Goal: Information Seeking & Learning: Learn about a topic

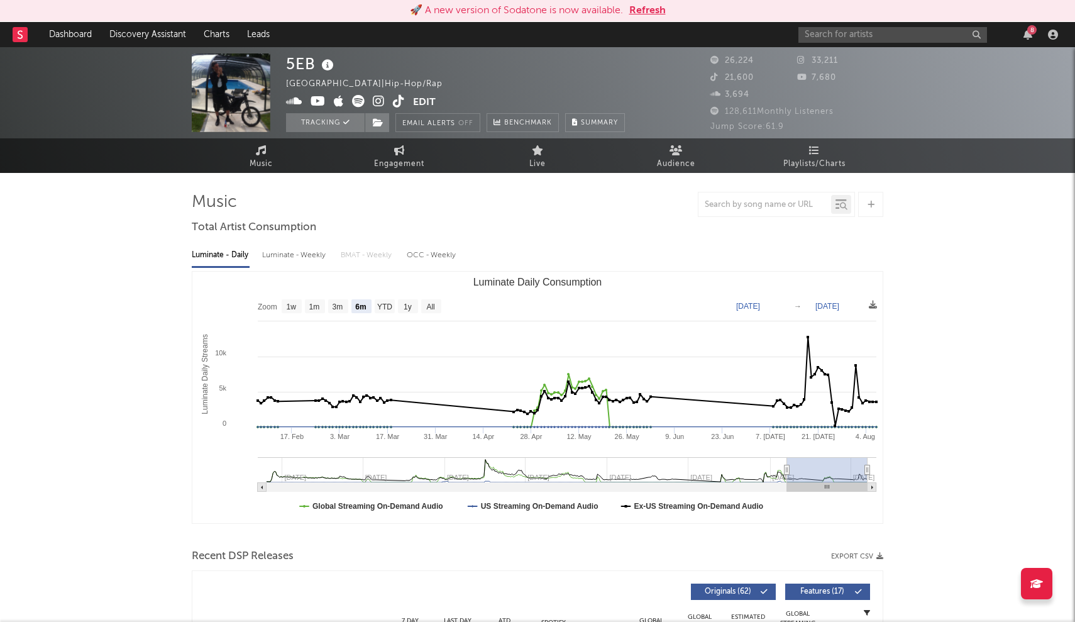
select select "6m"
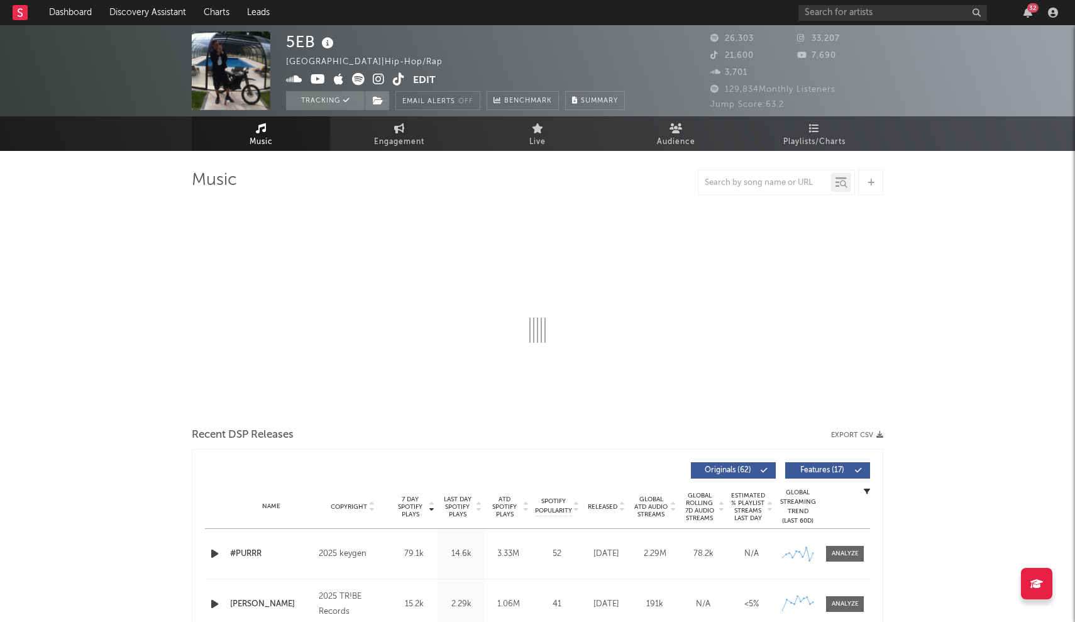
select select "6m"
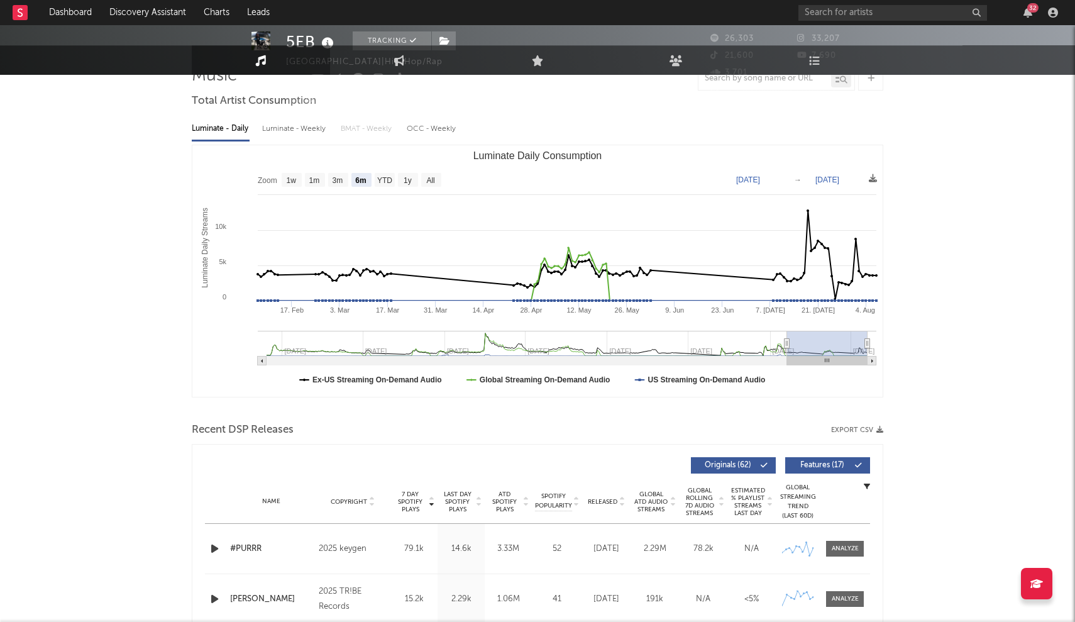
scroll to position [105, 0]
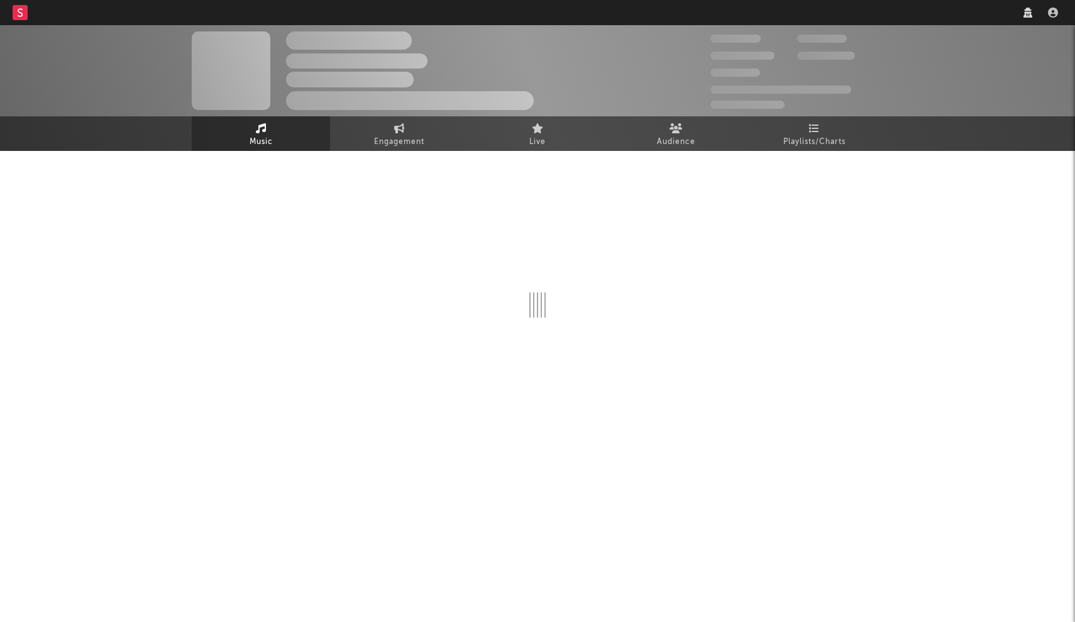
select select "1w"
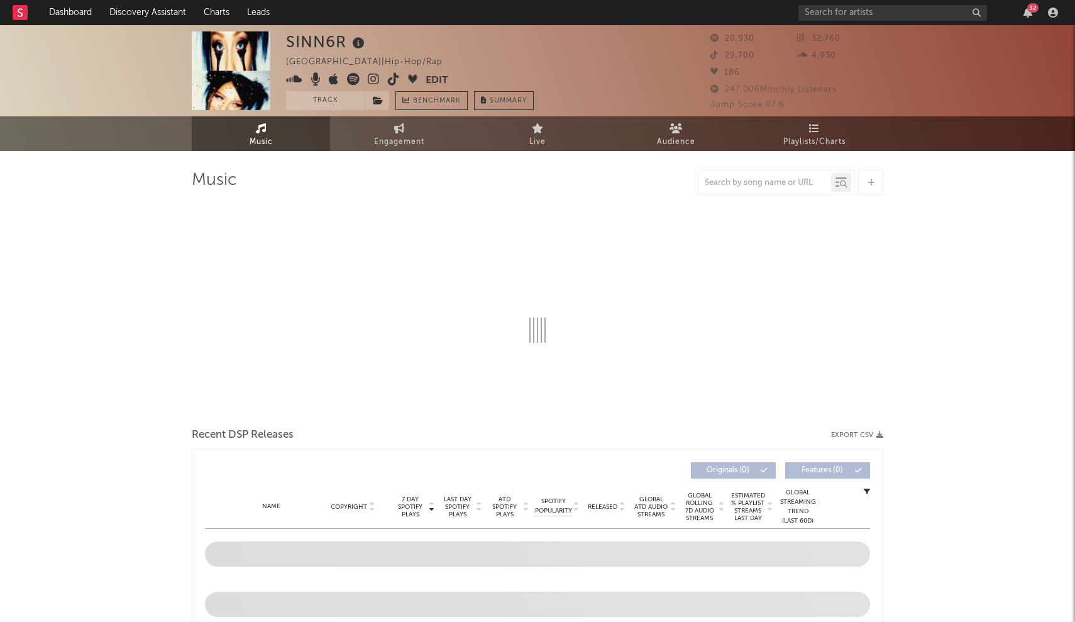
select select "6m"
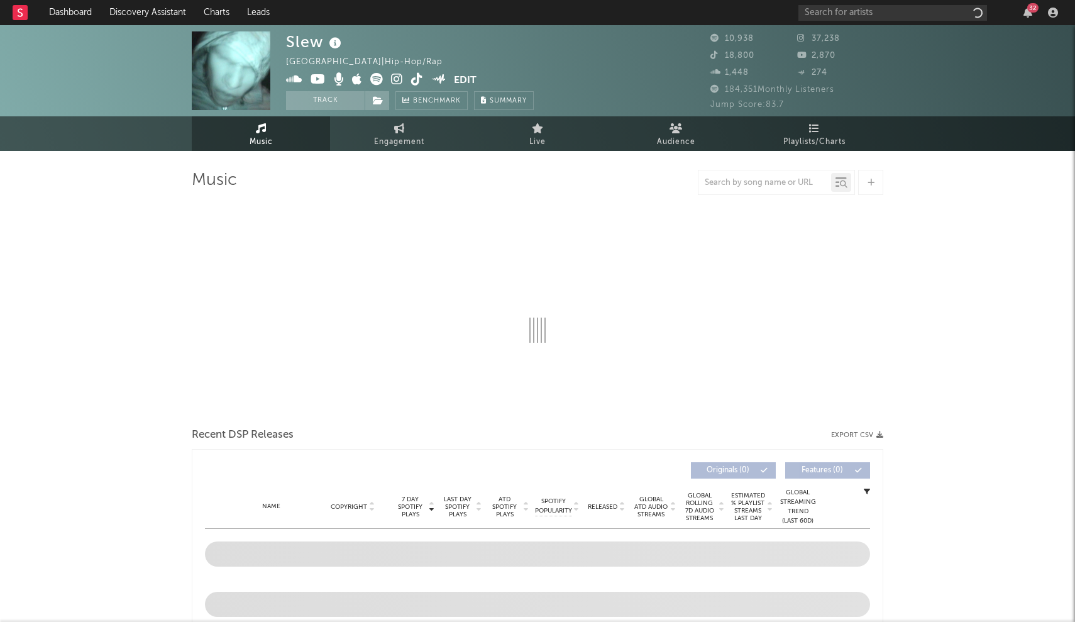
select select "6m"
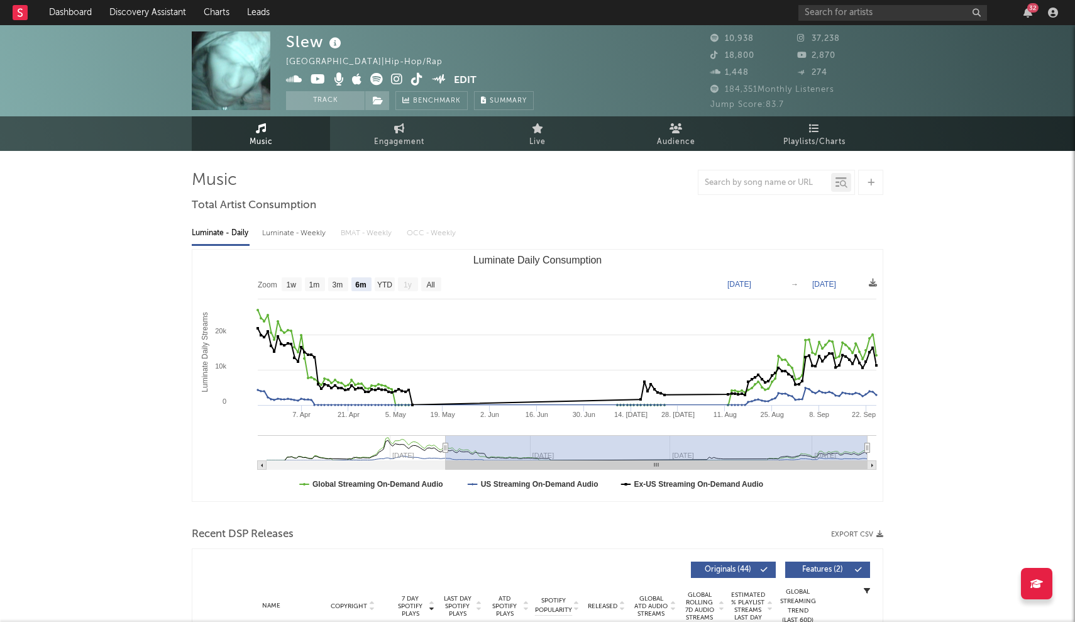
click at [811, 3] on div "32" at bounding box center [930, 12] width 264 height 25
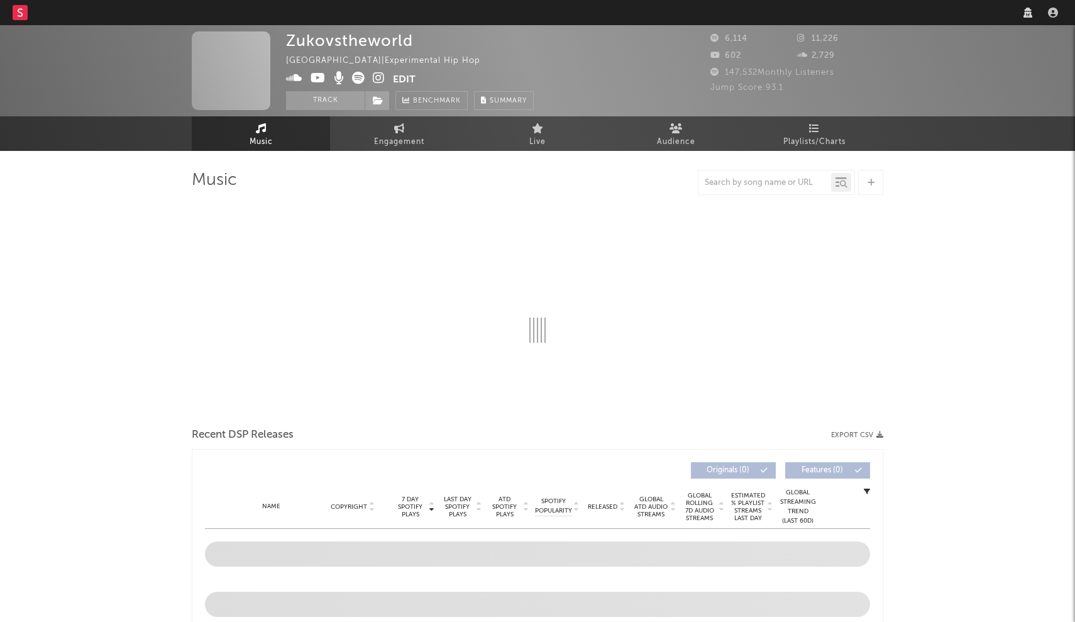
select select "1w"
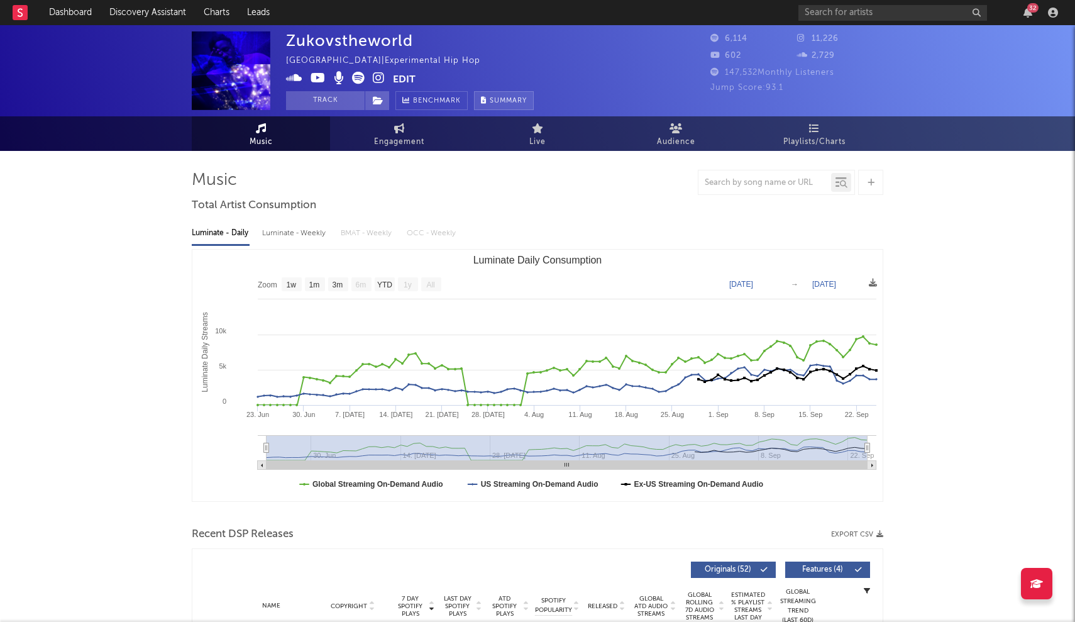
click at [529, 103] on button "Summary" at bounding box center [504, 100] width 60 height 19
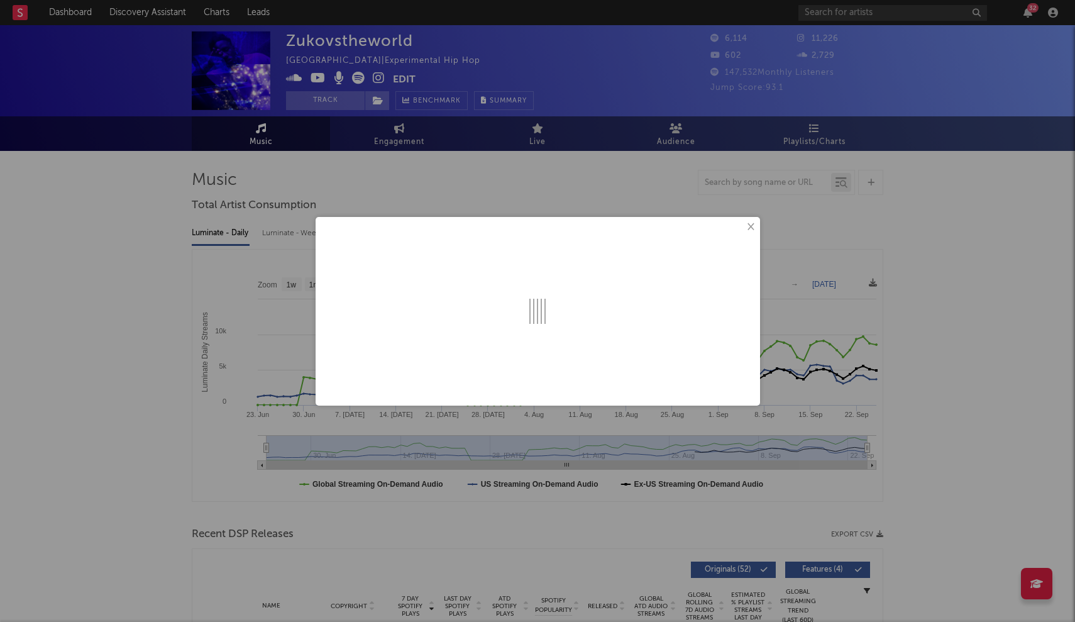
click at [746, 223] on button "×" at bounding box center [750, 227] width 14 height 14
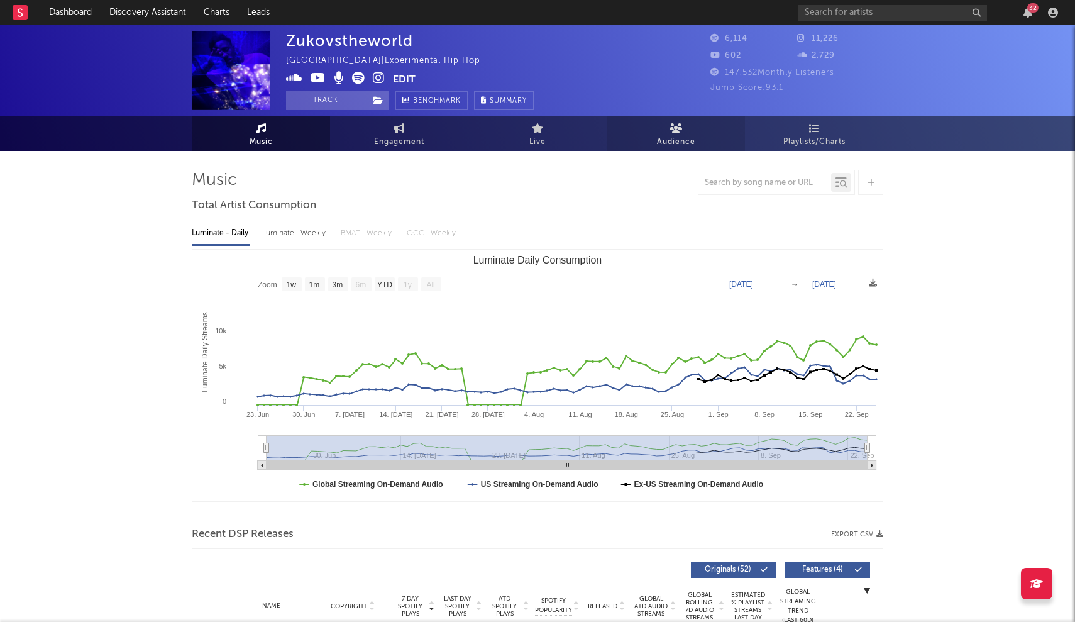
click at [686, 136] on span "Audience" at bounding box center [676, 142] width 38 height 15
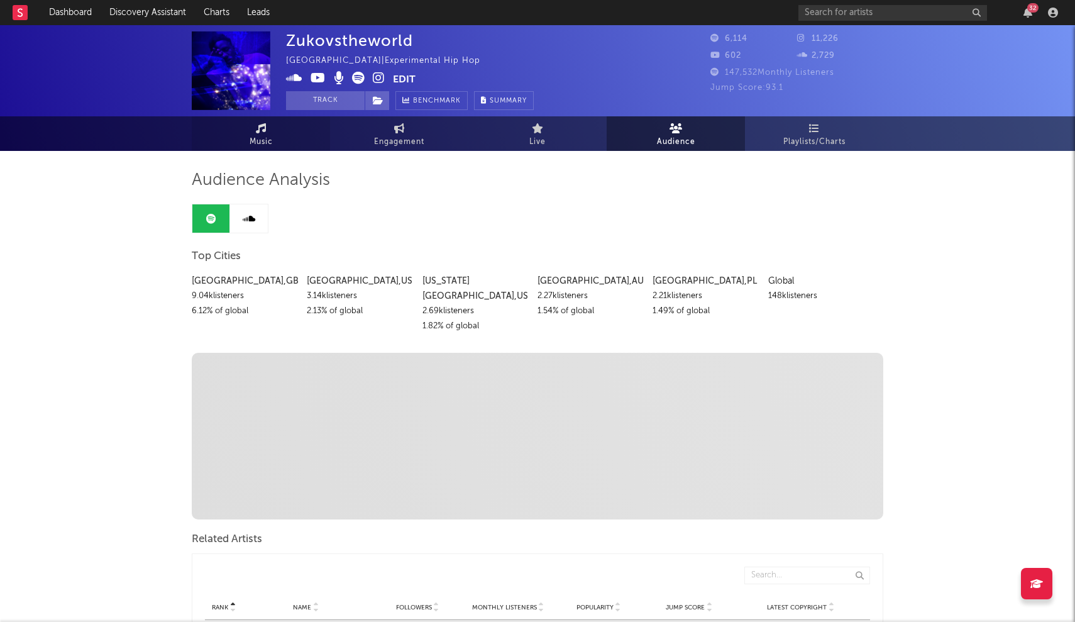
click at [287, 133] on link "Music" at bounding box center [261, 133] width 138 height 35
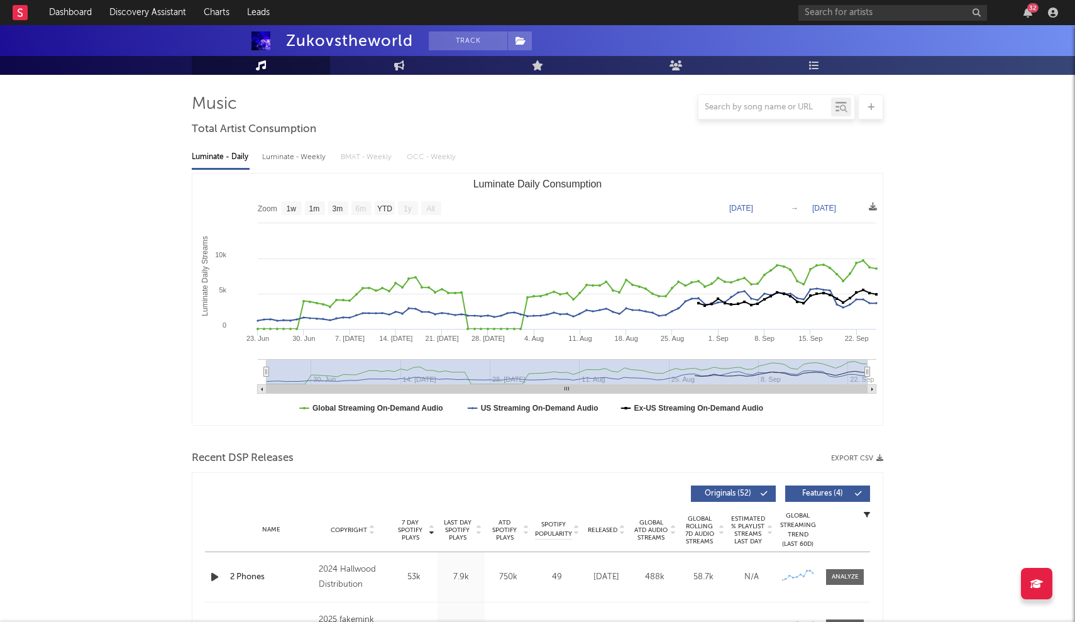
scroll to position [77, 0]
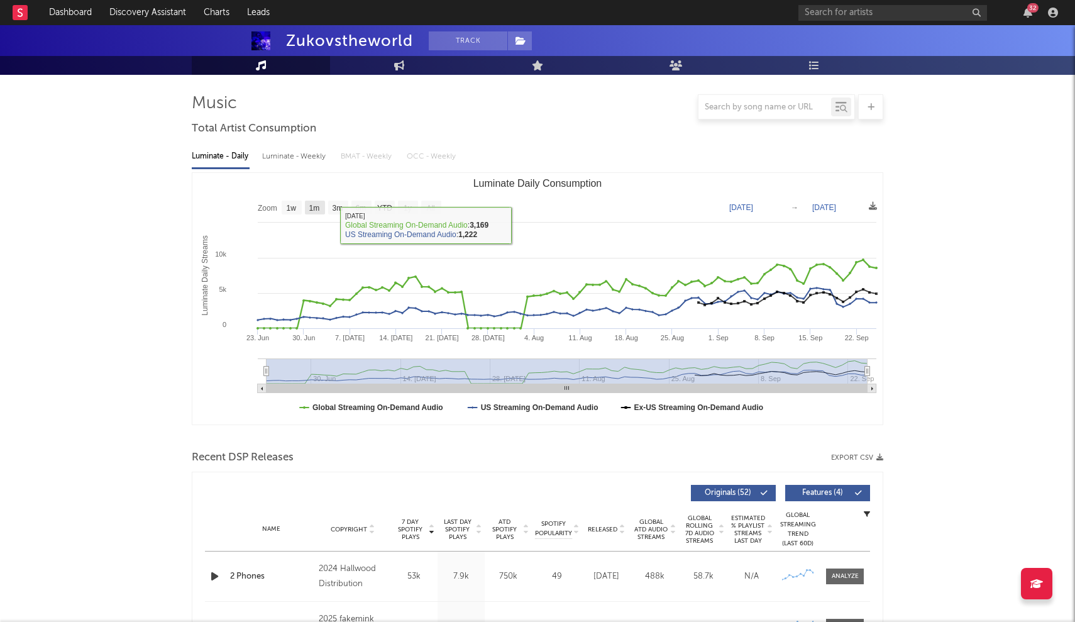
click at [317, 211] on text "1m" at bounding box center [314, 208] width 11 height 9
select select "1m"
type input "[DATE]"
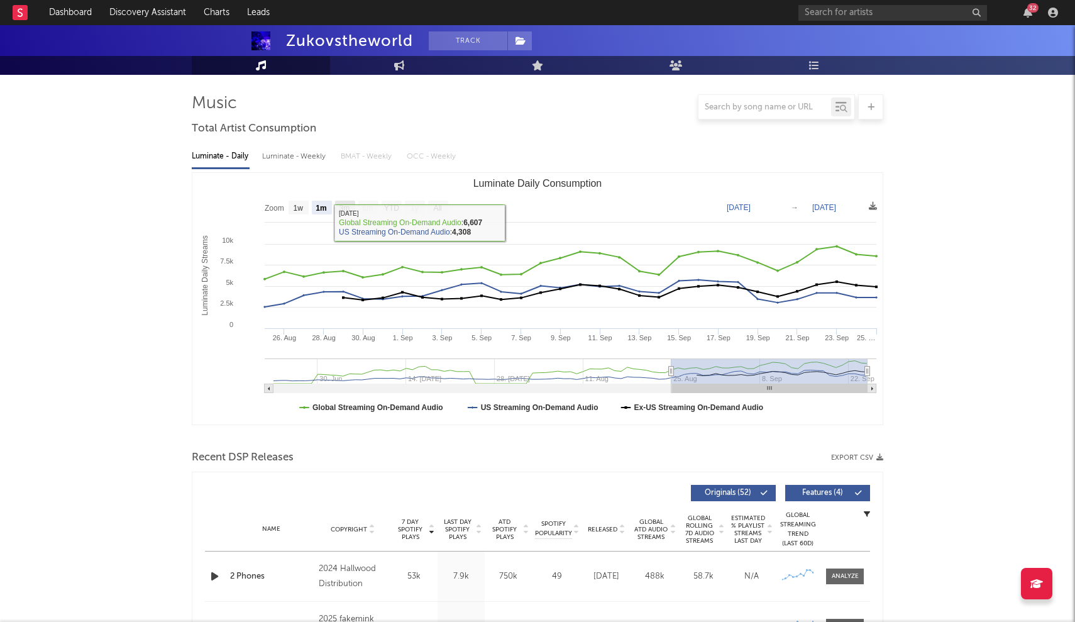
click at [348, 209] on text "3m" at bounding box center [344, 208] width 11 height 9
select select "3m"
type input "[DATE]"
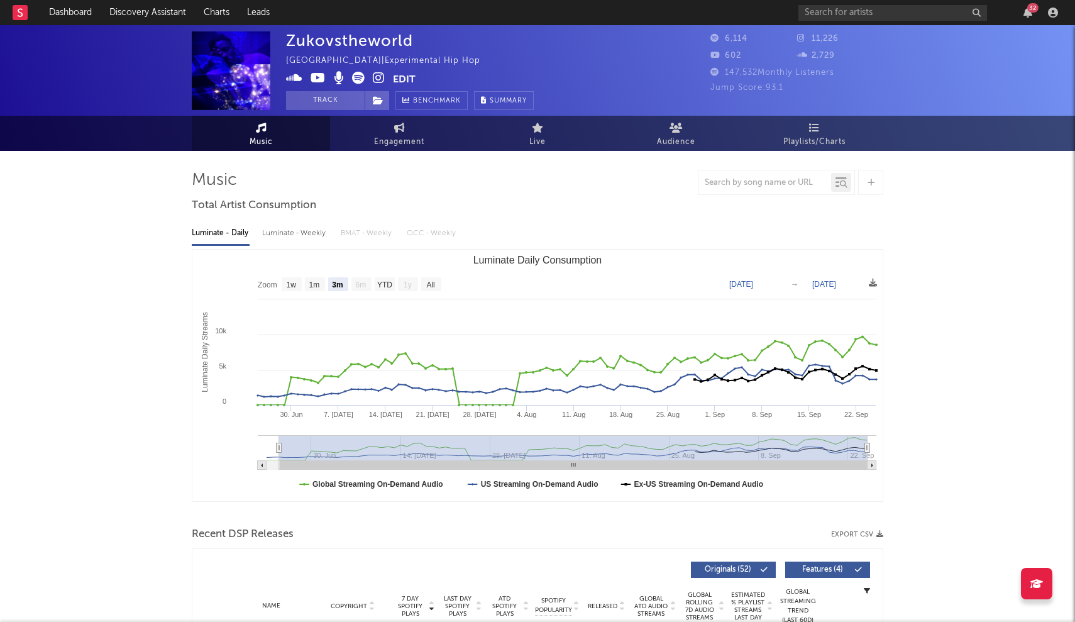
scroll to position [0, 0]
click at [357, 76] on icon at bounding box center [358, 78] width 13 height 13
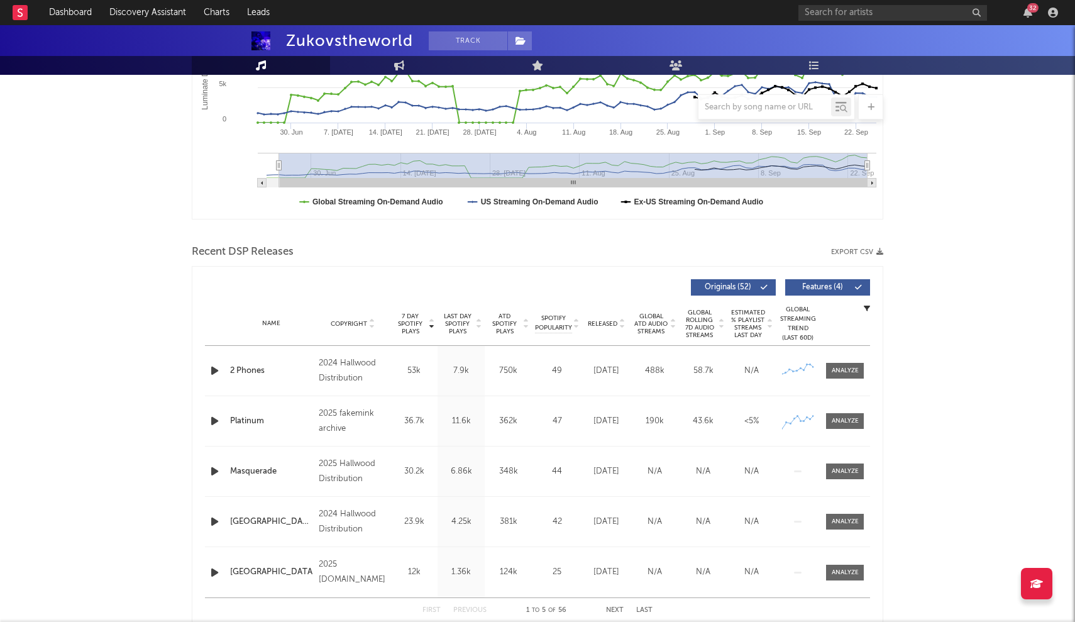
scroll to position [282, 0]
click at [249, 373] on div "2 Phones" at bounding box center [271, 371] width 82 height 13
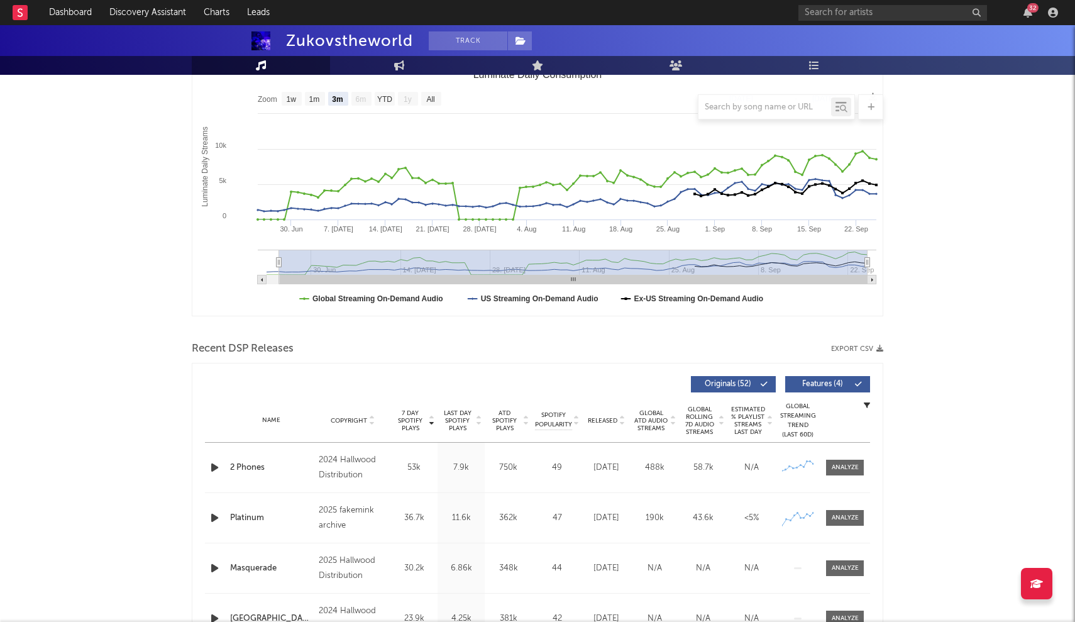
scroll to position [186, 0]
click at [798, 468] on icon at bounding box center [797, 467] width 4 height 4
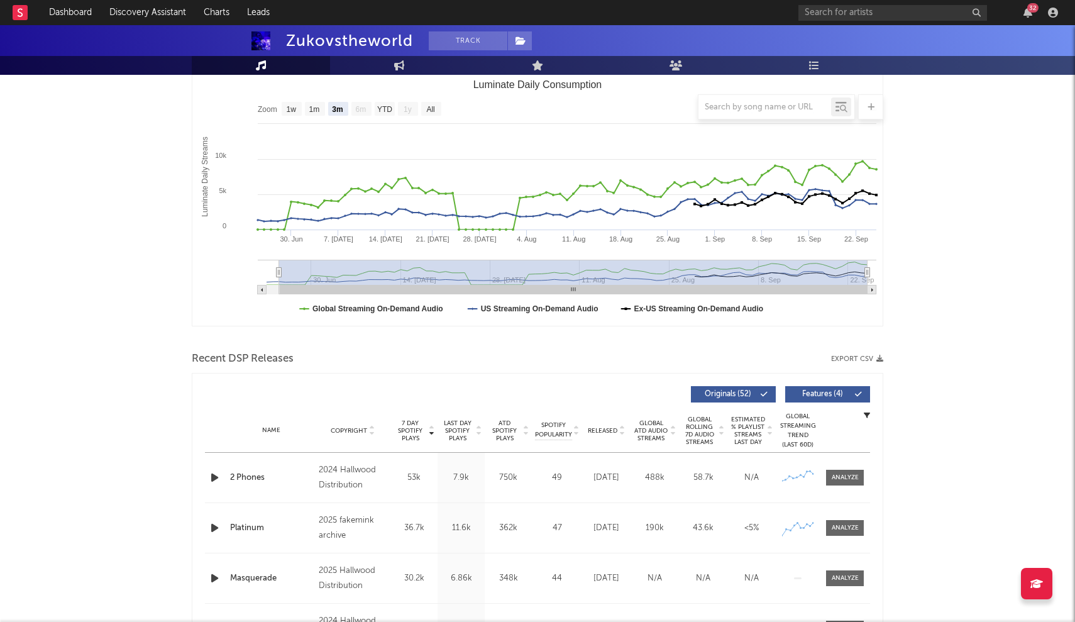
scroll to position [106, 0]
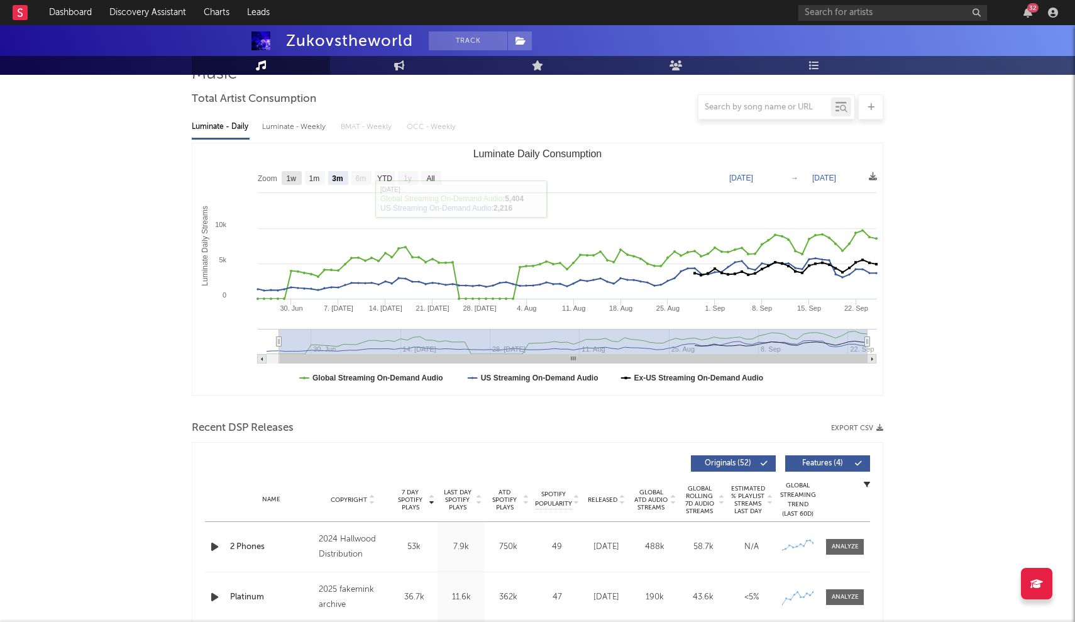
click at [287, 175] on text "1w" at bounding box center [292, 178] width 10 height 9
select select "1w"
type input "[DATE]"
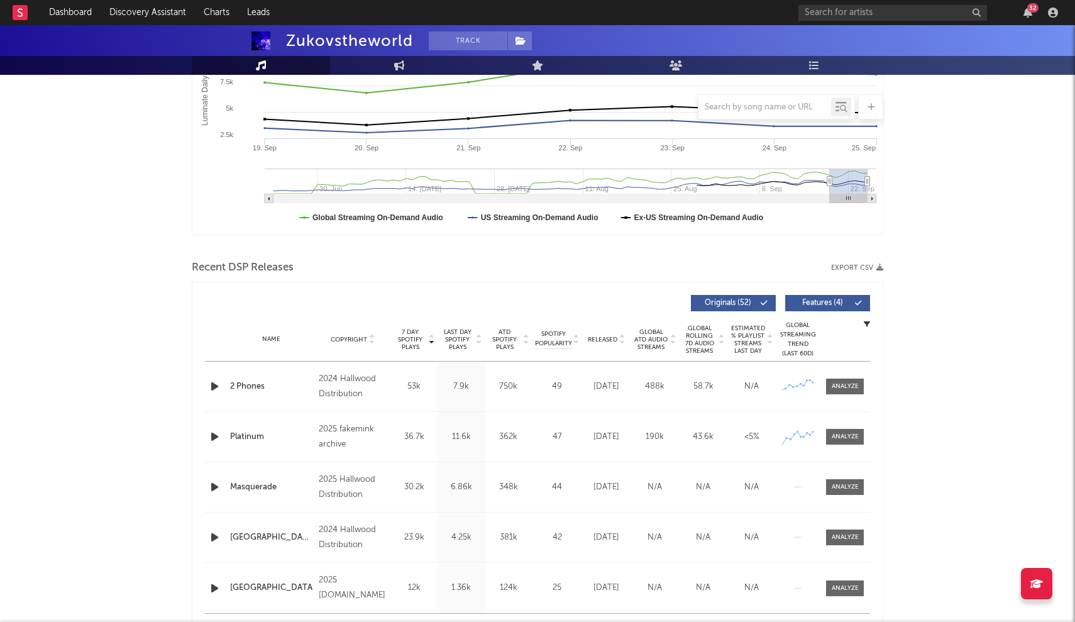
scroll to position [265, 0]
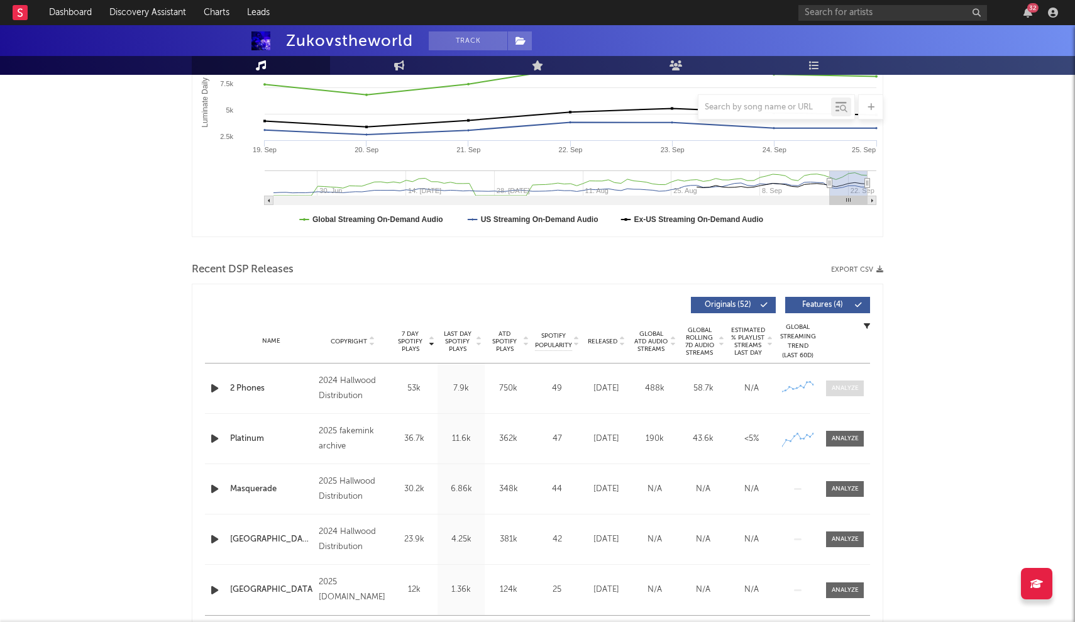
click at [834, 387] on div at bounding box center [845, 387] width 27 height 9
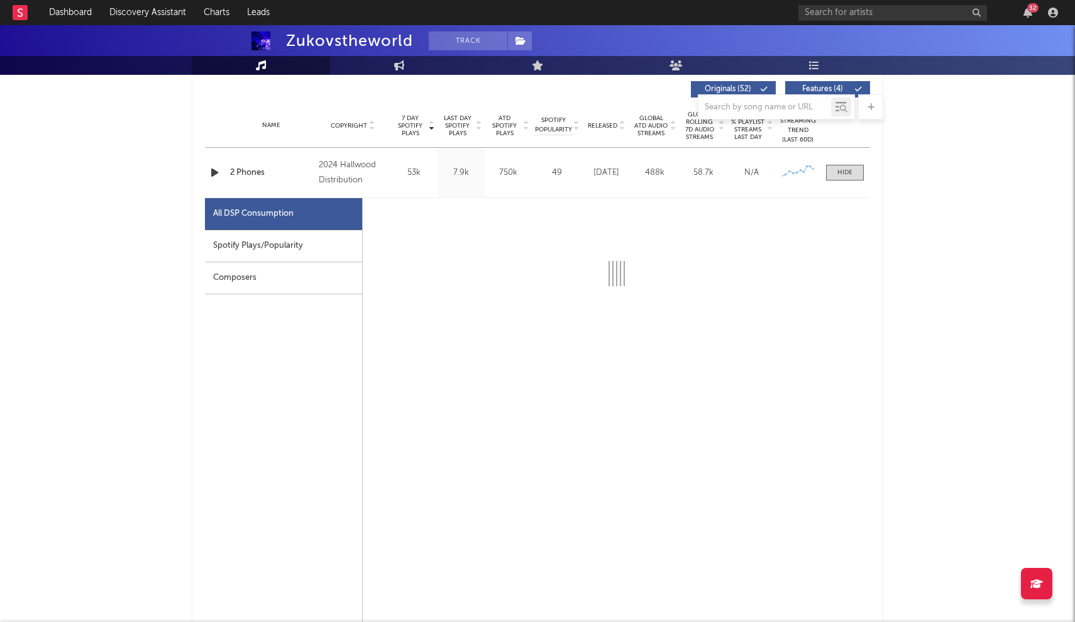
select select "1w"
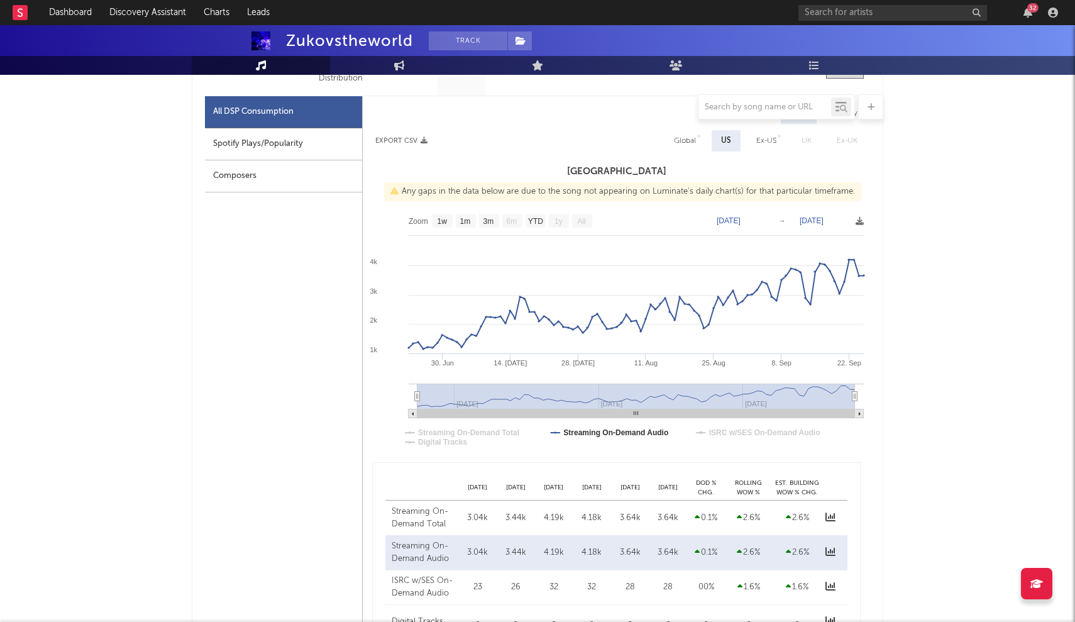
scroll to position [582, 0]
click at [440, 222] on text "1w" at bounding box center [443, 222] width 10 height 9
select select "1w"
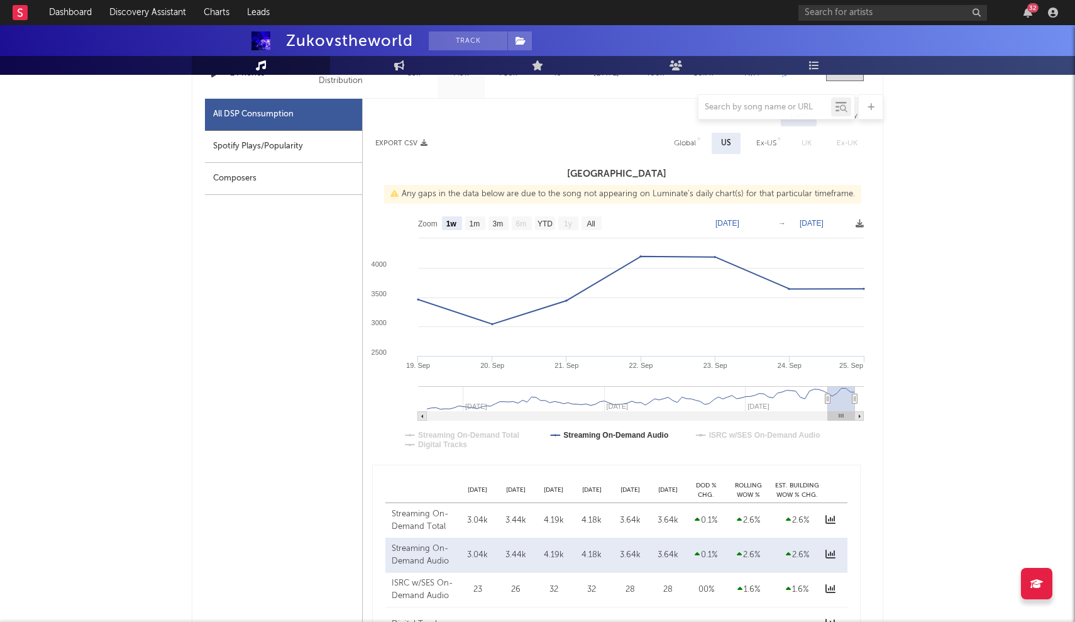
scroll to position [579, 0]
click at [688, 145] on div "Global" at bounding box center [685, 143] width 22 height 15
select select "1w"
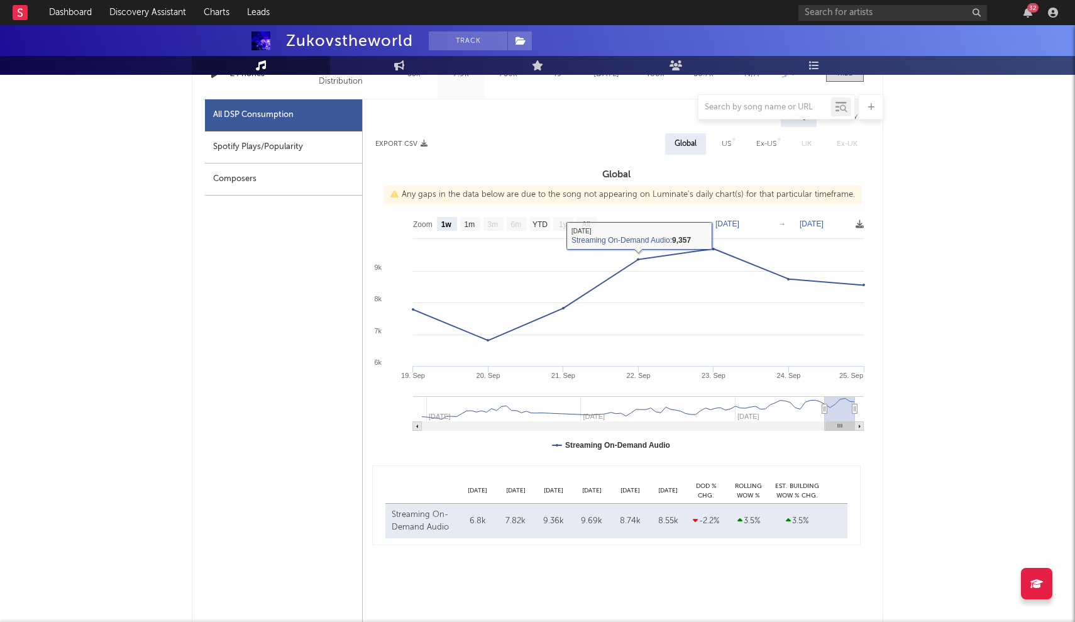
click at [729, 143] on div "US" at bounding box center [726, 143] width 9 height 15
select select "1w"
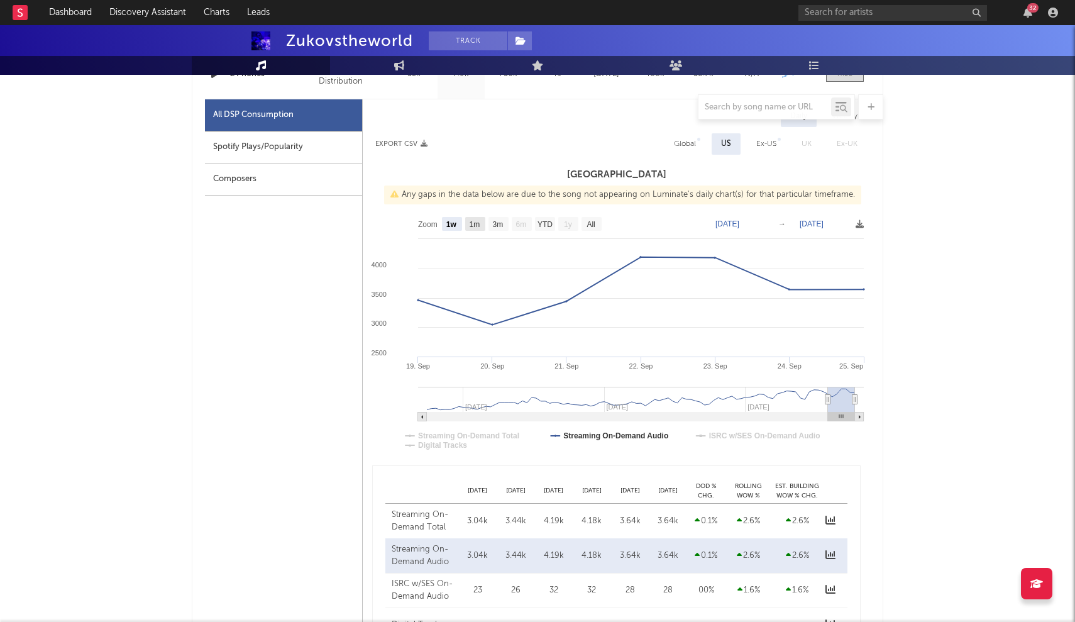
click at [473, 220] on text "1m" at bounding box center [475, 224] width 11 height 9
select select "1m"
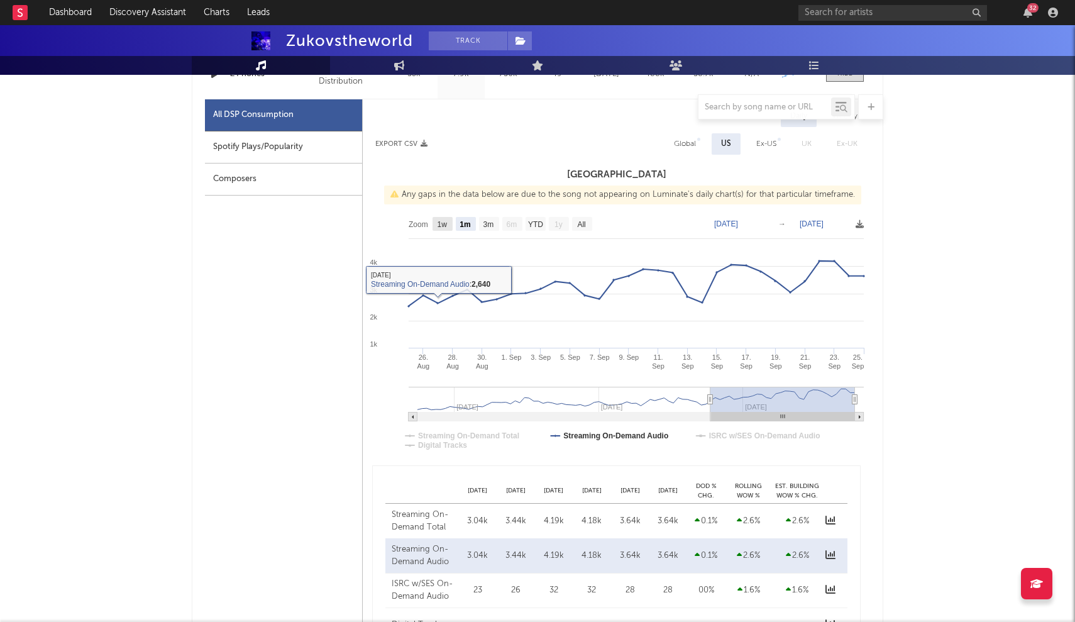
click at [441, 227] on text "1w" at bounding box center [443, 224] width 10 height 9
select select "1w"
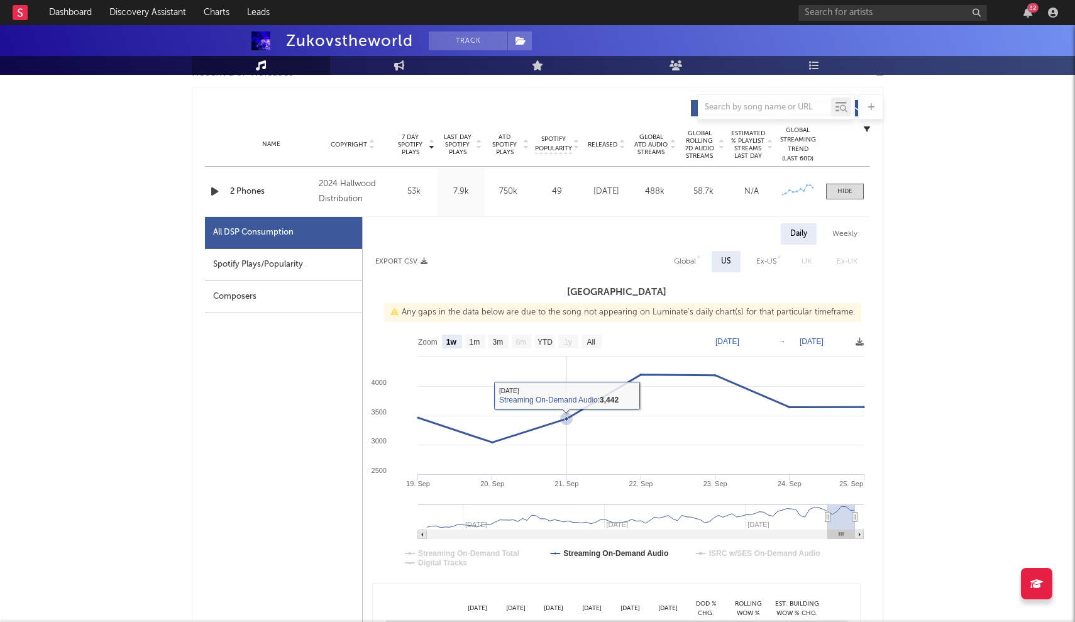
scroll to position [461, 0]
click at [690, 258] on div "Global" at bounding box center [685, 261] width 22 height 15
select select "1w"
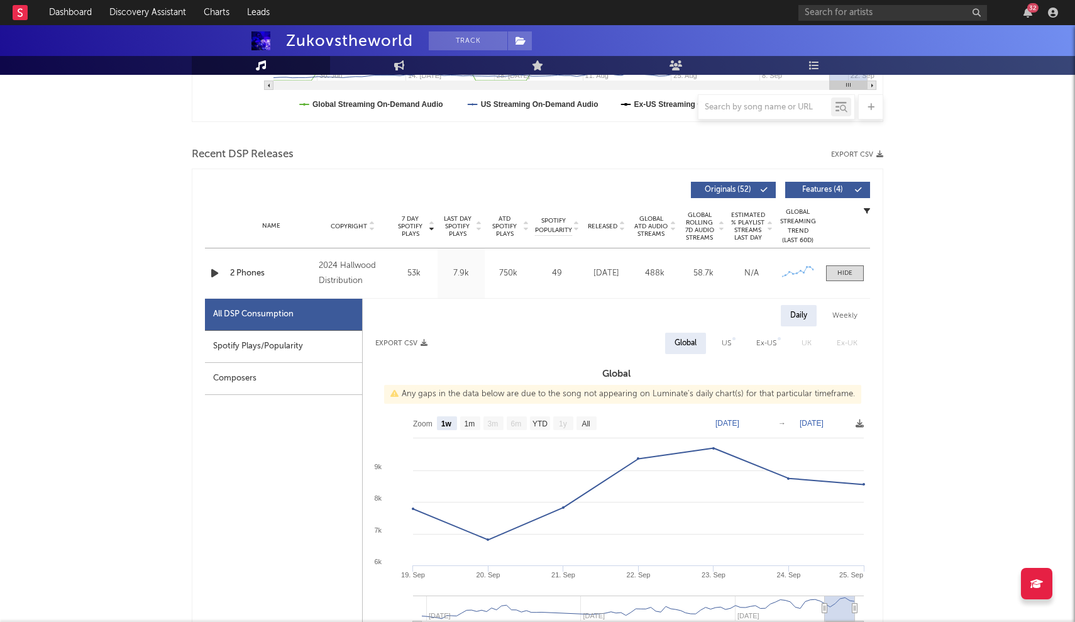
scroll to position [379, 0]
click at [846, 271] on div at bounding box center [844, 273] width 15 height 9
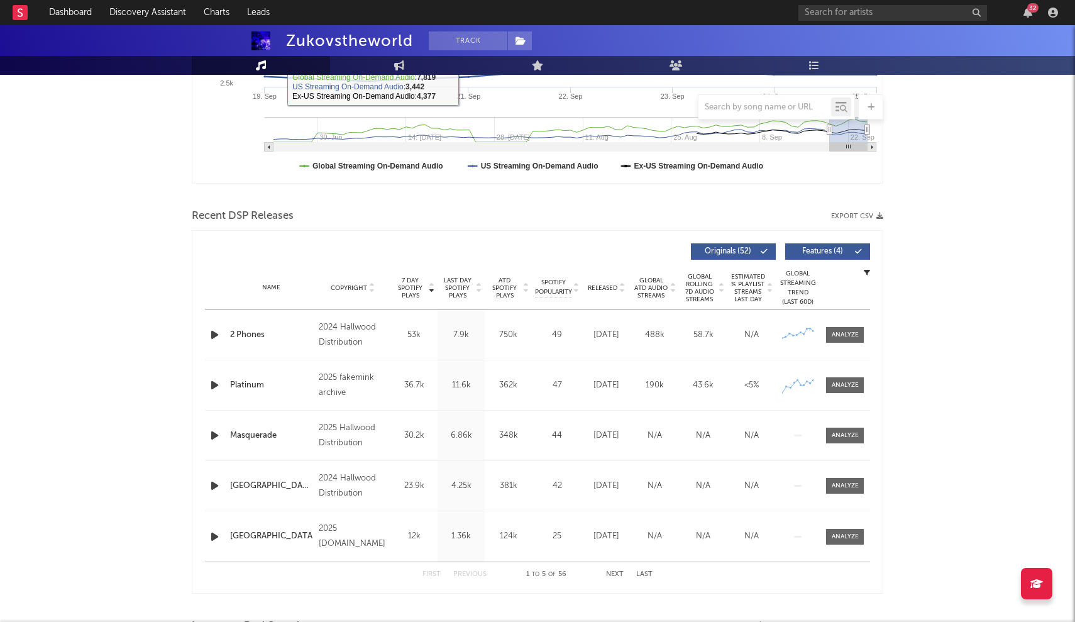
scroll to position [328, 0]
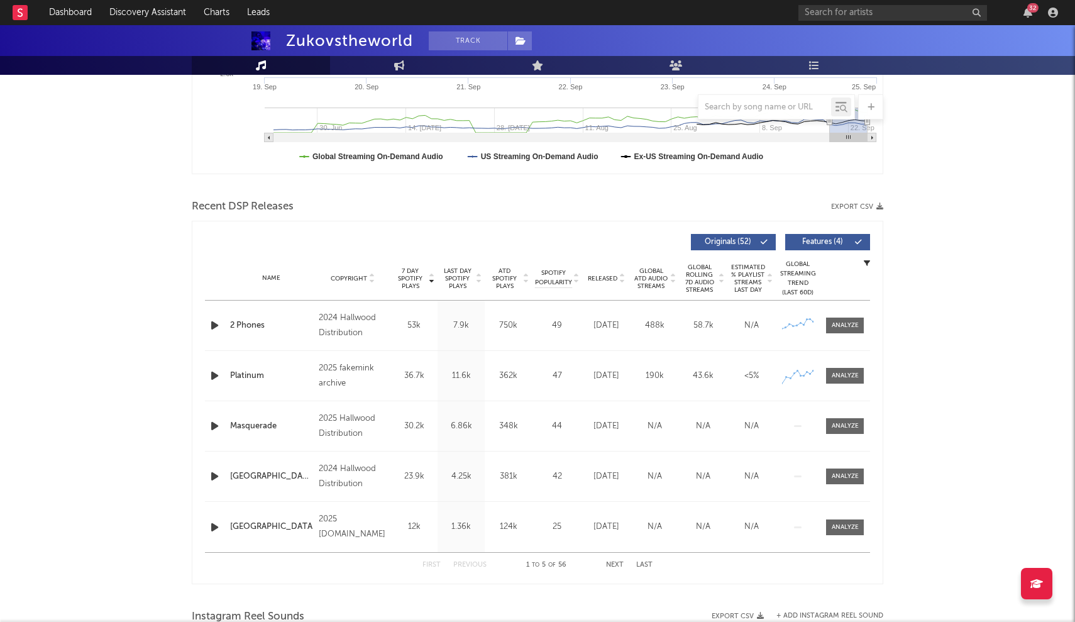
click at [866, 260] on icon "button" at bounding box center [867, 263] width 6 height 6
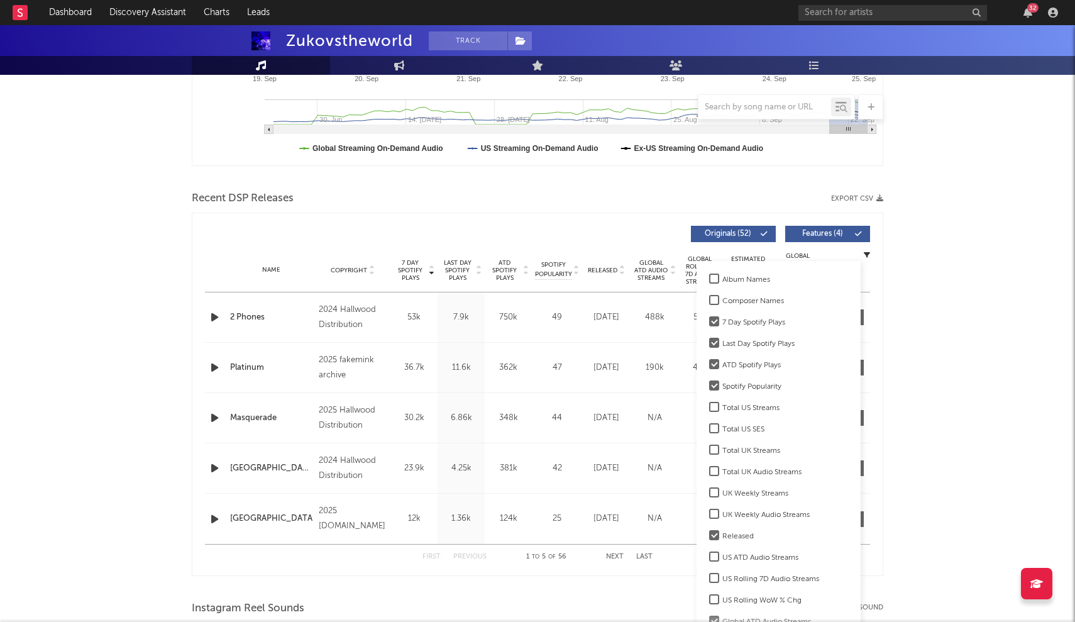
scroll to position [50, 0]
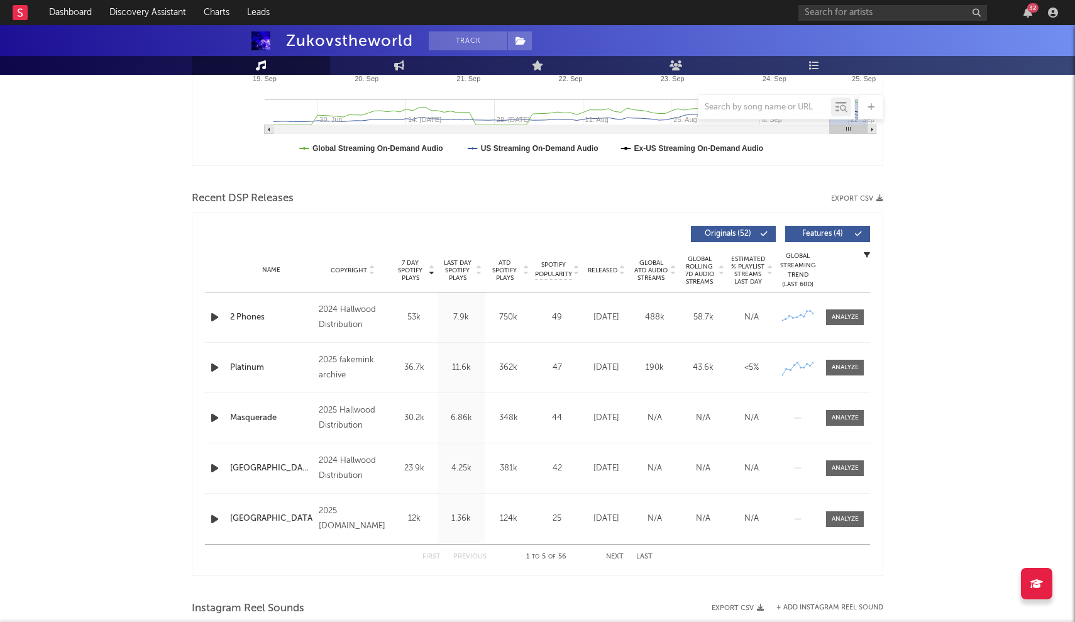
click at [638, 247] on div "7 Day Spotify Plays Copyright 7 Day Spotify Plays Last Day Spotify Plays ATD Sp…" at bounding box center [537, 233] width 665 height 29
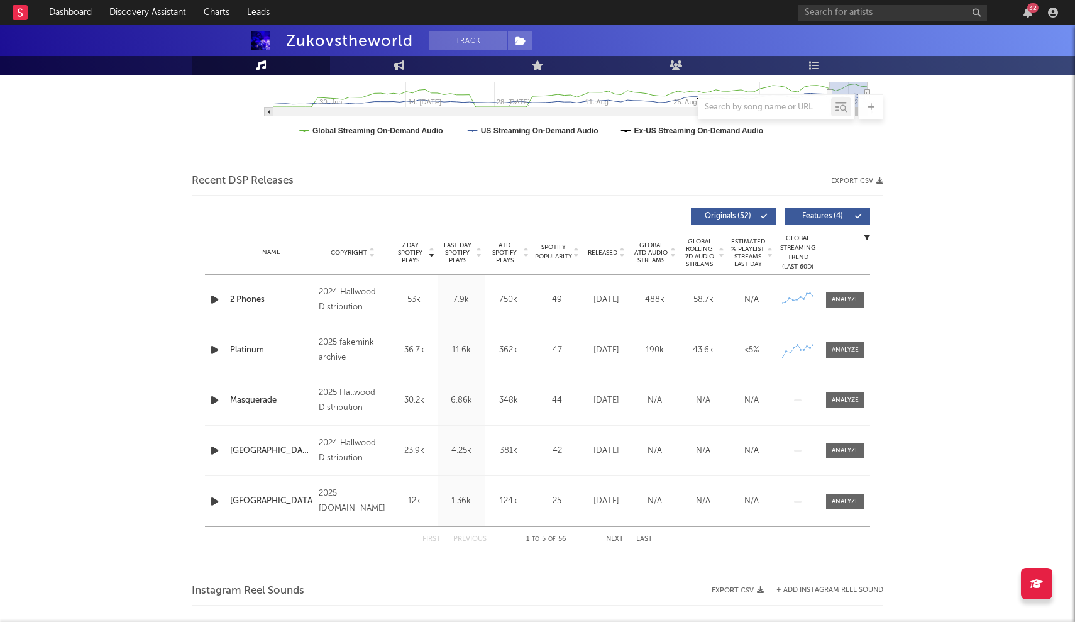
scroll to position [368, 0]
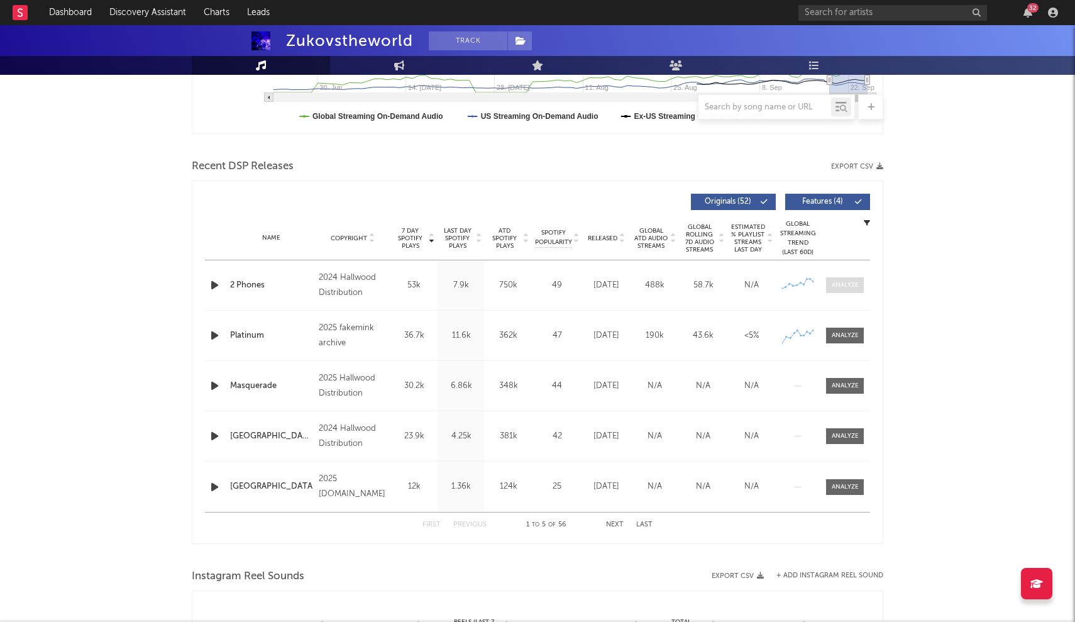
click at [832, 284] on div at bounding box center [845, 284] width 27 height 9
select select "1w"
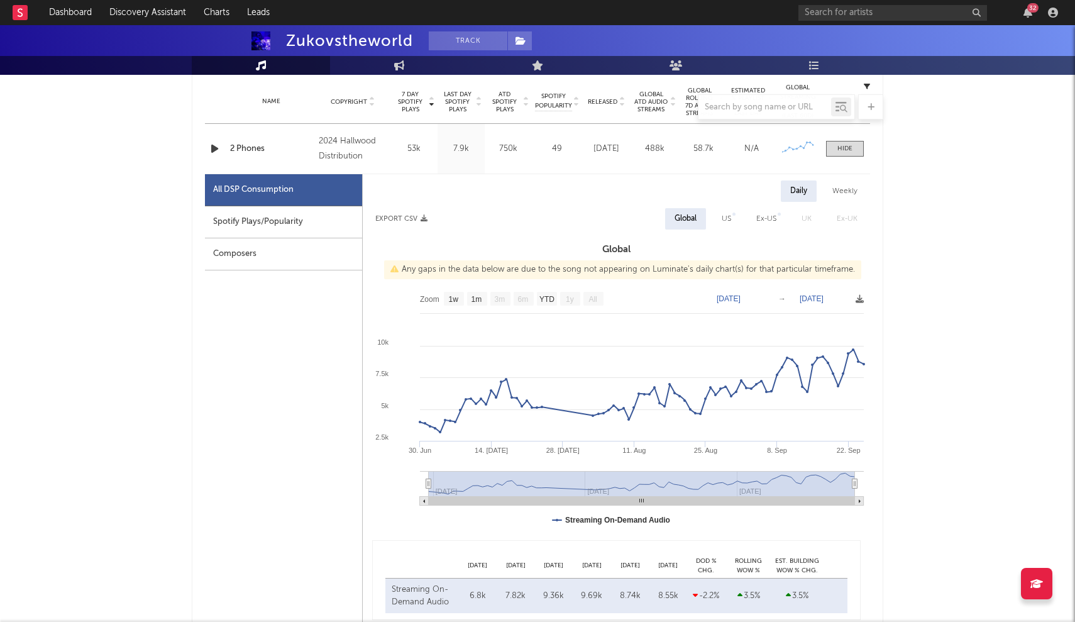
scroll to position [505, 0]
click at [725, 217] on div "US" at bounding box center [726, 217] width 9 height 15
select select "1w"
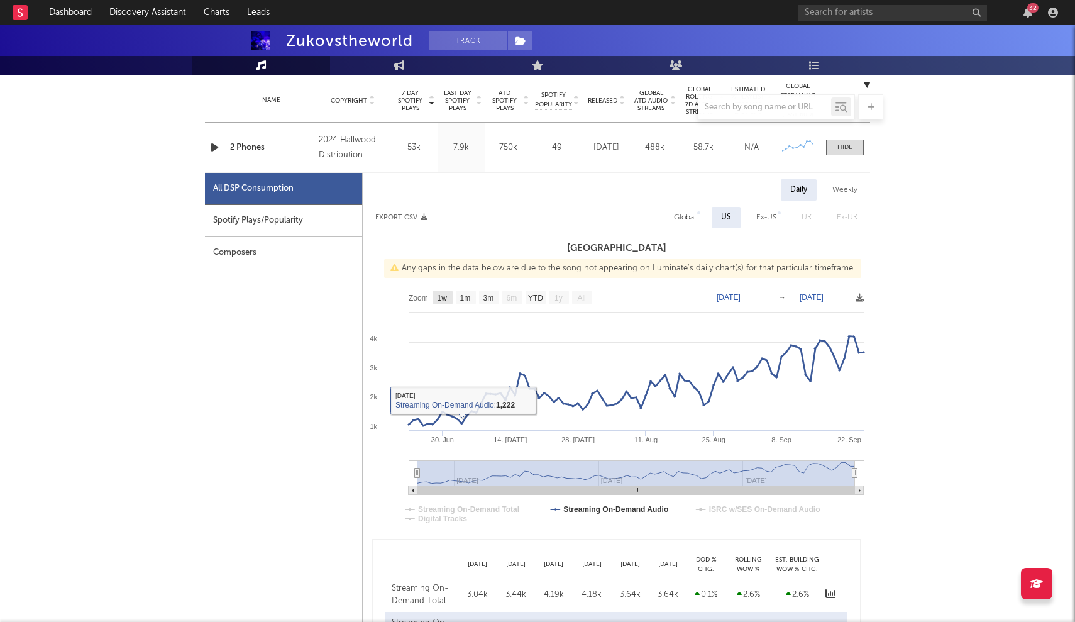
click at [444, 299] on text "1w" at bounding box center [443, 298] width 10 height 9
select select "1w"
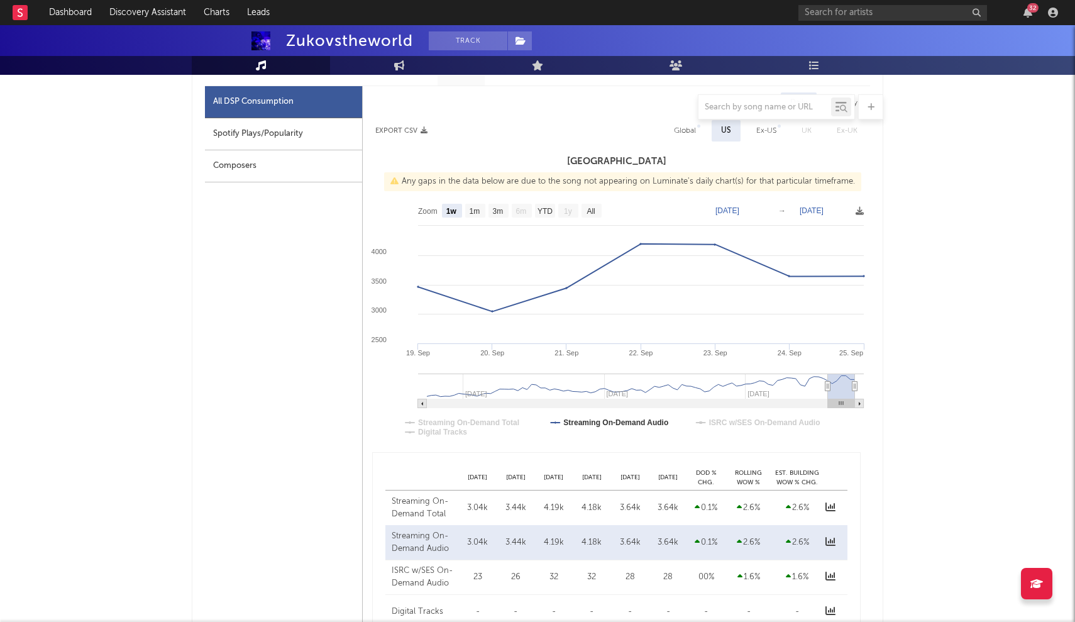
scroll to position [593, 0]
click at [733, 209] on text "[DATE]" at bounding box center [727, 209] width 24 height 9
click at [785, 209] on text "→" at bounding box center [782, 209] width 8 height 9
click at [781, 208] on text "→" at bounding box center [782, 209] width 8 height 9
click at [820, 207] on text "[DATE]" at bounding box center [812, 209] width 24 height 9
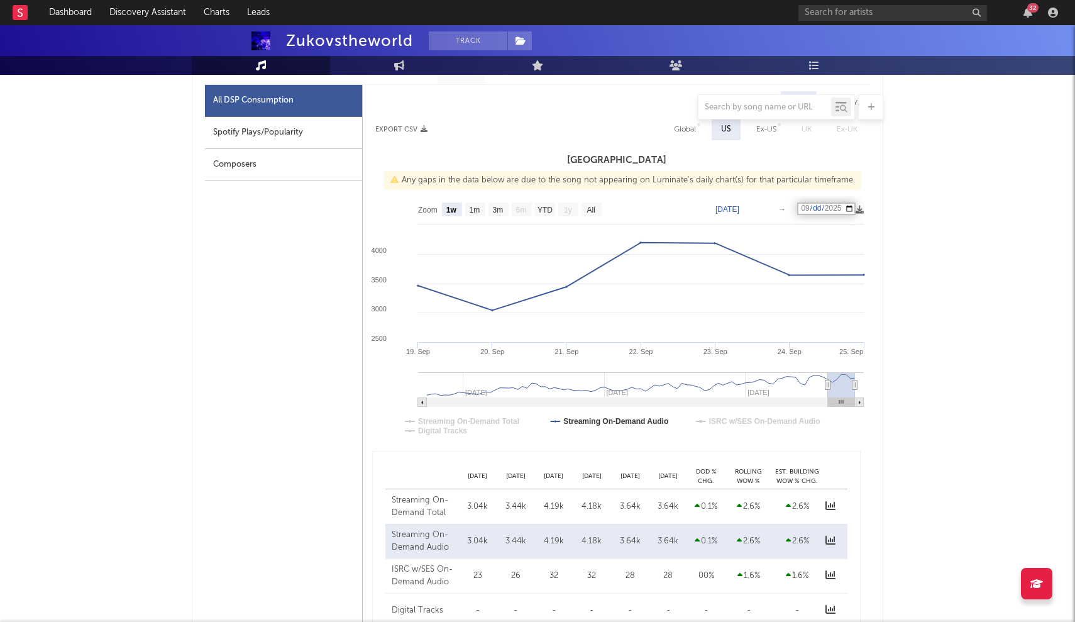
click at [838, 211] on input "[DATE]" at bounding box center [826, 208] width 58 height 13
click at [759, 228] on rect at bounding box center [616, 321] width 507 height 251
click at [736, 197] on rect at bounding box center [616, 321] width 507 height 251
click at [736, 204] on rect at bounding box center [616, 321] width 507 height 251
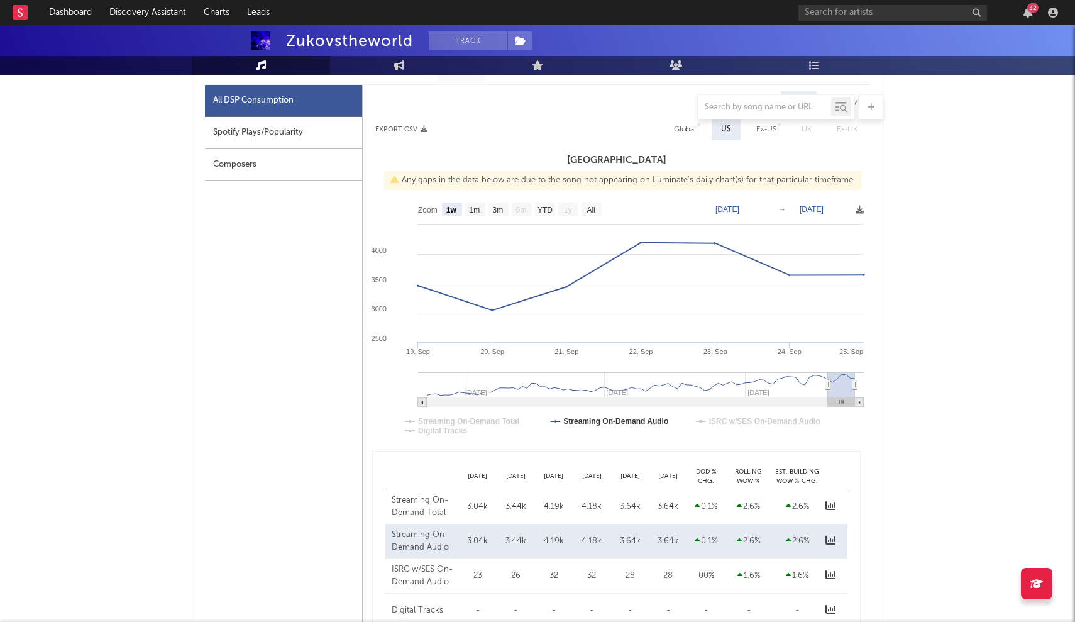
click at [736, 212] on text "[DATE]" at bounding box center [727, 209] width 24 height 9
click at [738, 204] on input "[DATE]" at bounding box center [742, 208] width 58 height 13
type input "[DATE]"
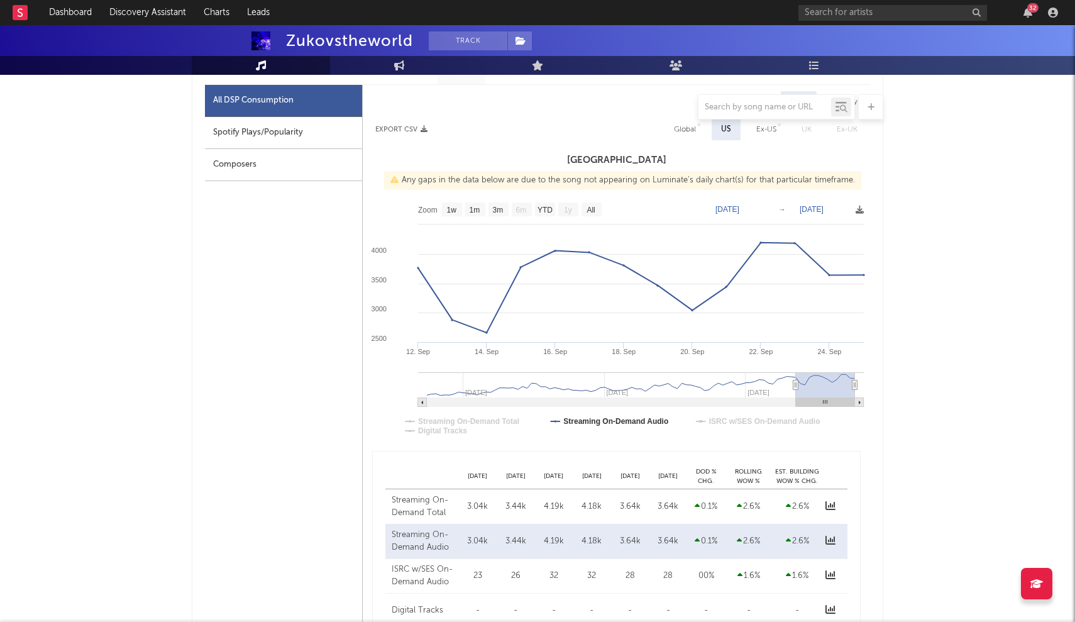
click at [820, 208] on text "[DATE]" at bounding box center [812, 209] width 24 height 9
type input "[DATE]"
click at [797, 230] on rect at bounding box center [616, 321] width 507 height 251
click at [819, 211] on text "[DATE]" at bounding box center [812, 209] width 24 height 9
click at [736, 245] on rect at bounding box center [616, 321] width 507 height 251
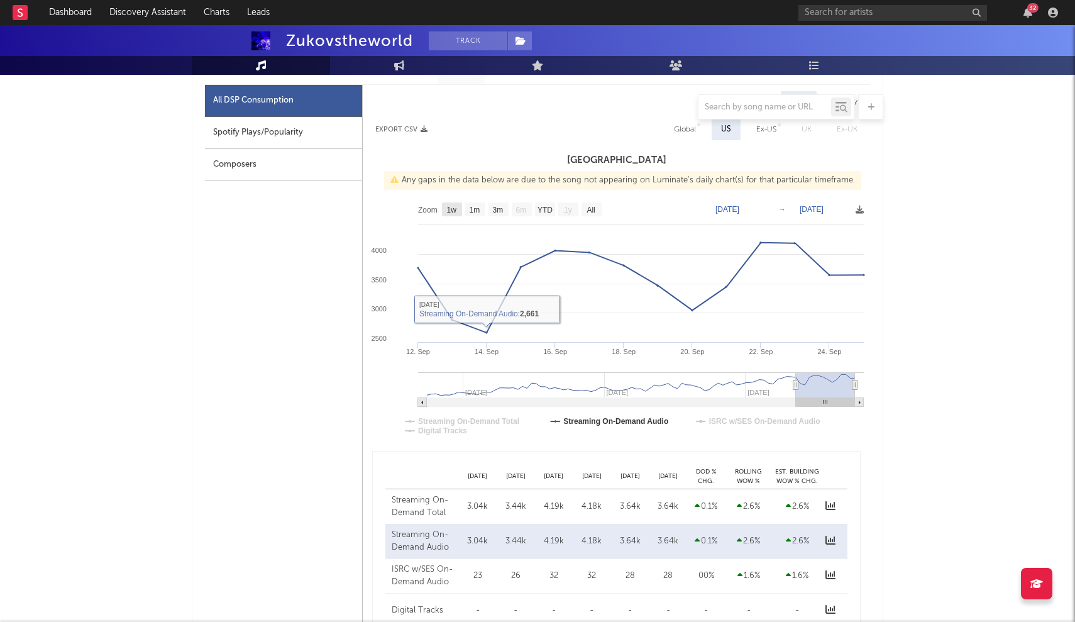
click at [453, 214] on rect at bounding box center [452, 209] width 20 height 14
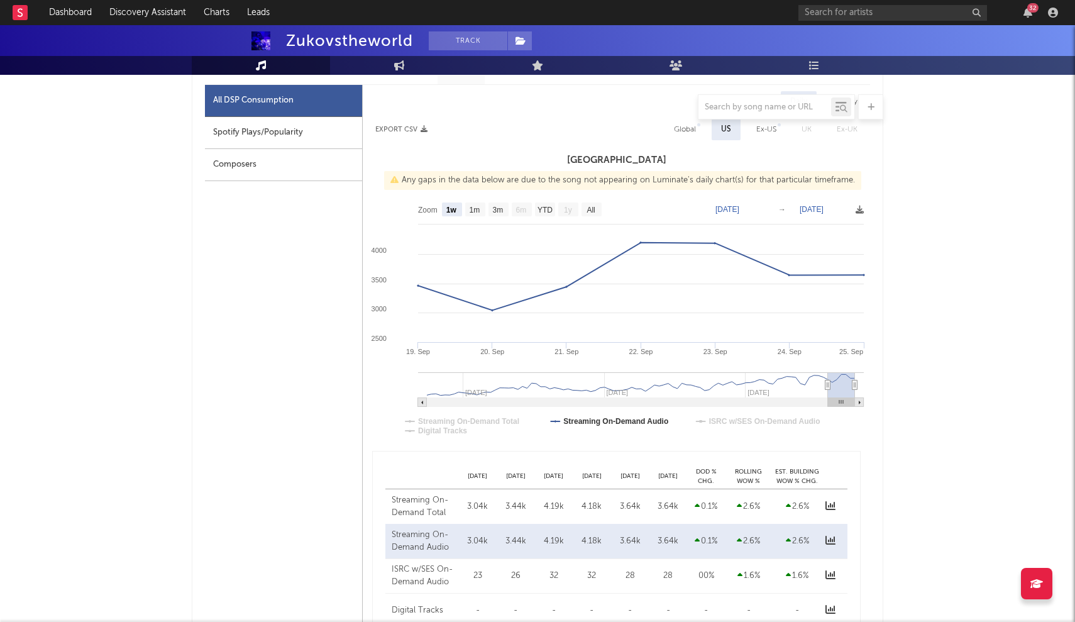
select select "All"
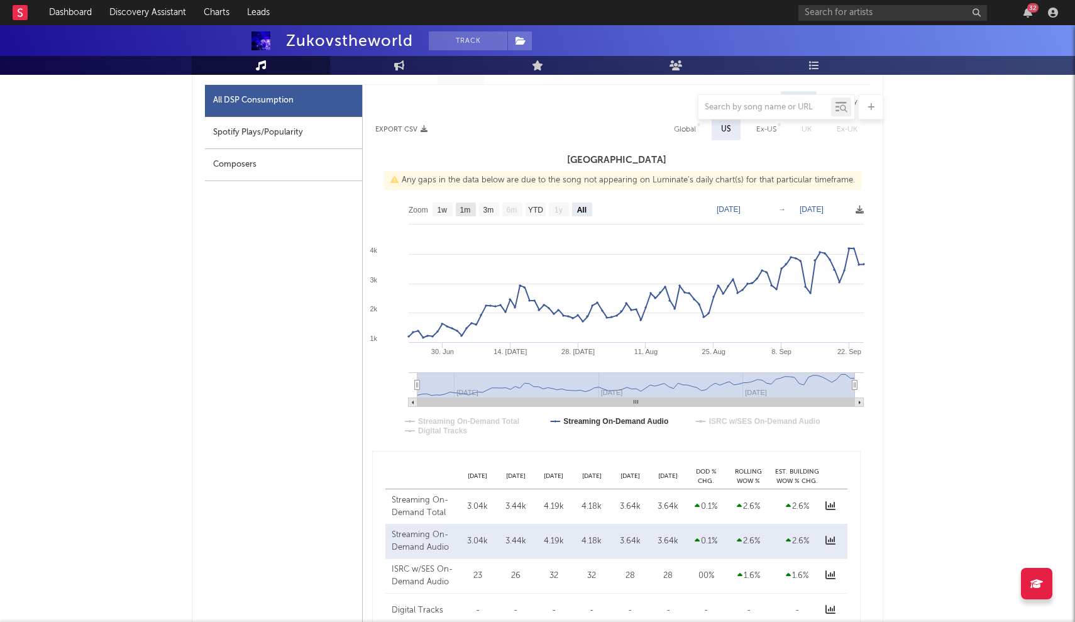
click at [462, 212] on text "1m" at bounding box center [465, 210] width 11 height 9
select select "1m"
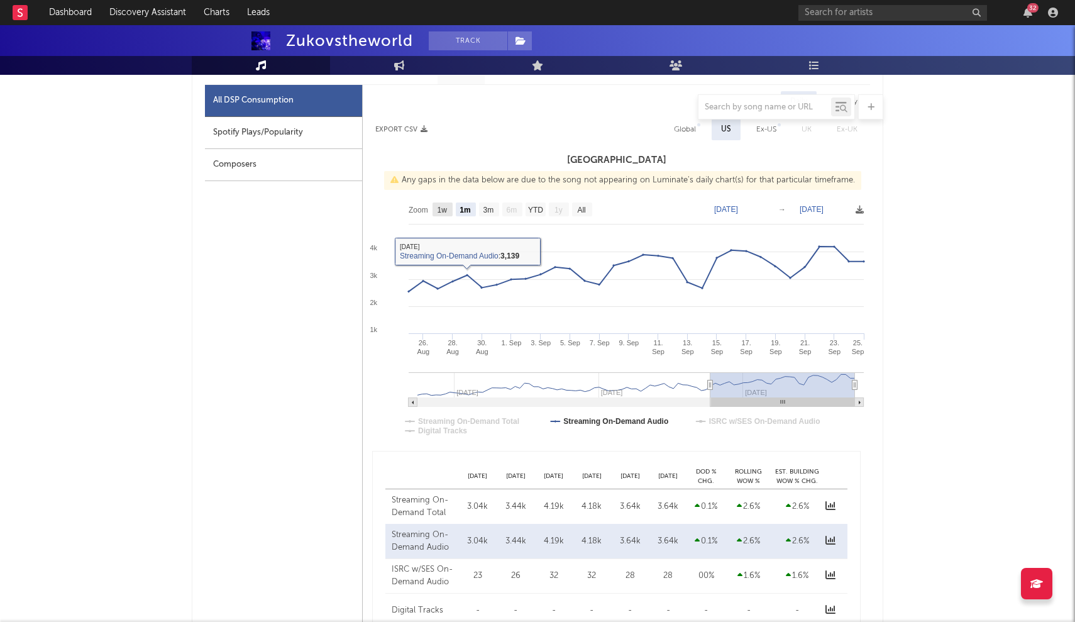
click at [449, 214] on rect at bounding box center [443, 209] width 20 height 14
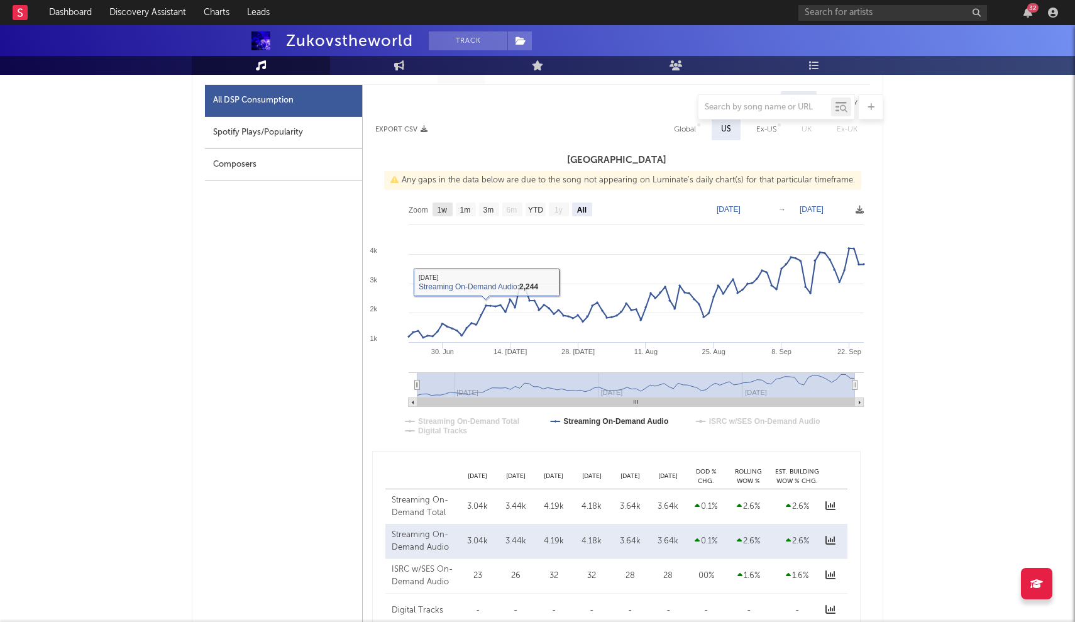
click at [436, 207] on rect at bounding box center [443, 209] width 20 height 14
select select "1w"
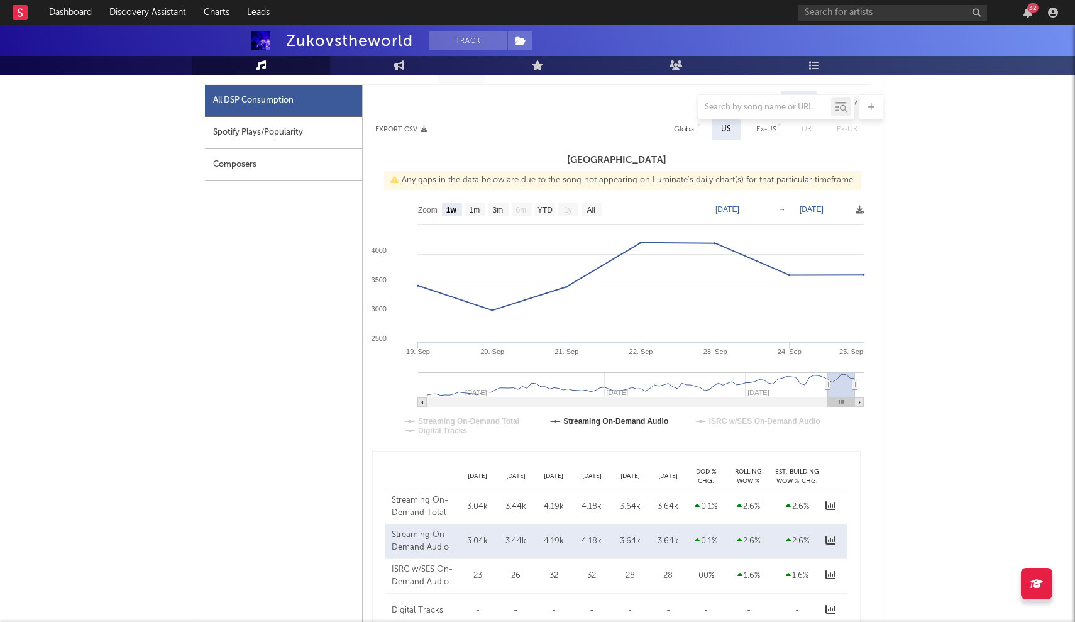
click at [421, 403] on rect at bounding box center [422, 402] width 9 height 9
type input "[DATE]"
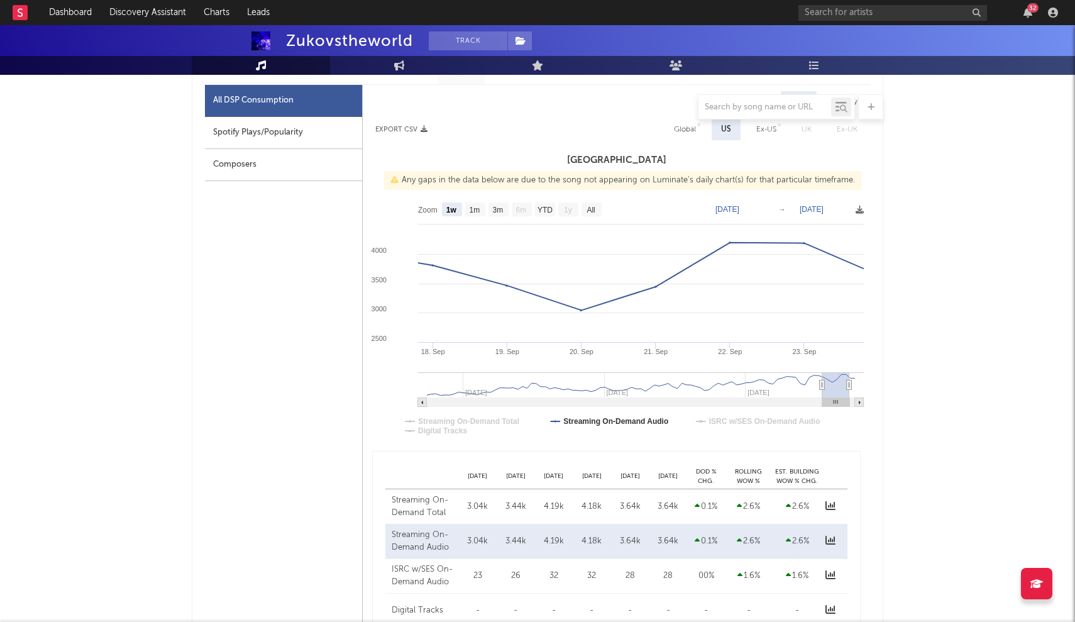
click at [857, 402] on rect at bounding box center [859, 402] width 9 height 9
type input "[DATE]"
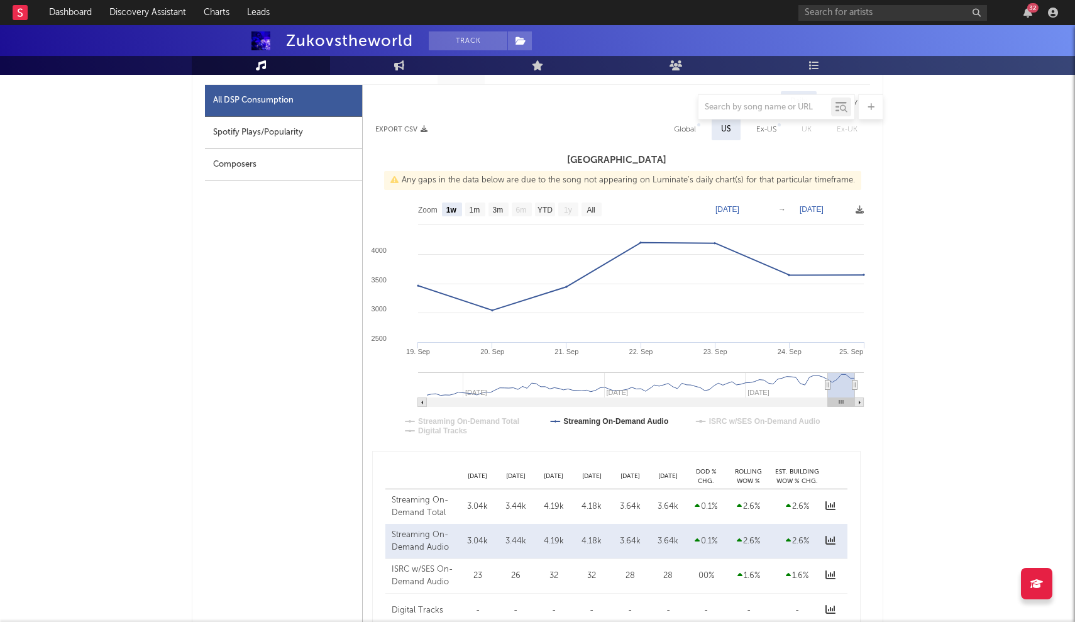
click at [421, 402] on rect at bounding box center [422, 402] width 9 height 9
type input "[DATE]"
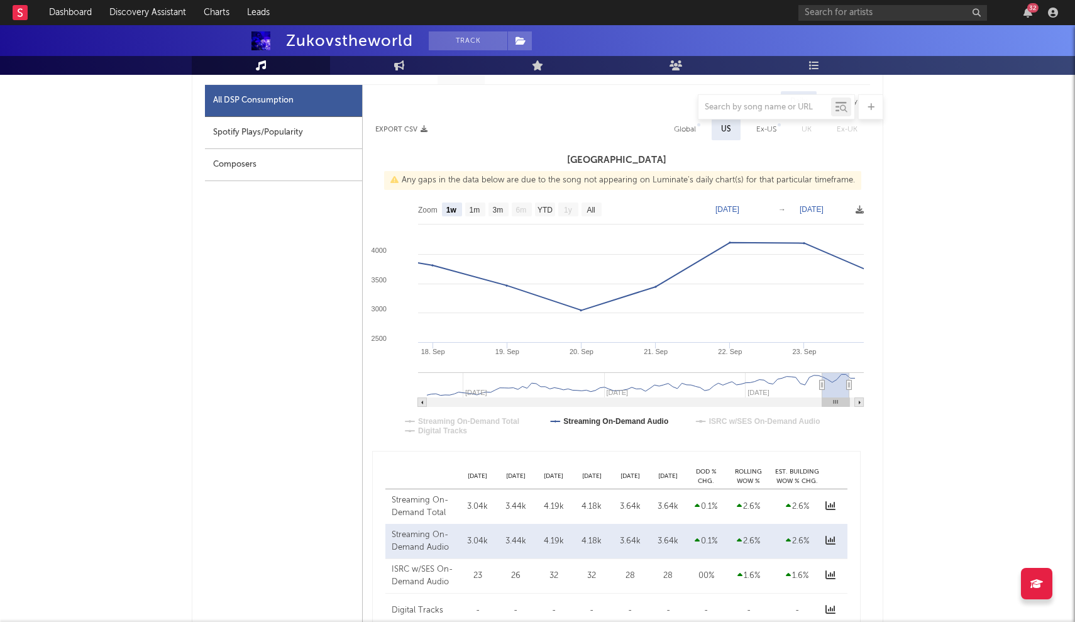
click at [421, 402] on rect at bounding box center [422, 402] width 9 height 9
type input "[DATE]"
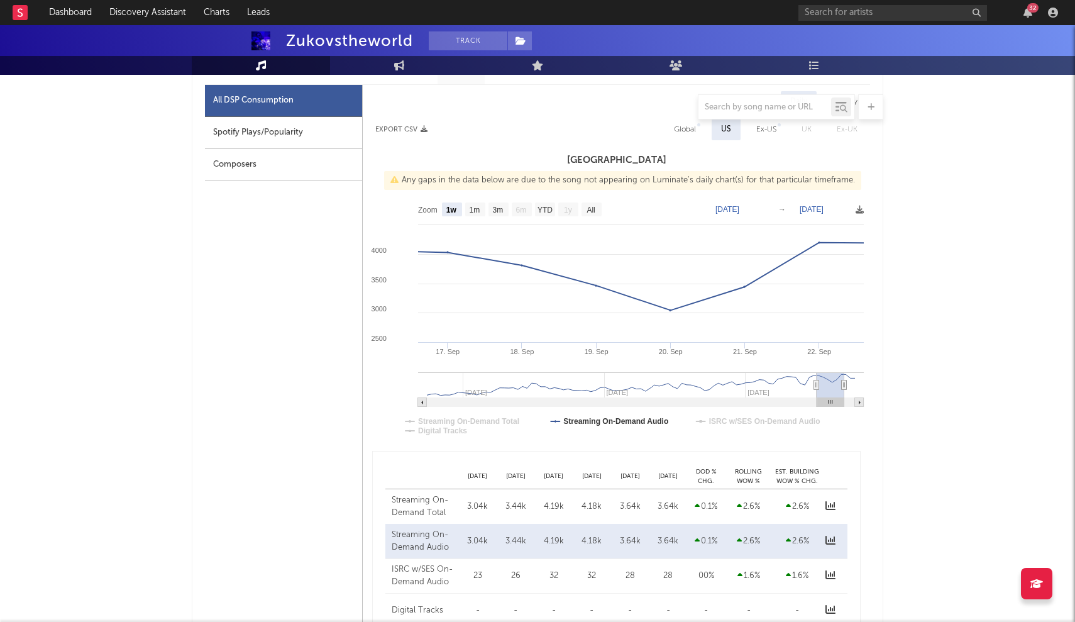
click at [421, 402] on rect at bounding box center [422, 402] width 9 height 9
type input "[DATE]"
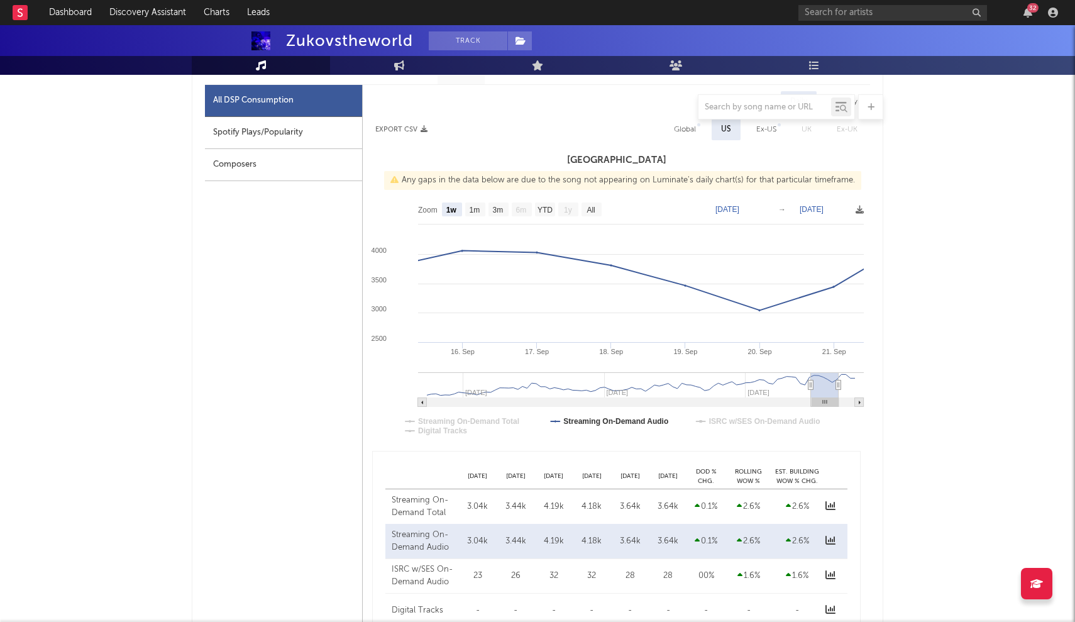
click at [421, 402] on rect at bounding box center [422, 402] width 9 height 9
type input "[DATE]"
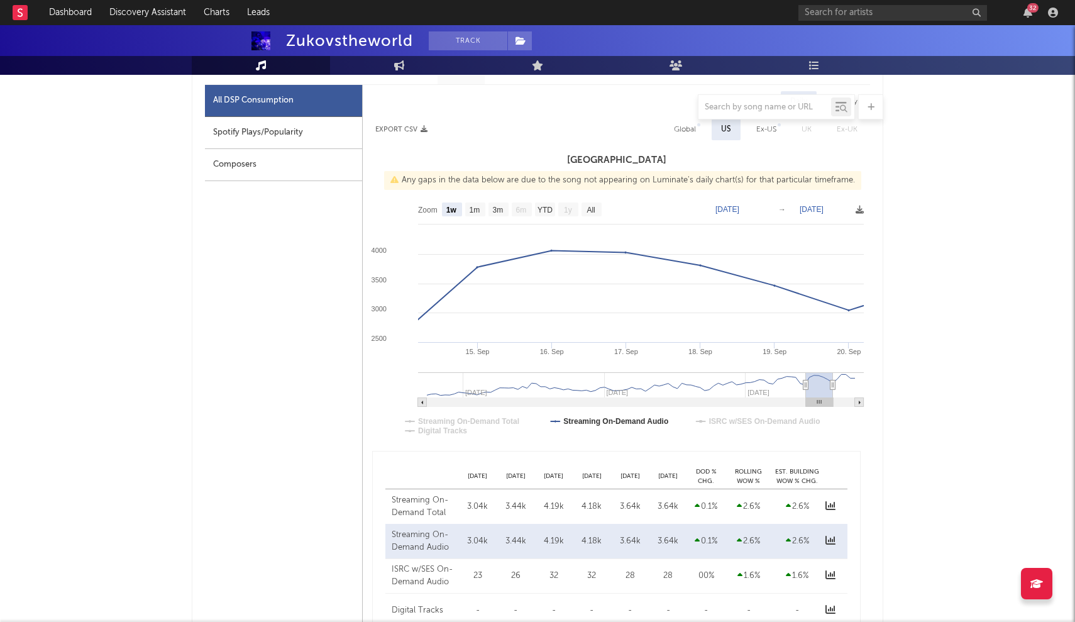
click at [421, 402] on rect at bounding box center [422, 402] width 9 height 9
type input "[DATE]"
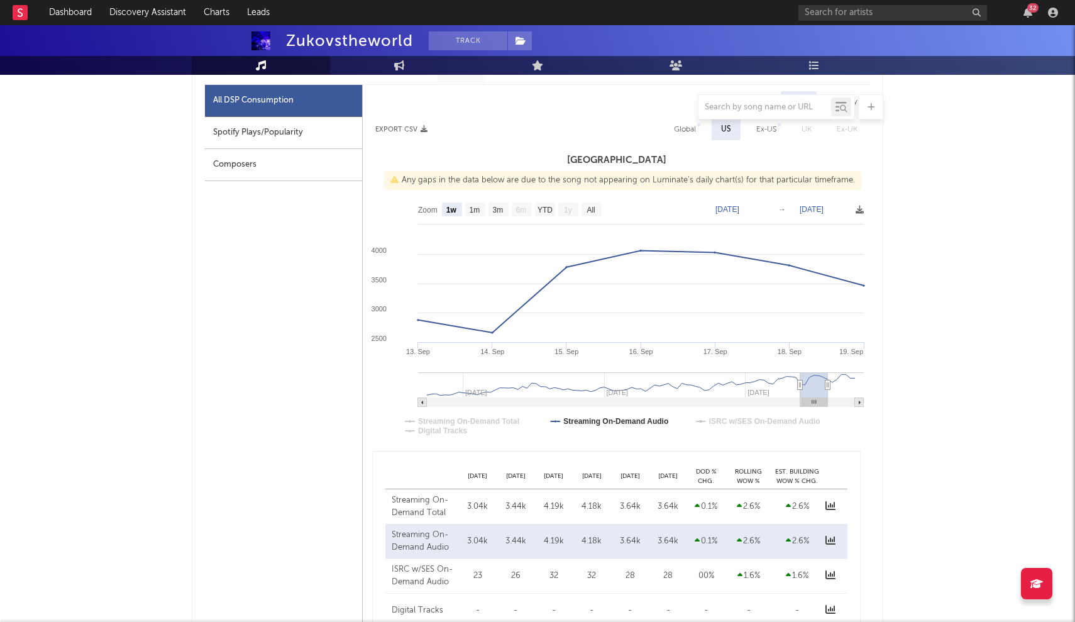
click at [421, 402] on rect at bounding box center [422, 402] width 9 height 9
type input "[DATE]"
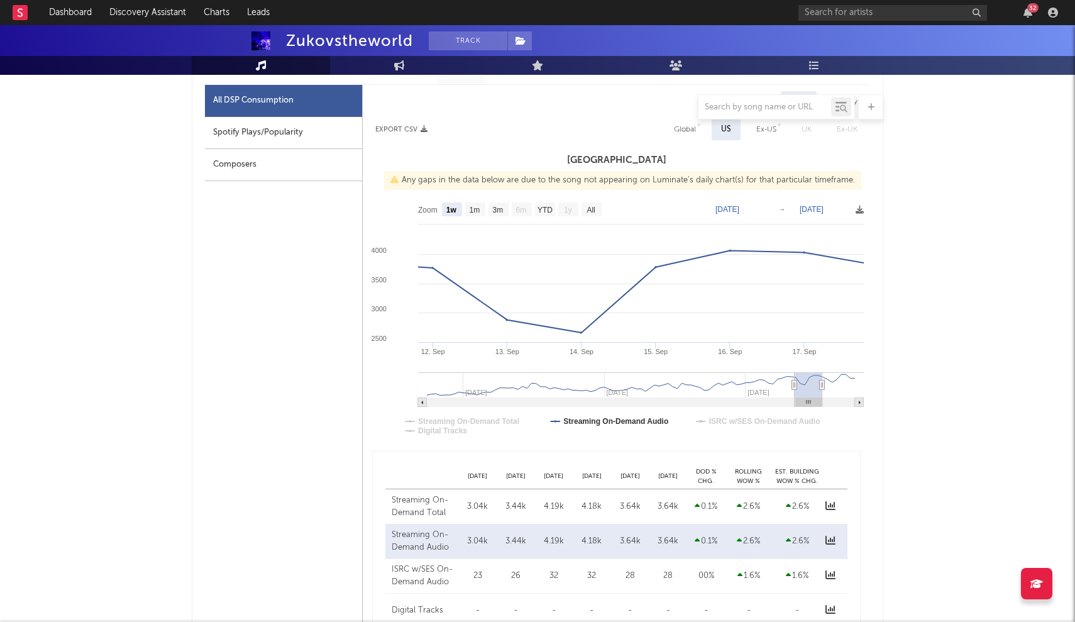
click at [857, 400] on rect at bounding box center [859, 402] width 9 height 9
type input "[DATE]"
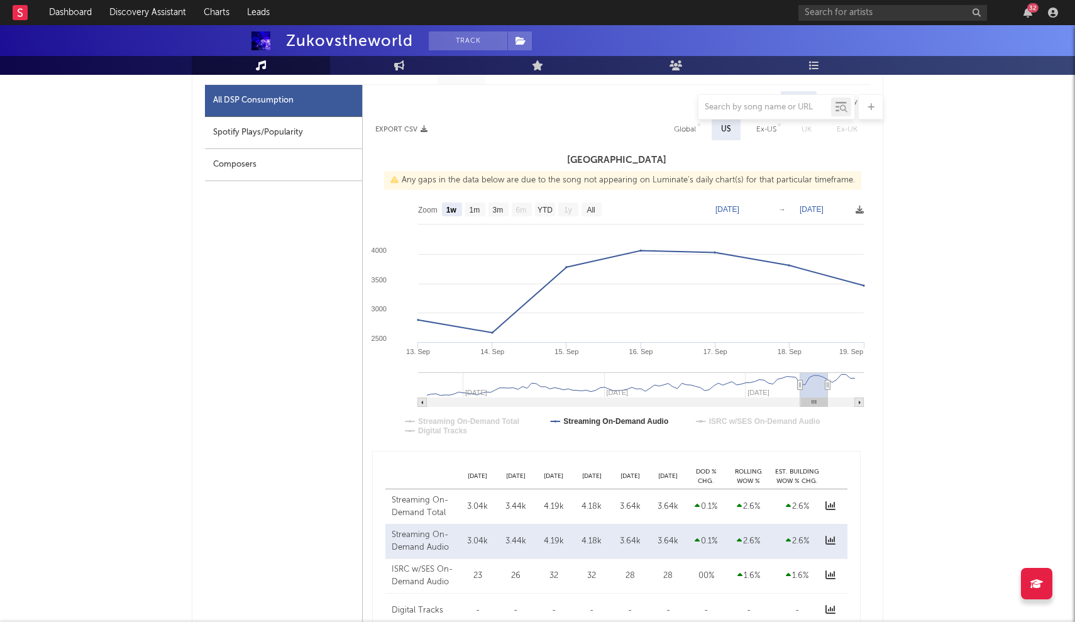
click at [863, 404] on rect at bounding box center [859, 402] width 9 height 9
type input "[DATE]"
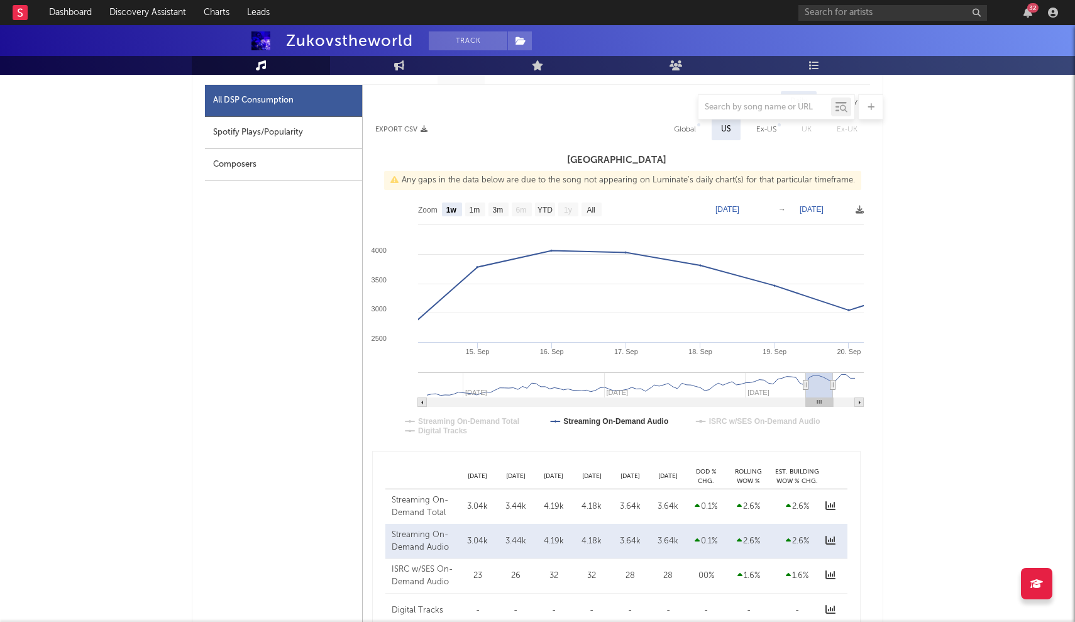
click at [863, 404] on rect at bounding box center [859, 402] width 9 height 9
type input "[DATE]"
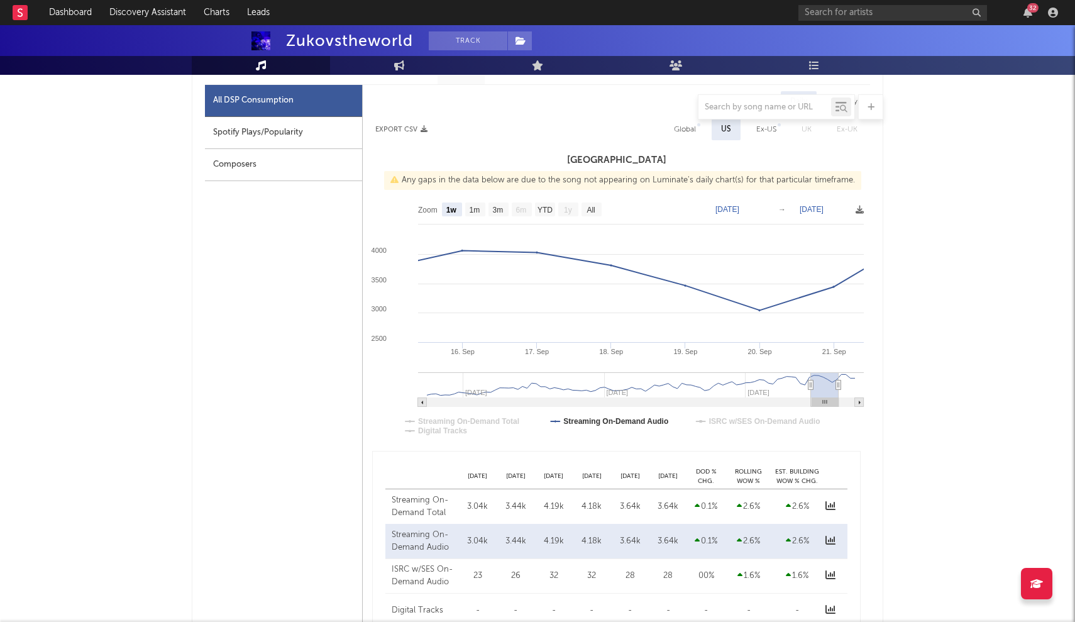
click at [863, 404] on rect at bounding box center [859, 402] width 9 height 9
type input "[DATE]"
click at [863, 404] on rect at bounding box center [859, 402] width 9 height 9
type input "[DATE]"
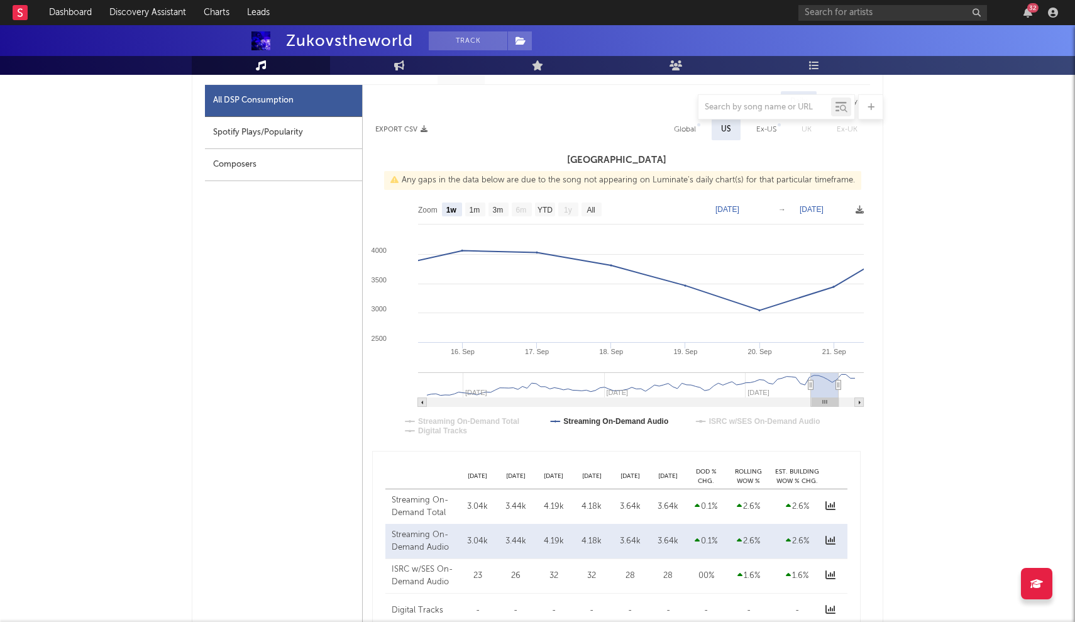
type input "[DATE]"
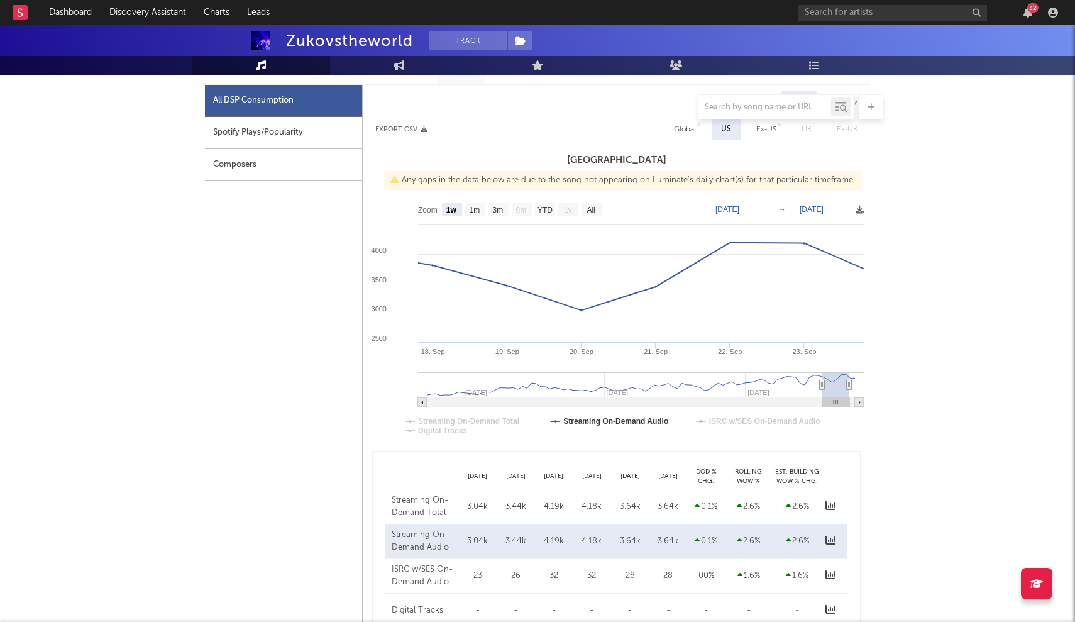
click at [863, 404] on rect at bounding box center [859, 402] width 9 height 9
type input "[DATE]"
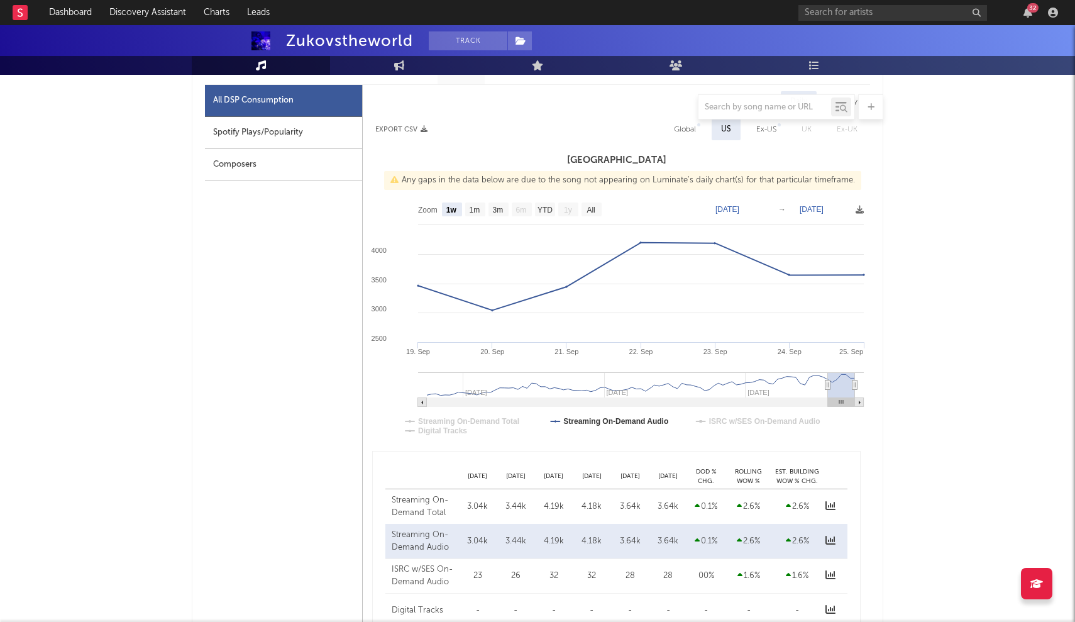
click at [863, 404] on rect at bounding box center [859, 402] width 9 height 9
click at [423, 404] on icon at bounding box center [422, 402] width 2 height 4
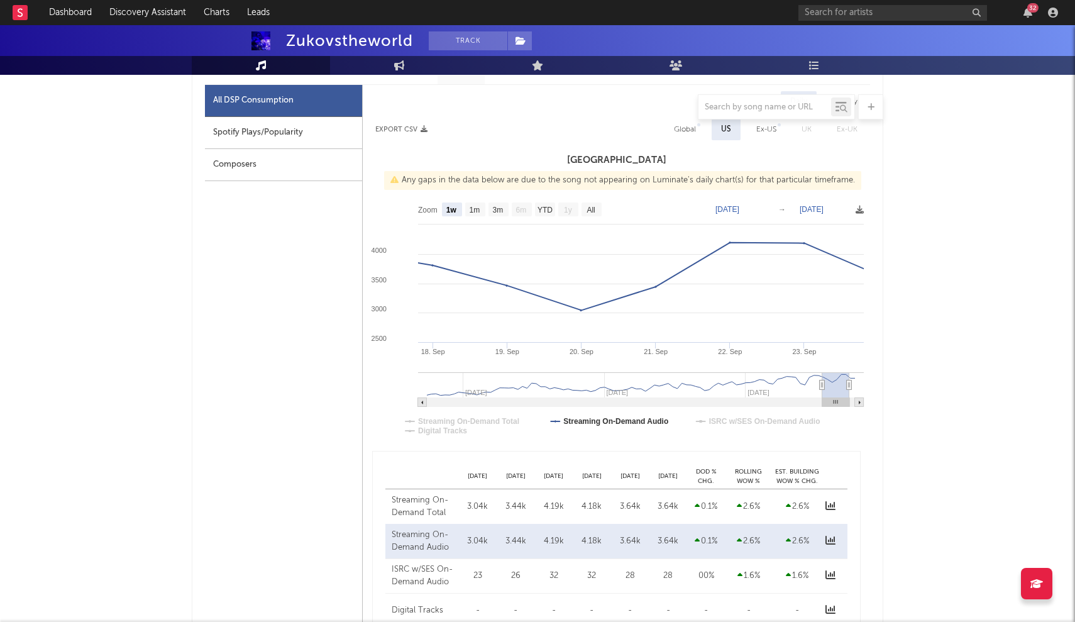
type input "[DATE]"
click at [423, 404] on icon at bounding box center [422, 402] width 2 height 4
type input "[DATE]"
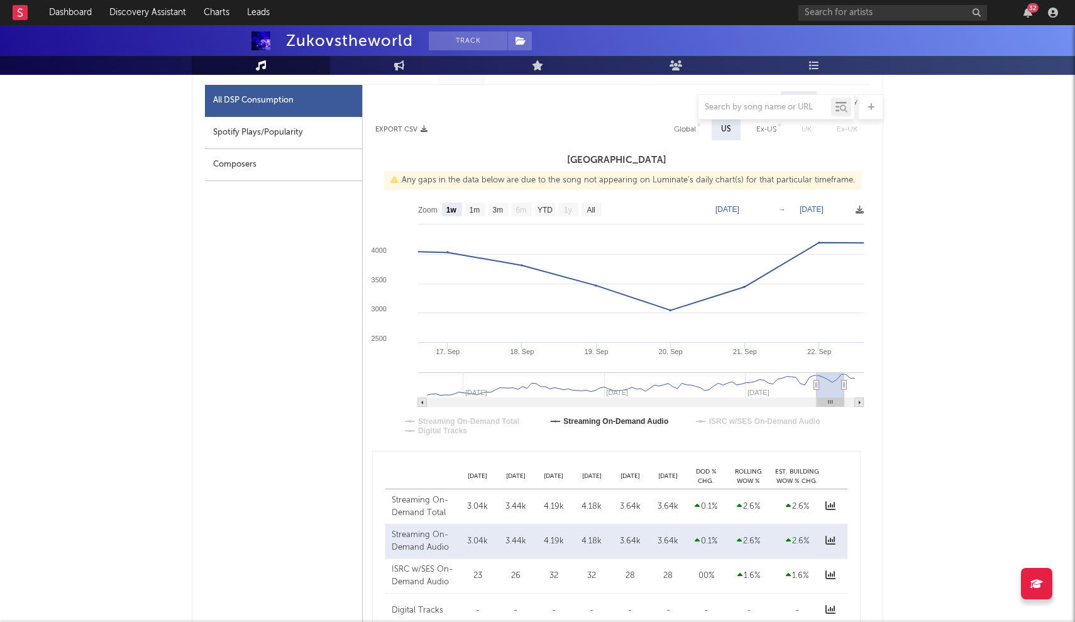
click at [423, 404] on icon at bounding box center [422, 402] width 2 height 4
type input "[DATE]"
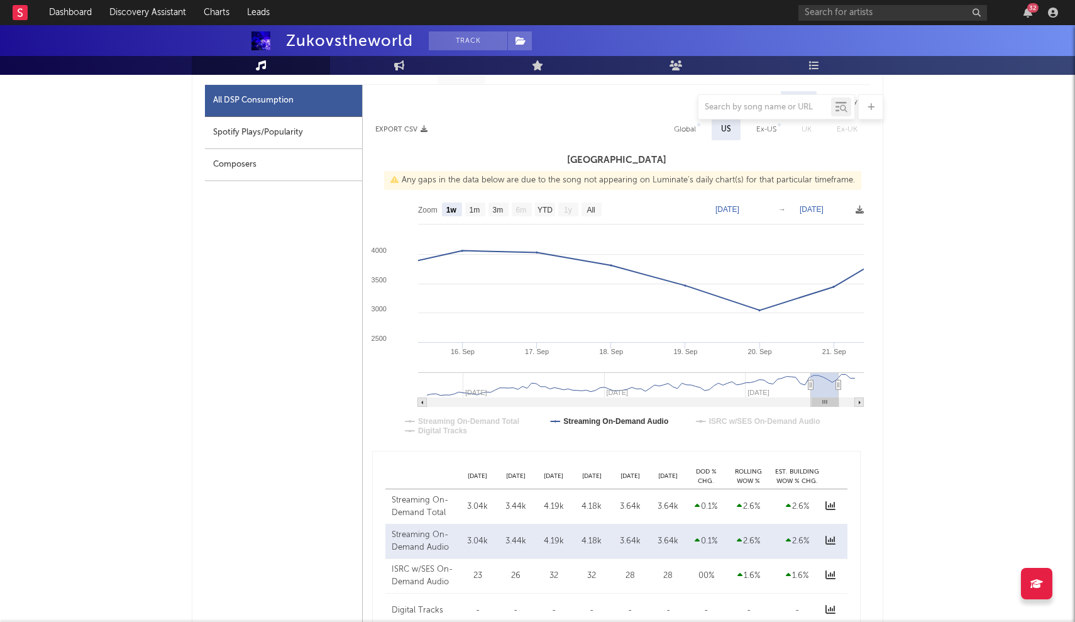
click at [423, 404] on icon at bounding box center [422, 402] width 2 height 4
type input "[DATE]"
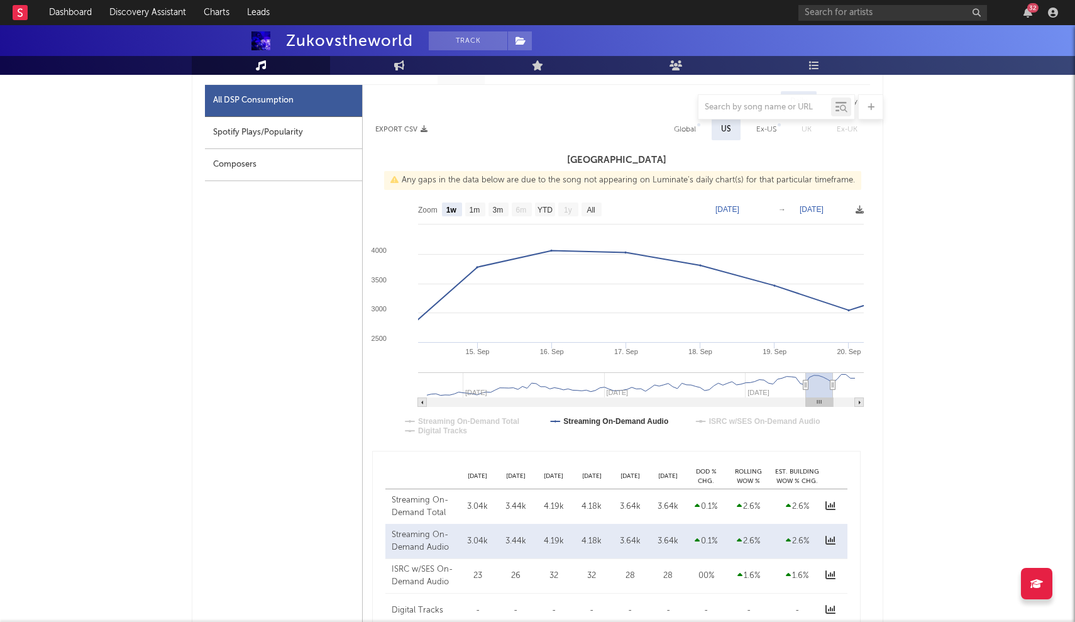
click at [423, 404] on icon at bounding box center [422, 402] width 2 height 4
type input "[DATE]"
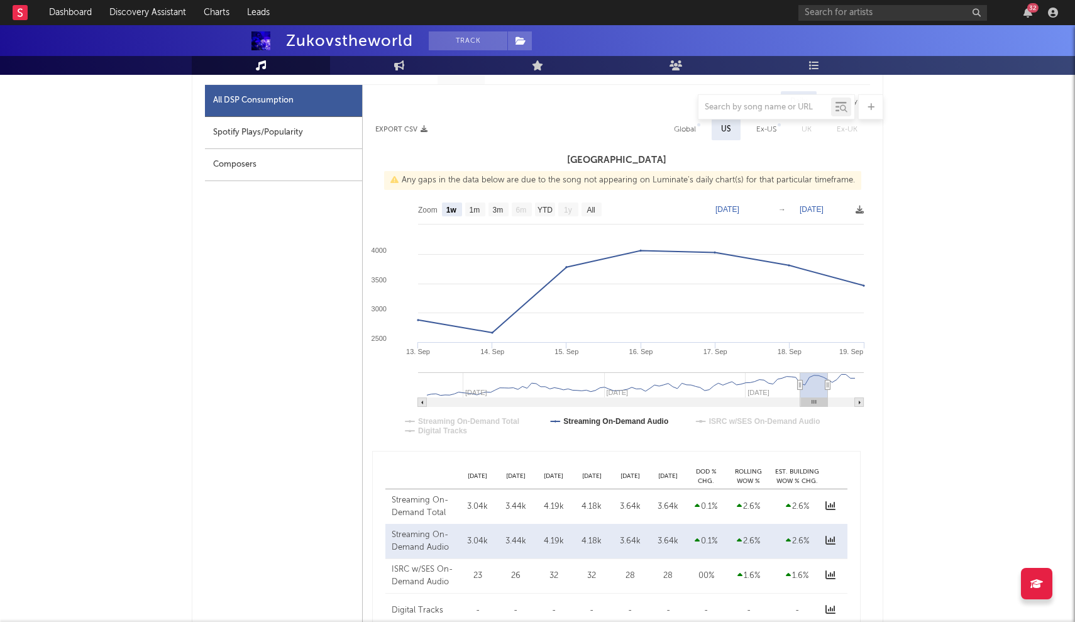
click at [423, 404] on icon at bounding box center [422, 402] width 2 height 4
type input "[DATE]"
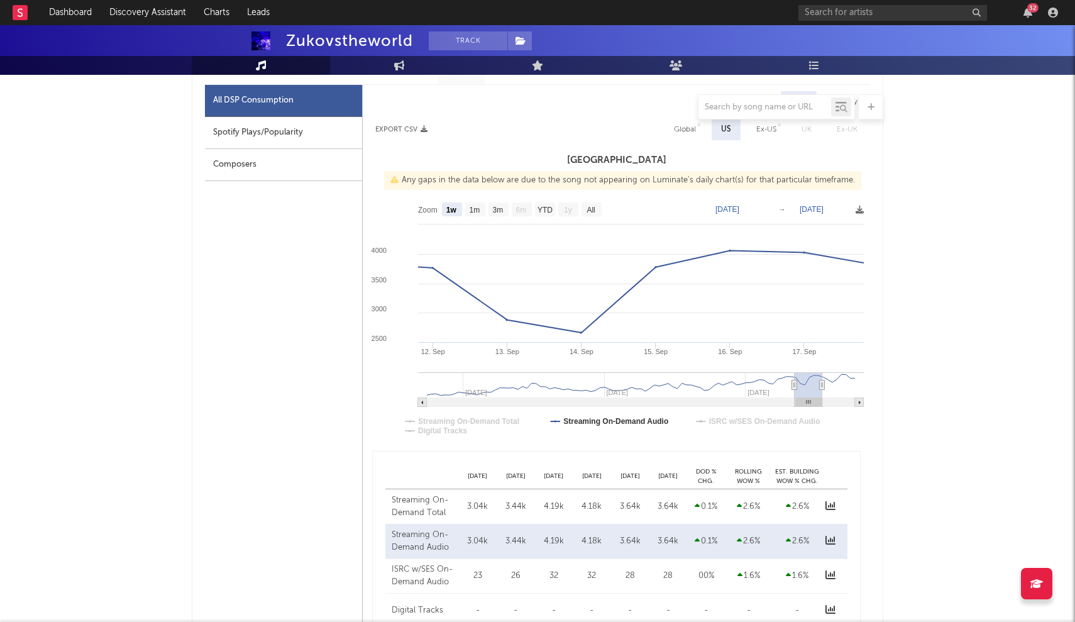
click at [423, 404] on icon at bounding box center [422, 402] width 2 height 4
type input "[DATE]"
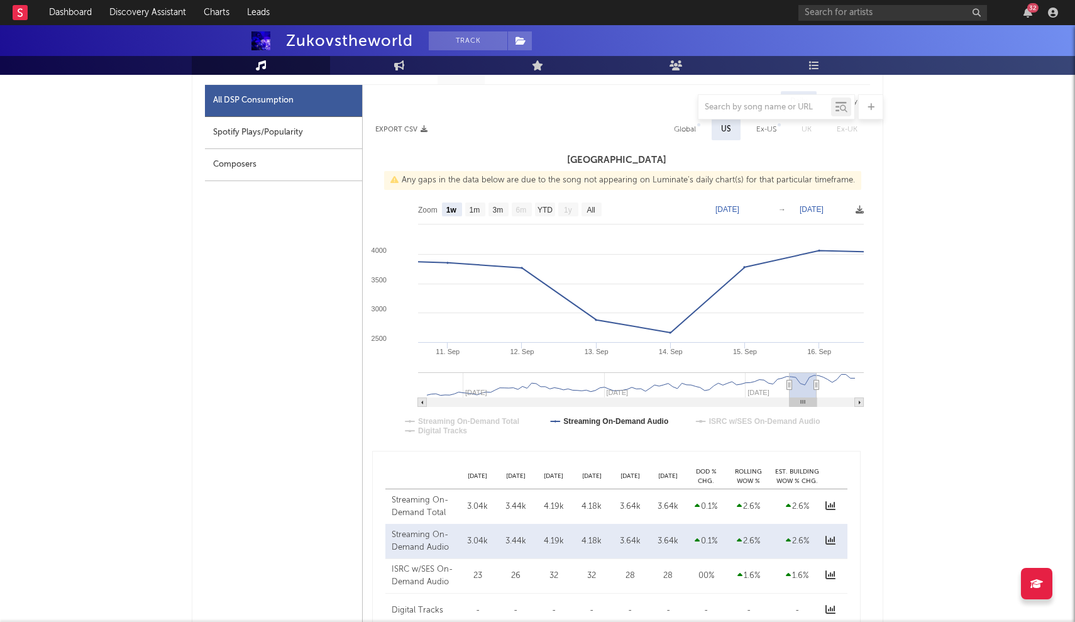
click at [859, 400] on rect at bounding box center [859, 402] width 9 height 9
type input "[DATE]"
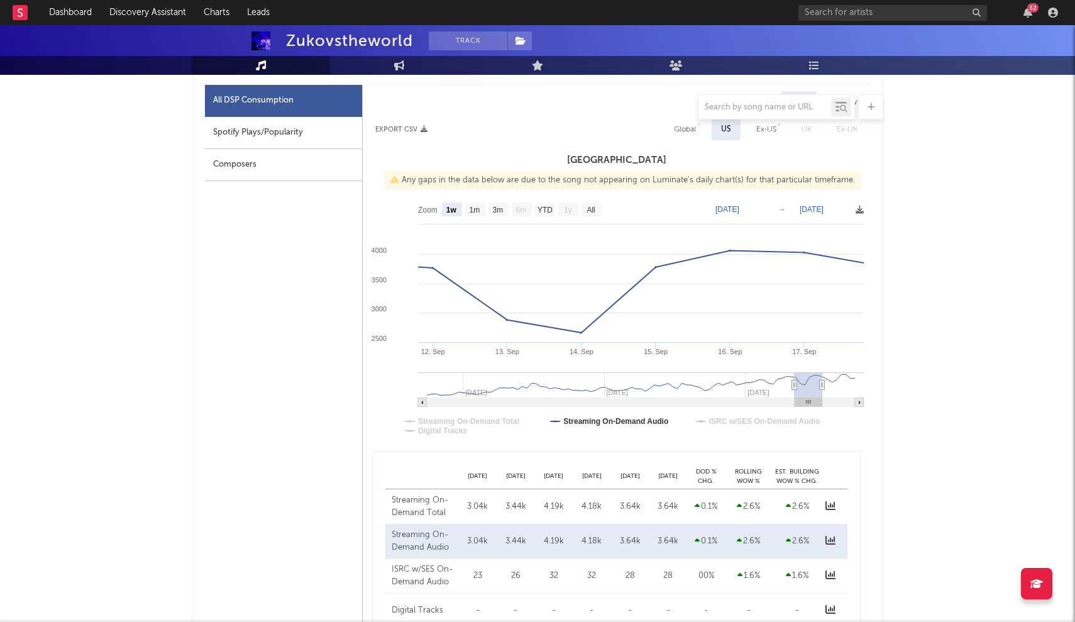
click at [860, 400] on rect at bounding box center [859, 402] width 9 height 9
type input "[DATE]"
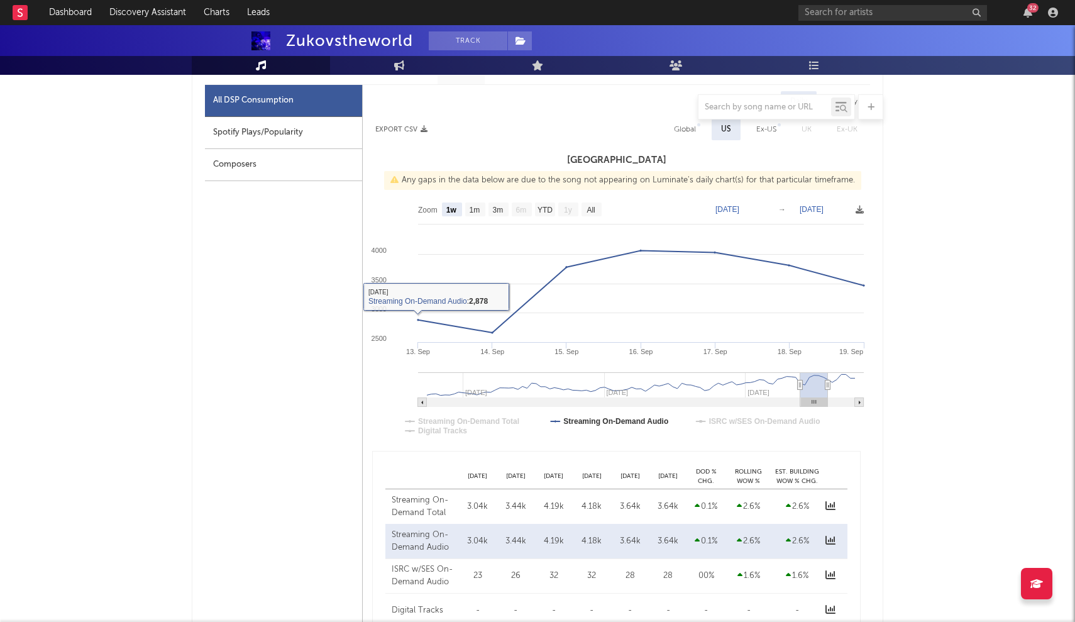
click at [422, 404] on rect at bounding box center [422, 402] width 9 height 9
type input "[DATE]"
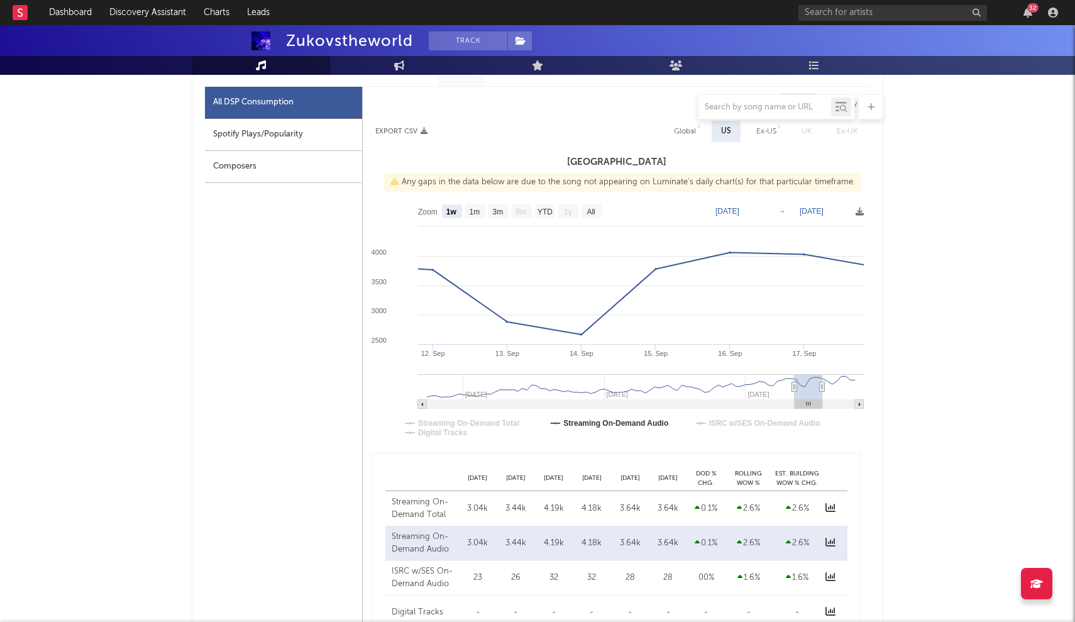
scroll to position [570, 0]
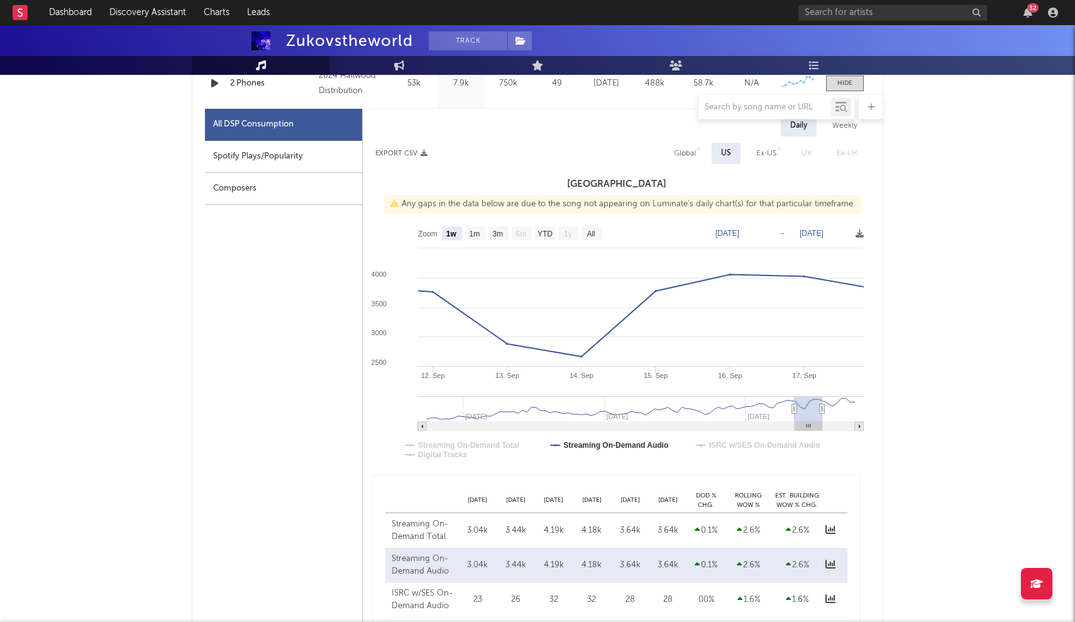
click at [692, 156] on div "Global" at bounding box center [685, 153] width 22 height 15
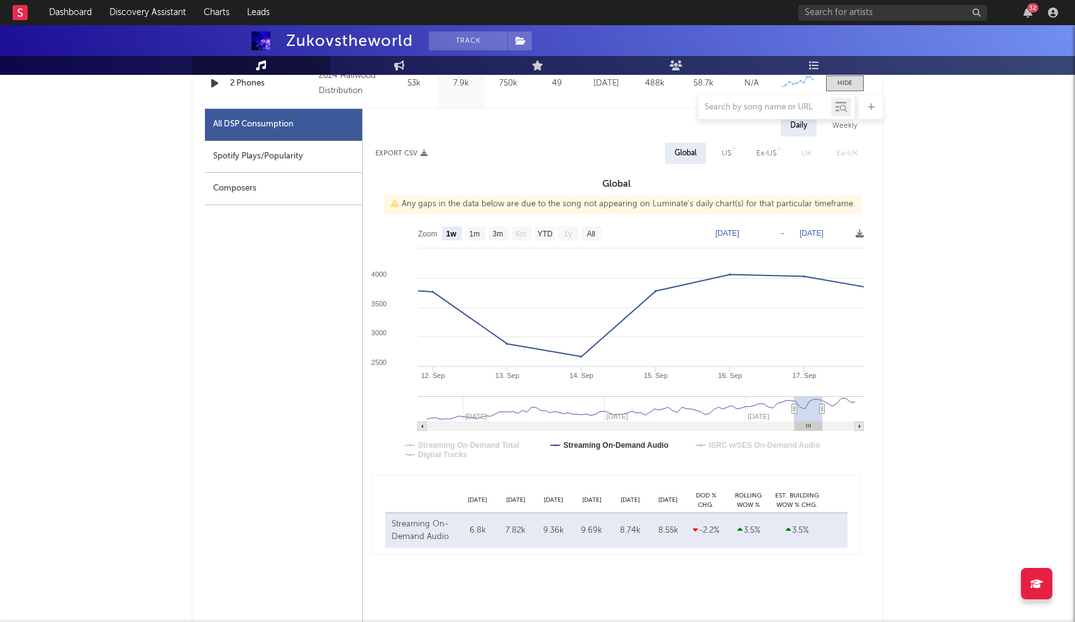
select select "All"
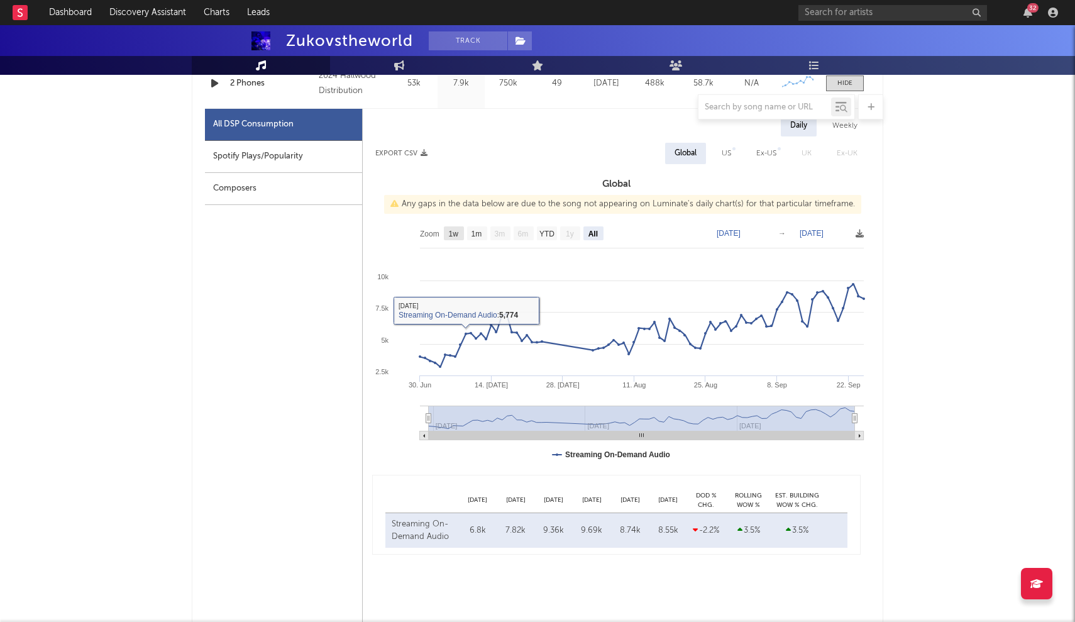
click at [449, 231] on text "1w" at bounding box center [454, 233] width 10 height 9
select select "1w"
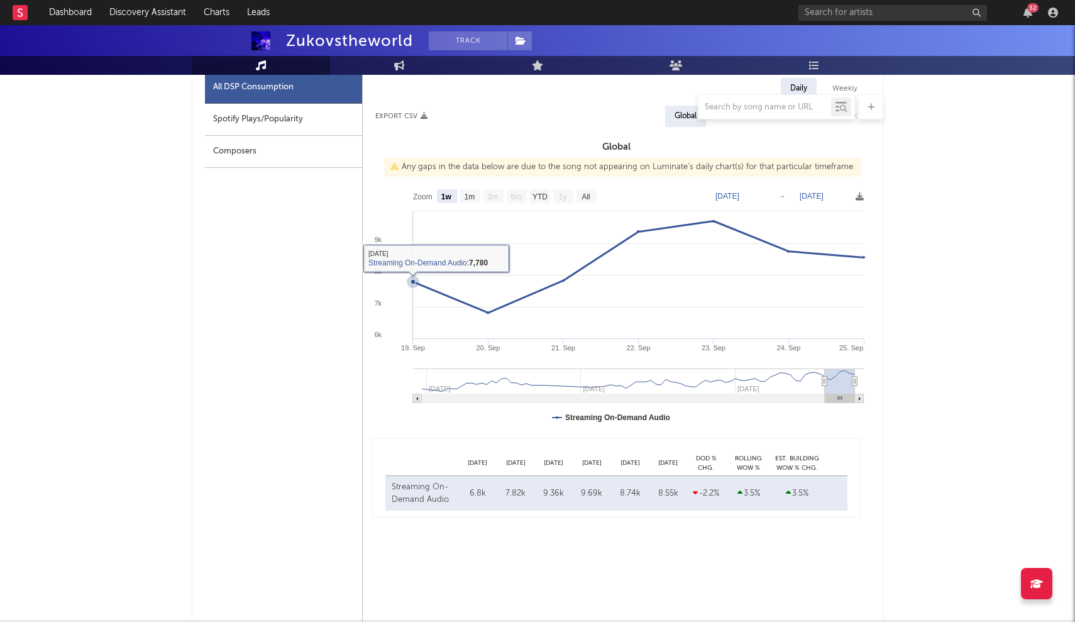
scroll to position [606, 0]
click at [814, 399] on rect at bounding box center [638, 399] width 451 height 9
type input "[DATE]"
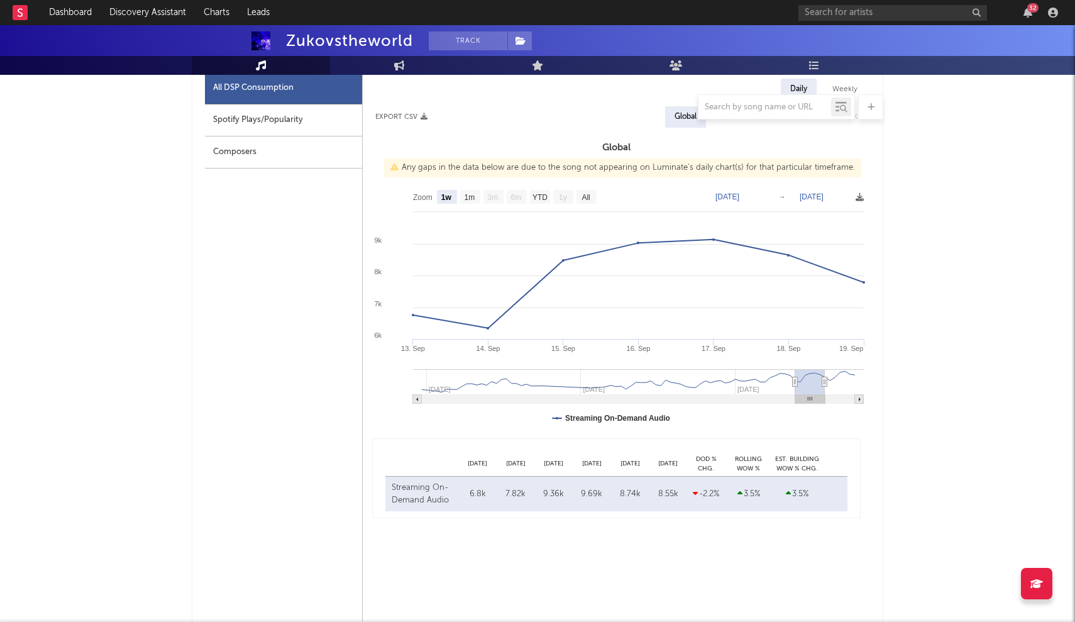
click at [847, 398] on rect at bounding box center [638, 399] width 451 height 9
type input "[DATE]"
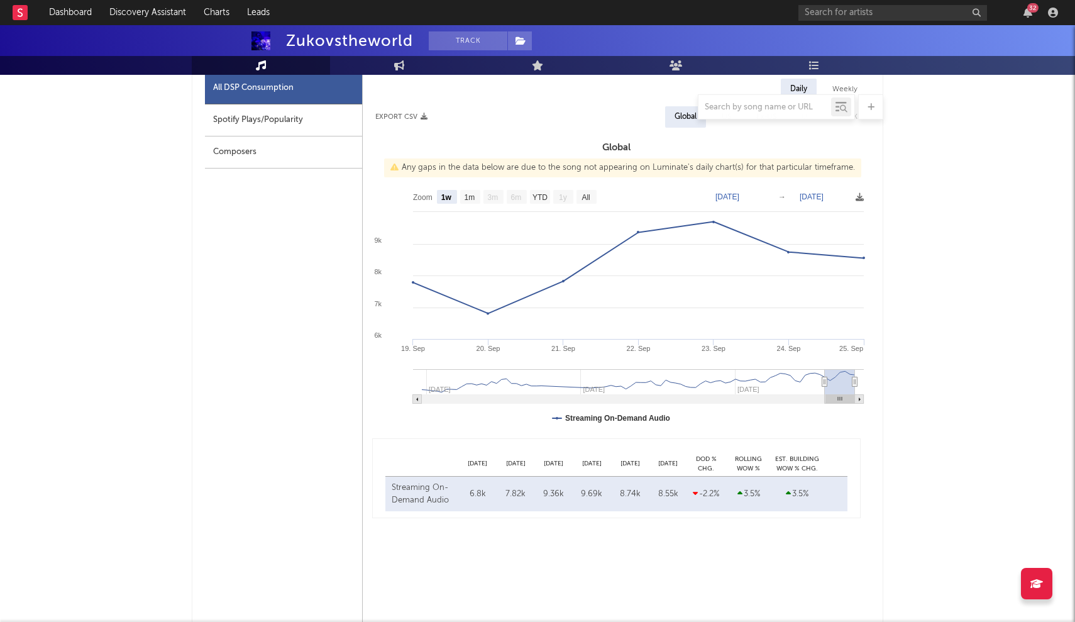
click at [815, 400] on rect at bounding box center [638, 399] width 451 height 9
type input "[DATE]"
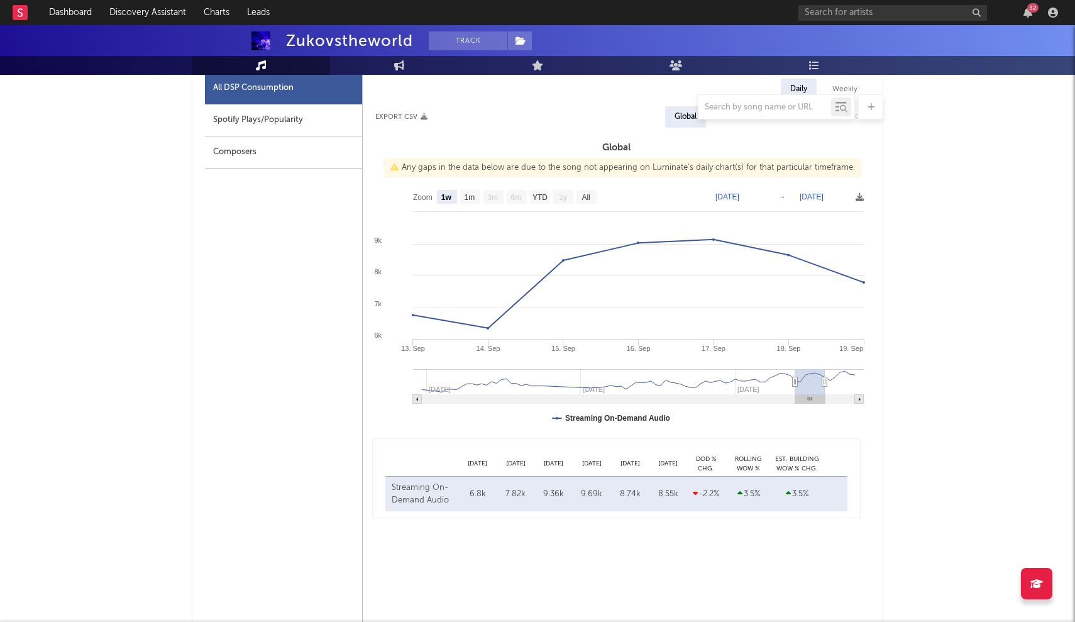
click at [841, 399] on rect at bounding box center [638, 399] width 451 height 9
type input "[DATE]"
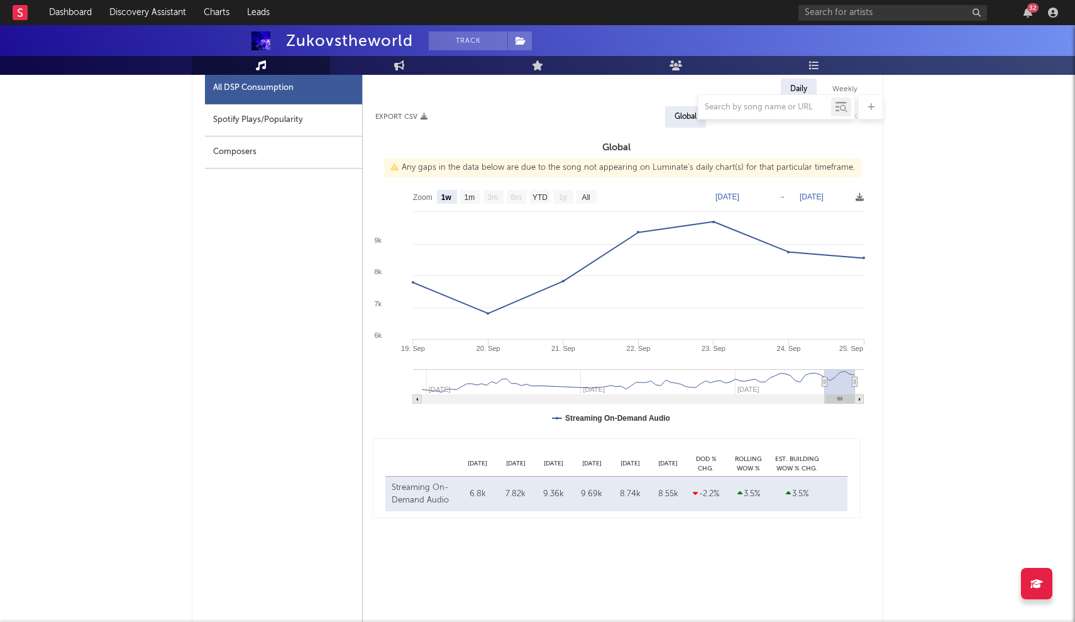
click at [810, 397] on rect at bounding box center [638, 399] width 451 height 9
type input "[DATE]"
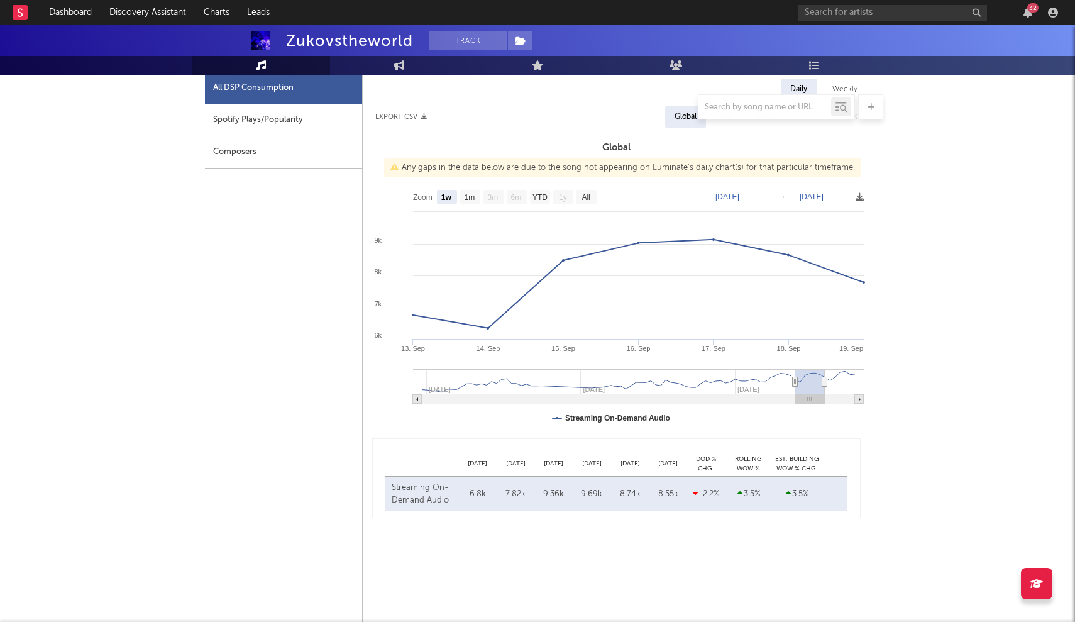
click at [781, 398] on rect at bounding box center [638, 399] width 451 height 9
type input "[DATE]"
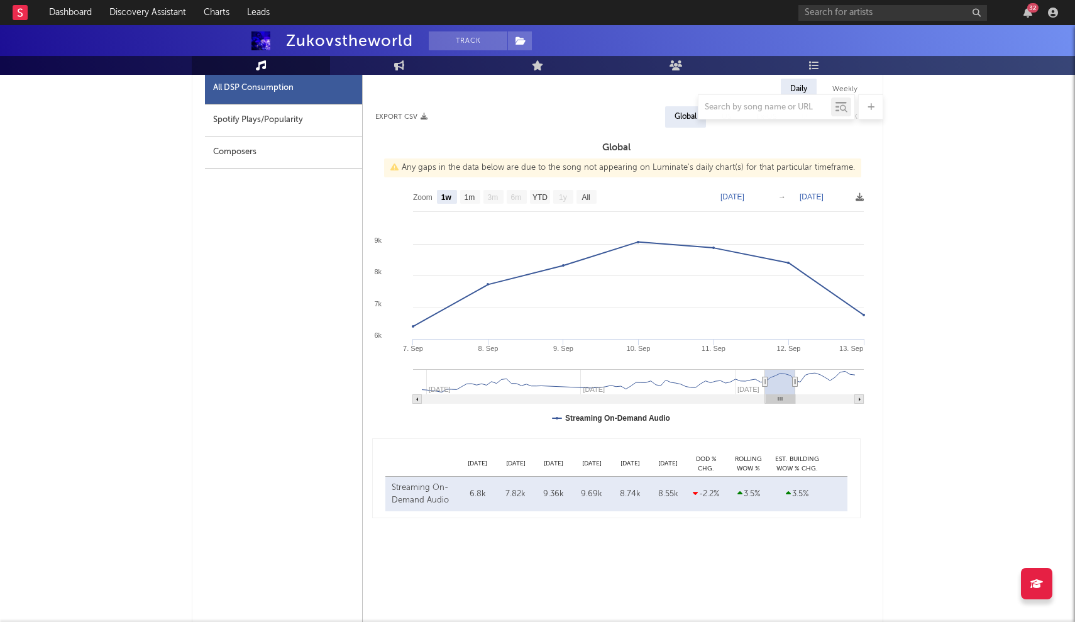
click at [839, 399] on rect at bounding box center [638, 399] width 451 height 9
type input "[DATE]"
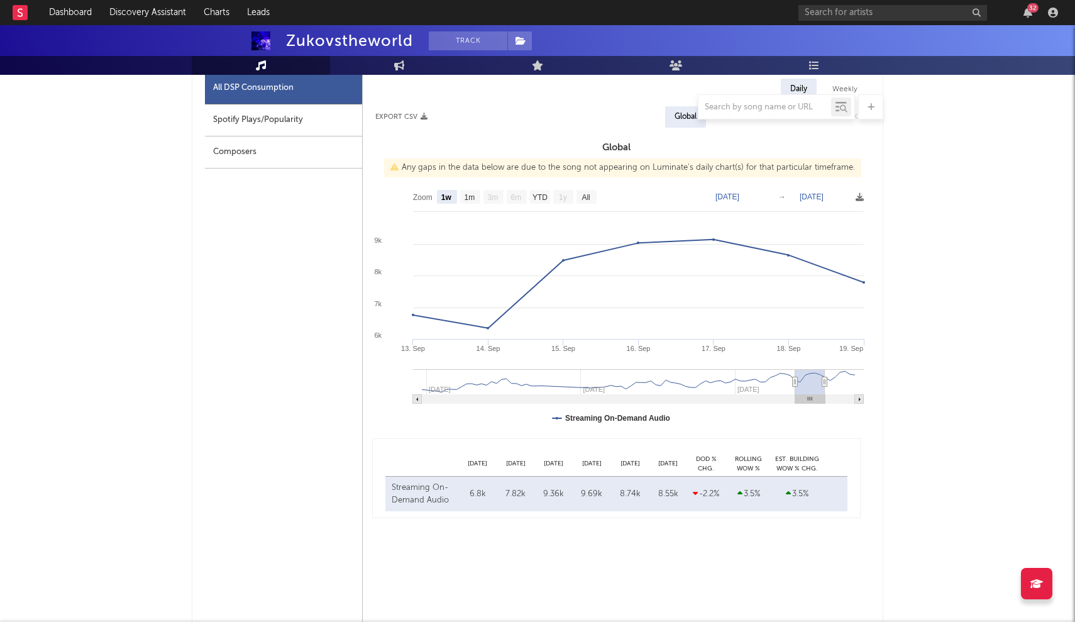
click at [846, 397] on rect at bounding box center [638, 399] width 451 height 9
type input "[DATE]"
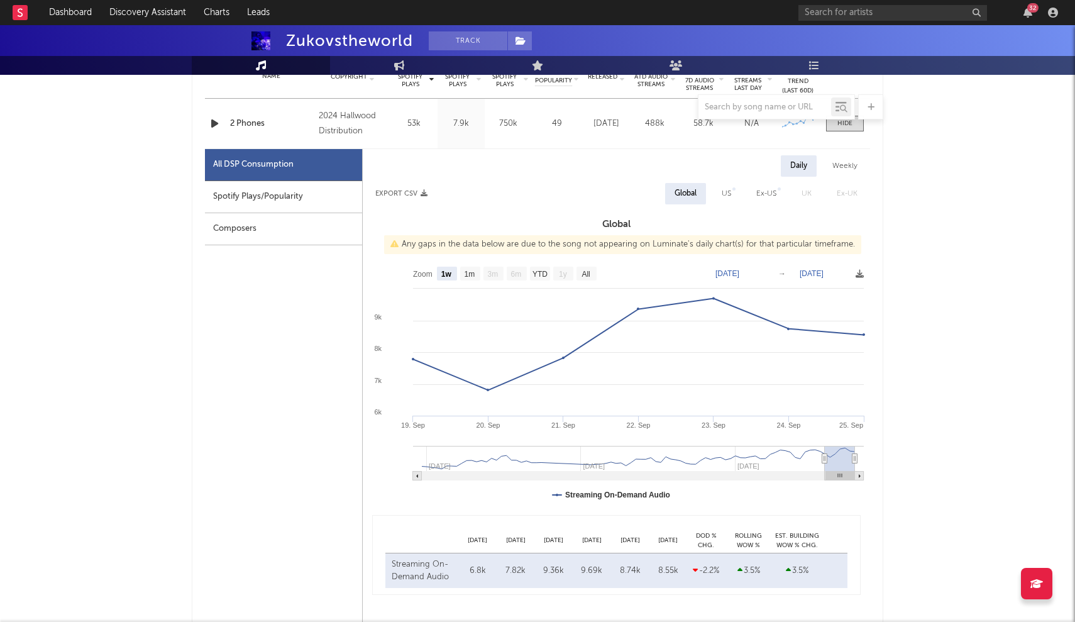
scroll to position [532, 0]
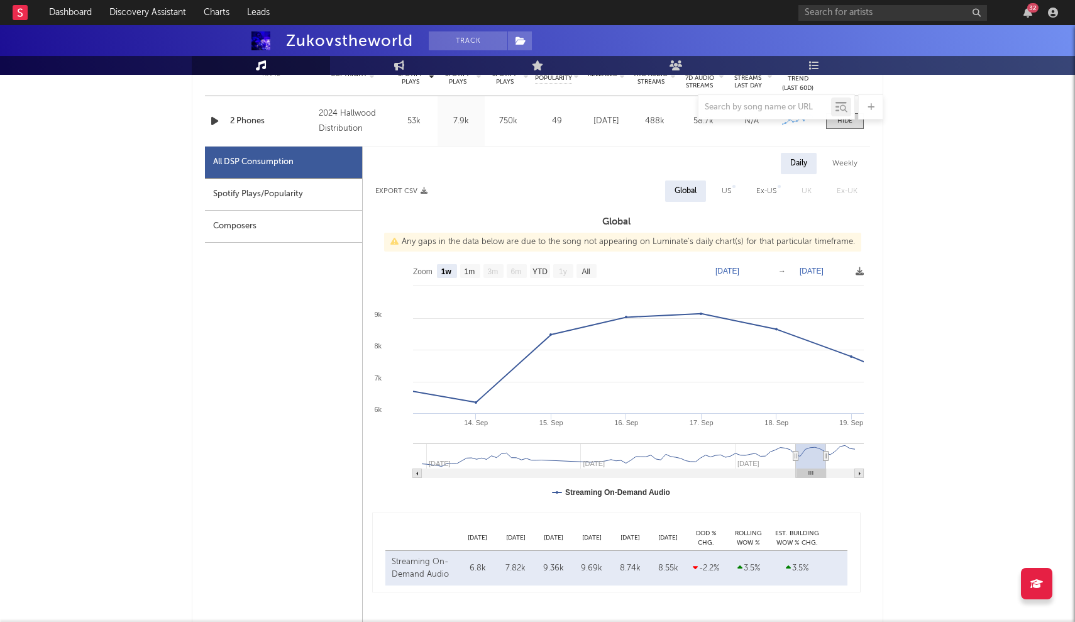
type input "[DATE]"
click at [811, 453] on g at bounding box center [638, 460] width 451 height 35
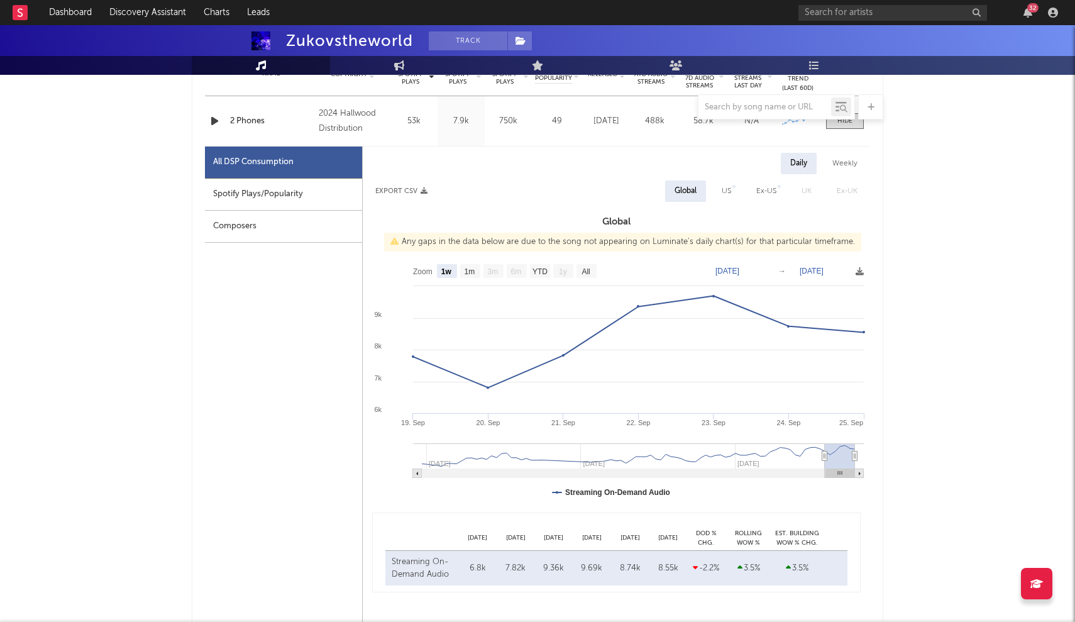
type input "[DATE]"
click at [846, 453] on g at bounding box center [638, 460] width 451 height 35
type input "[DATE]"
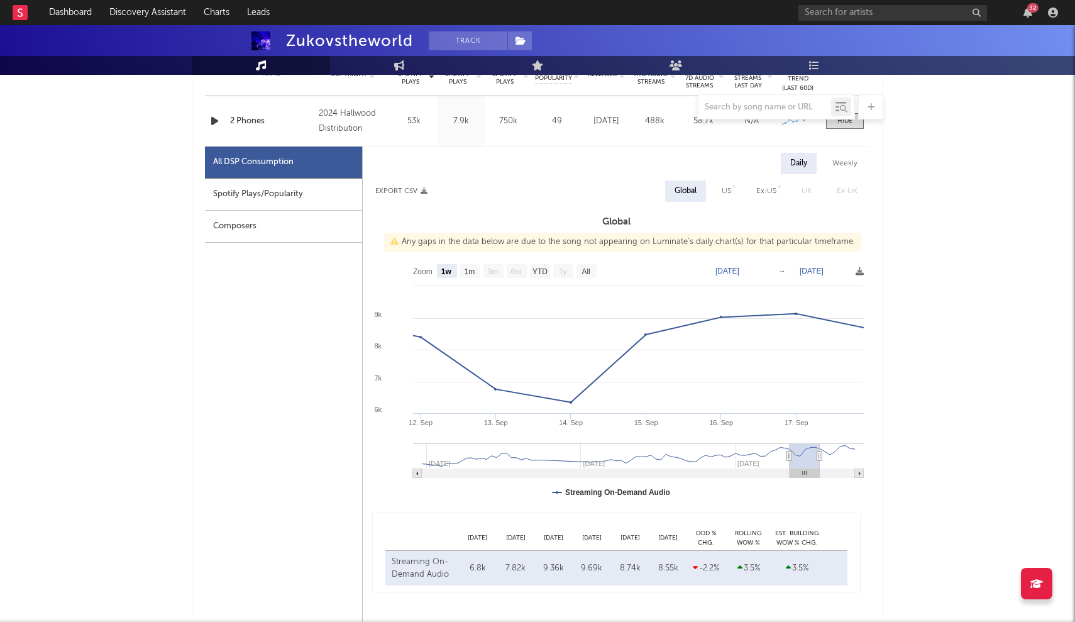
click at [805, 456] on g at bounding box center [638, 460] width 451 height 35
type input "[DATE]"
click at [837, 451] on g at bounding box center [638, 460] width 451 height 35
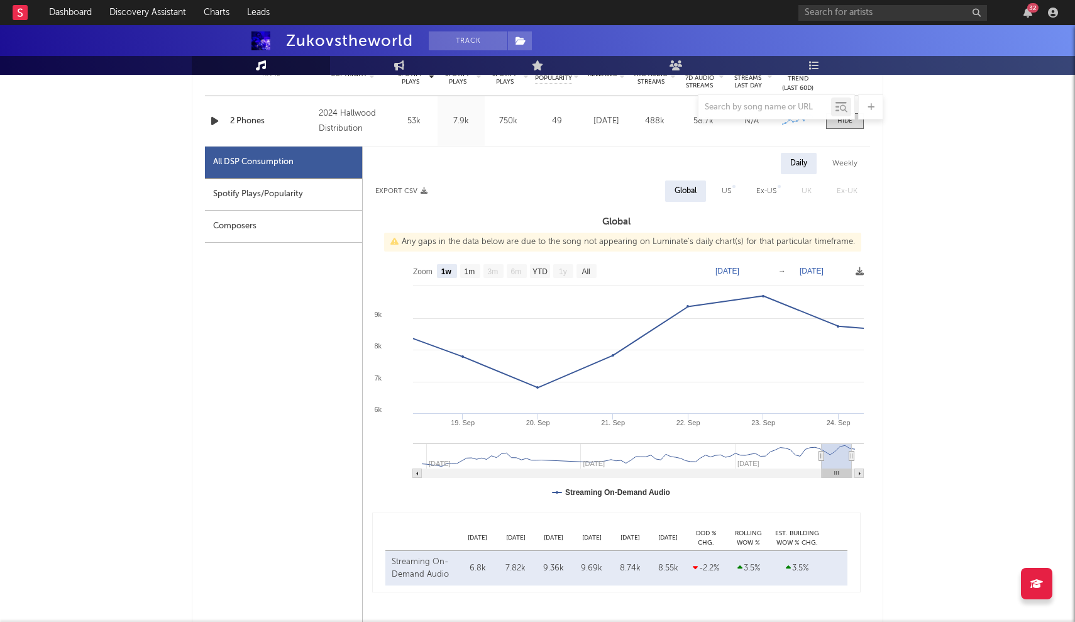
click at [843, 451] on rect at bounding box center [837, 455] width 30 height 25
type input "[DATE]"
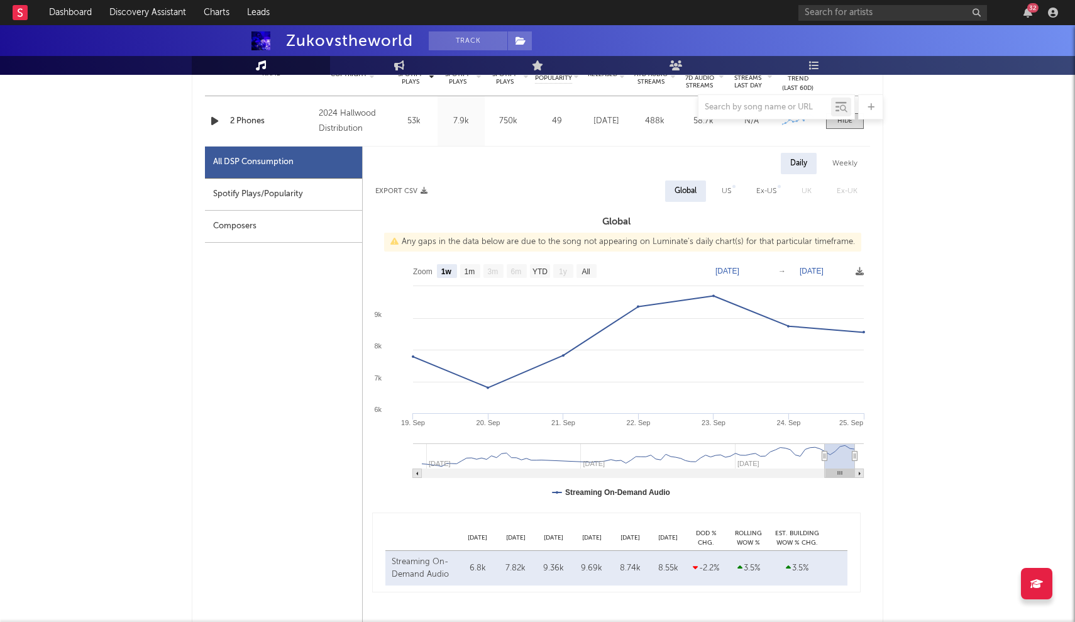
click at [852, 450] on g at bounding box center [638, 460] width 451 height 35
click at [860, 470] on rect at bounding box center [859, 473] width 9 height 9
click at [415, 475] on rect at bounding box center [417, 473] width 9 height 9
type input "[DATE]"
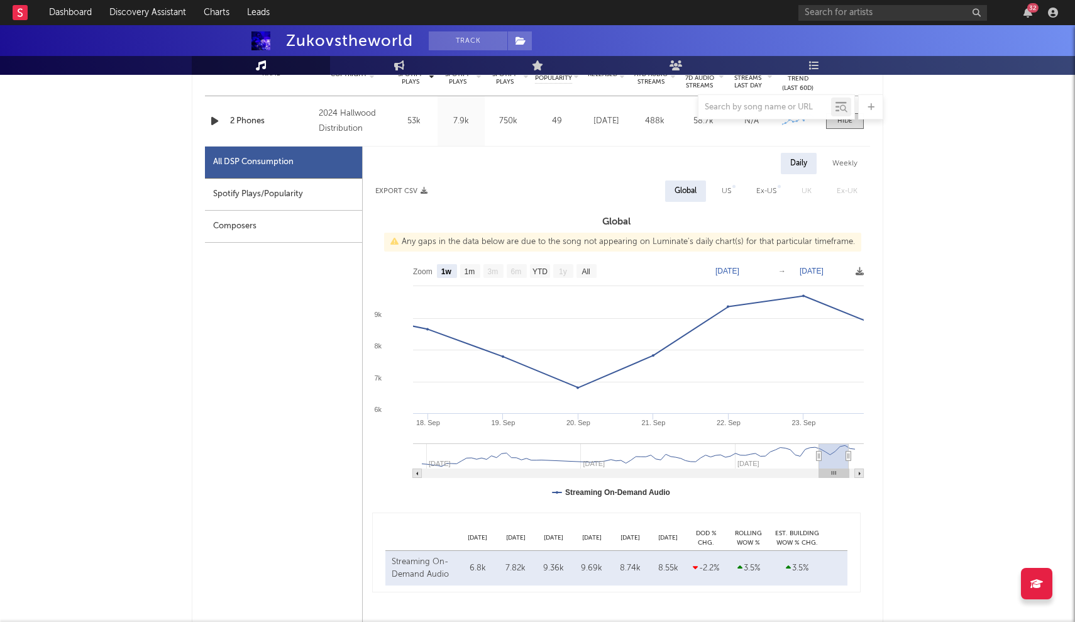
click at [415, 475] on rect at bounding box center [417, 473] width 9 height 9
type input "[DATE]"
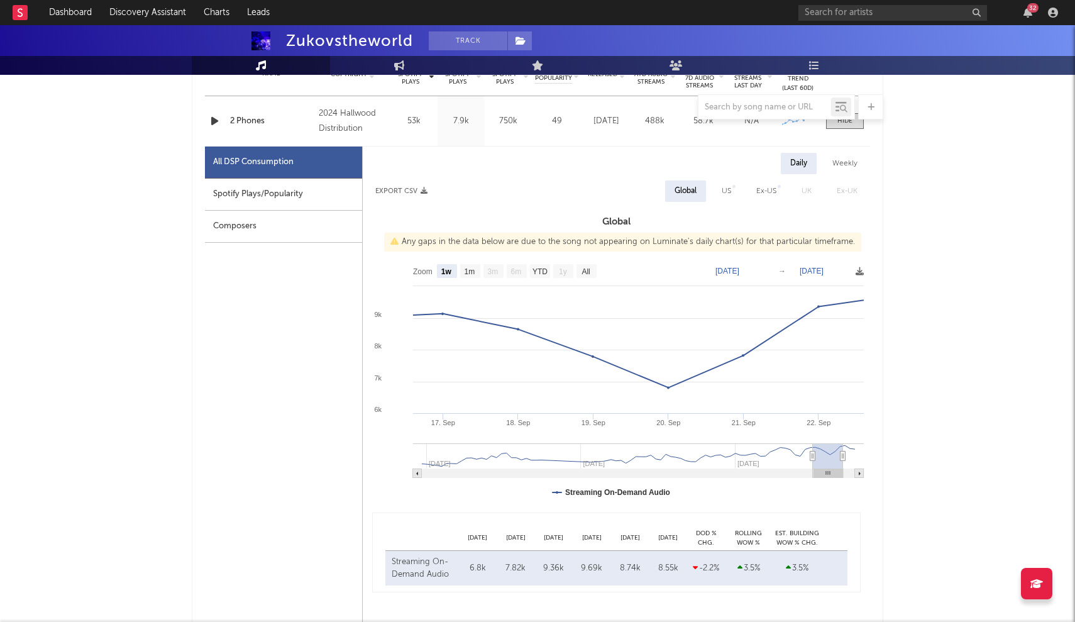
click at [415, 475] on rect at bounding box center [417, 473] width 9 height 9
type input "[DATE]"
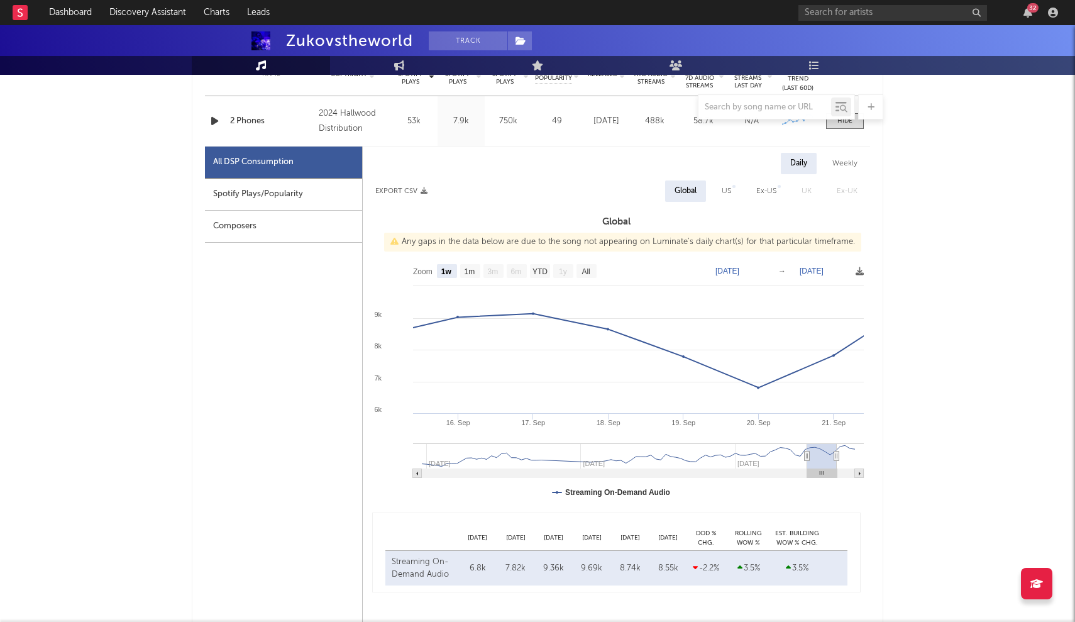
click at [415, 475] on rect at bounding box center [417, 473] width 9 height 9
type input "[DATE]"
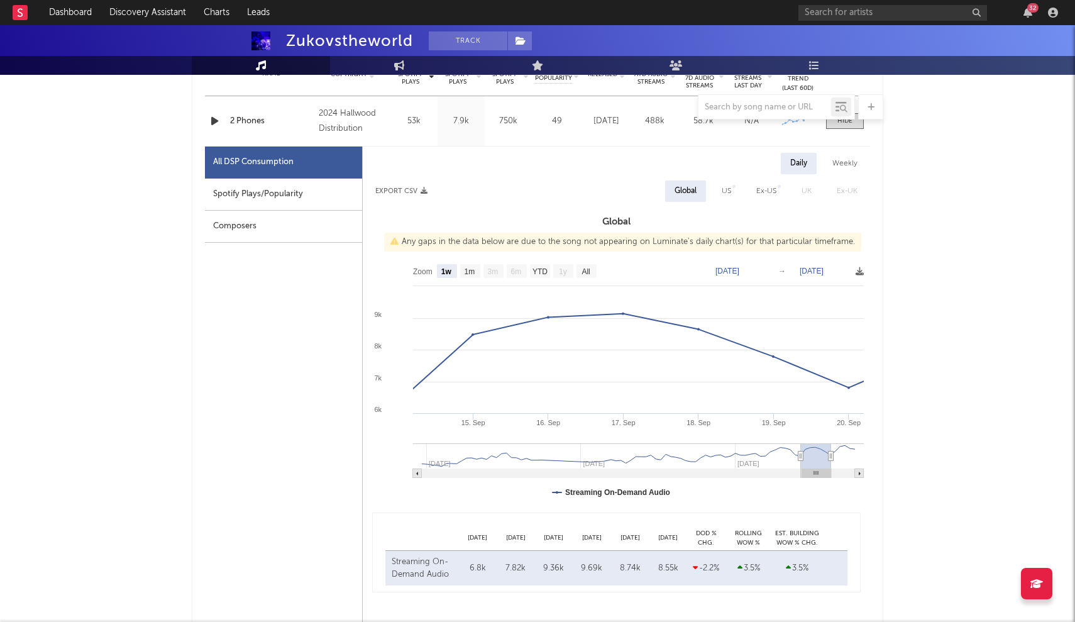
click at [415, 475] on rect at bounding box center [417, 473] width 9 height 9
type input "[DATE]"
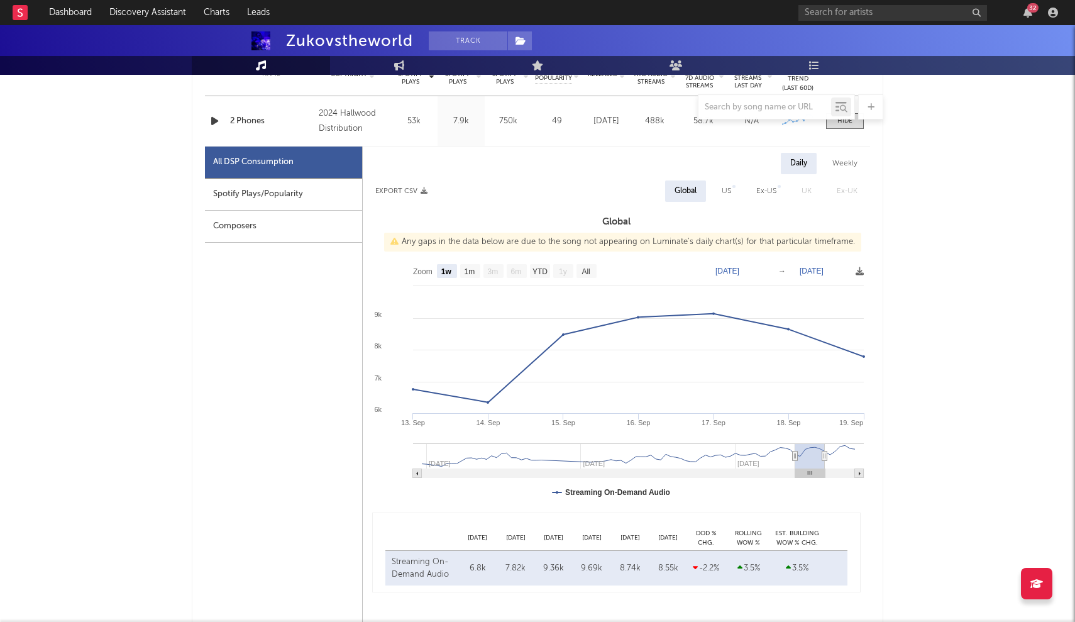
click at [415, 475] on rect at bounding box center [417, 473] width 9 height 9
type input "[DATE]"
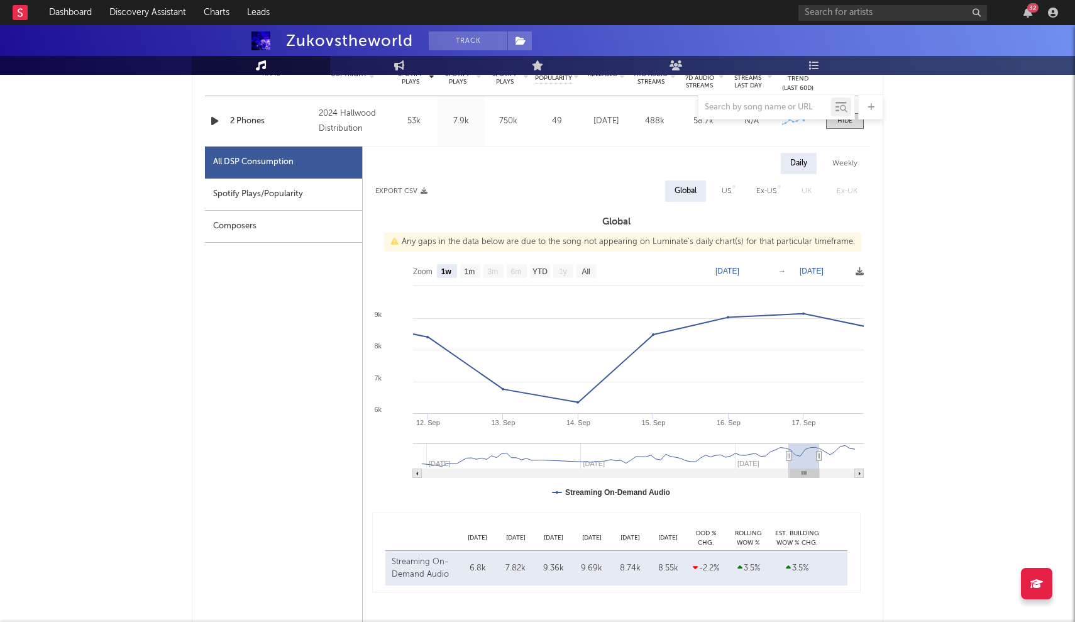
click at [858, 473] on rect at bounding box center [859, 473] width 9 height 9
type input "[DATE]"
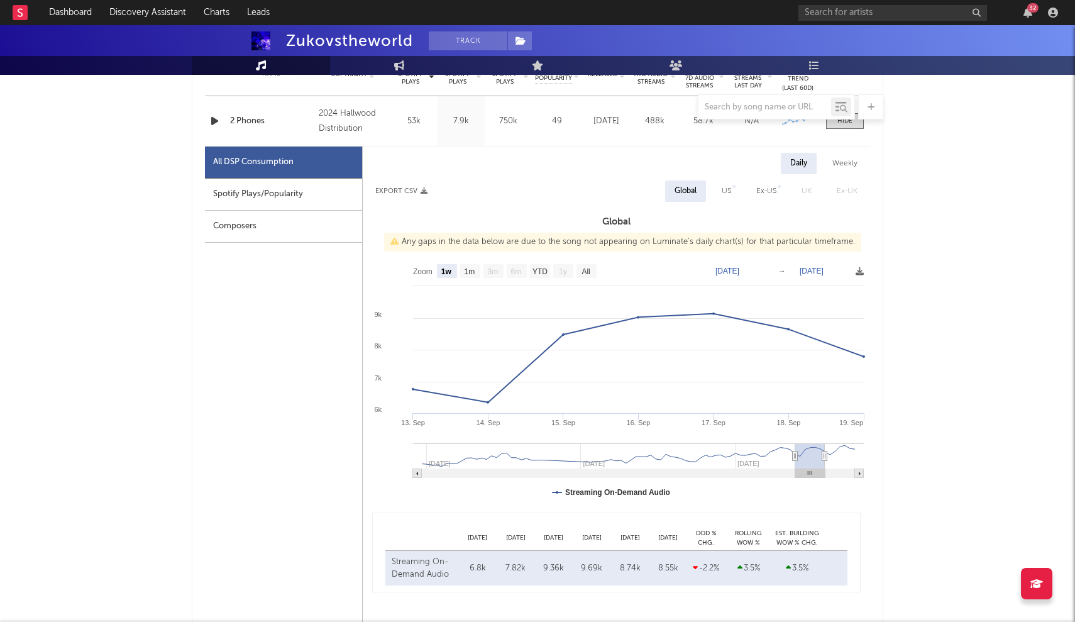
click at [411, 477] on rect at bounding box center [616, 383] width 507 height 251
click at [418, 473] on icon at bounding box center [417, 473] width 2 height 4
type input "[DATE]"
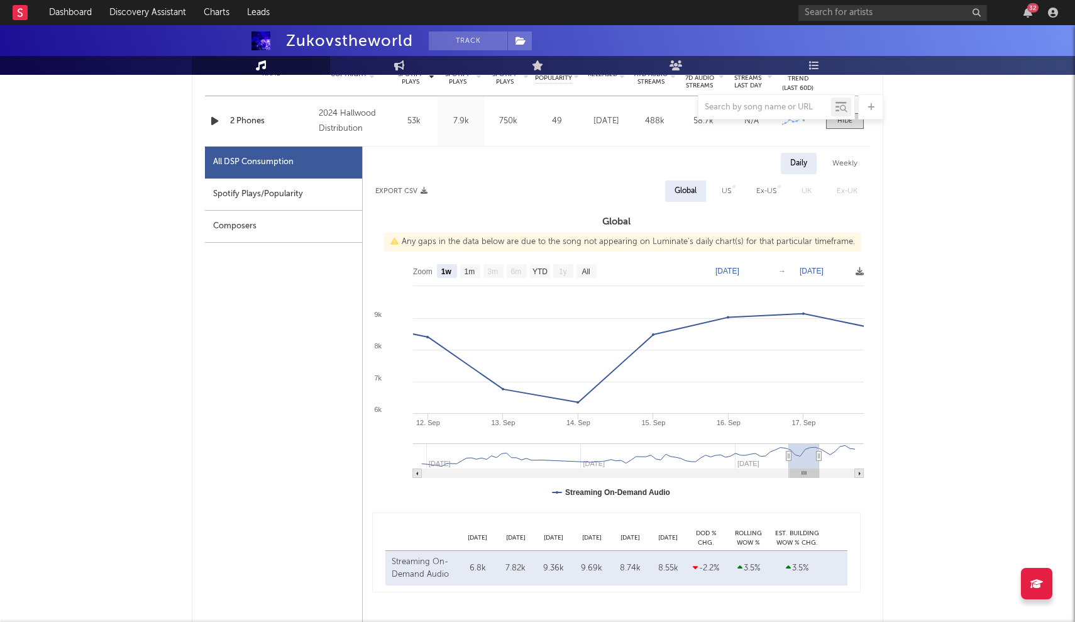
click at [861, 471] on rect at bounding box center [859, 473] width 9 height 9
type input "[DATE]"
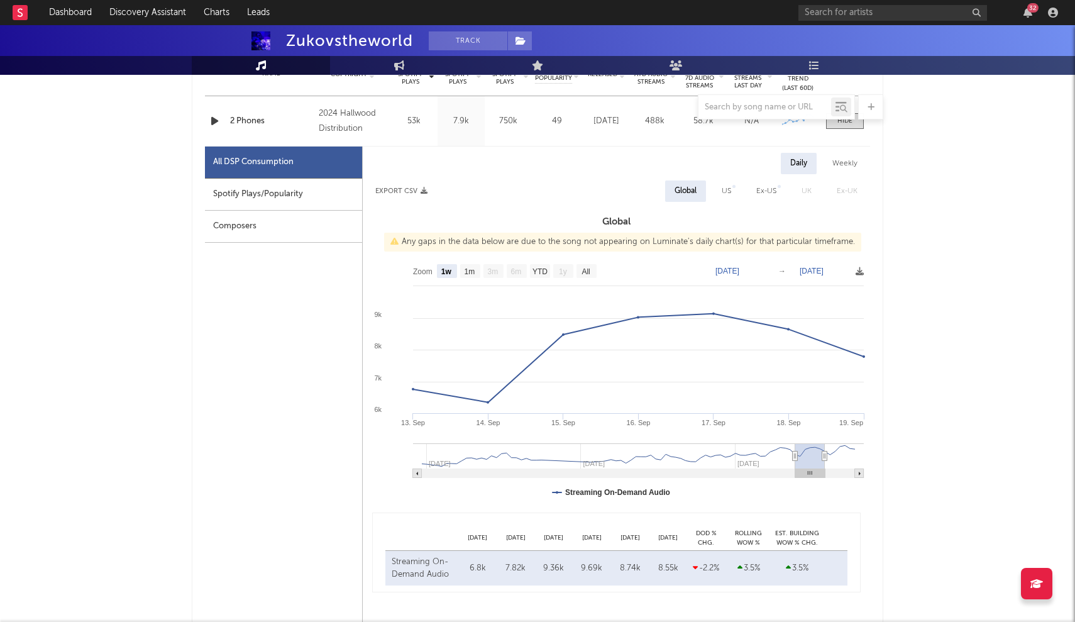
click at [416, 476] on rect at bounding box center [417, 473] width 9 height 9
type input "[DATE]"
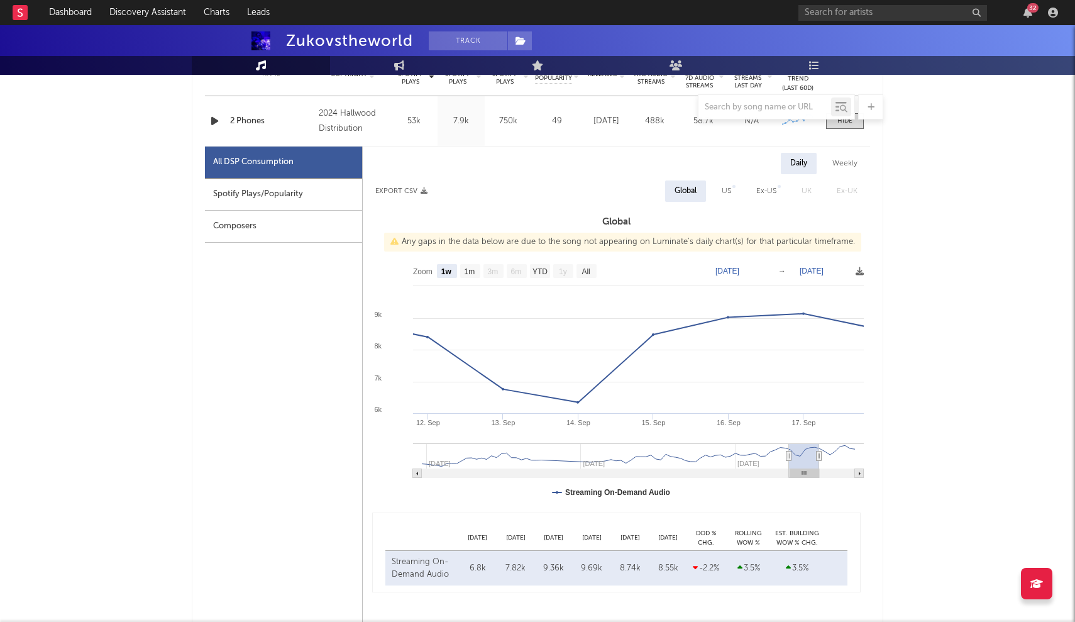
click at [403, 1] on nav "Dashboard Discovery Assistant Charts Leads 32" at bounding box center [537, 12] width 1075 height 25
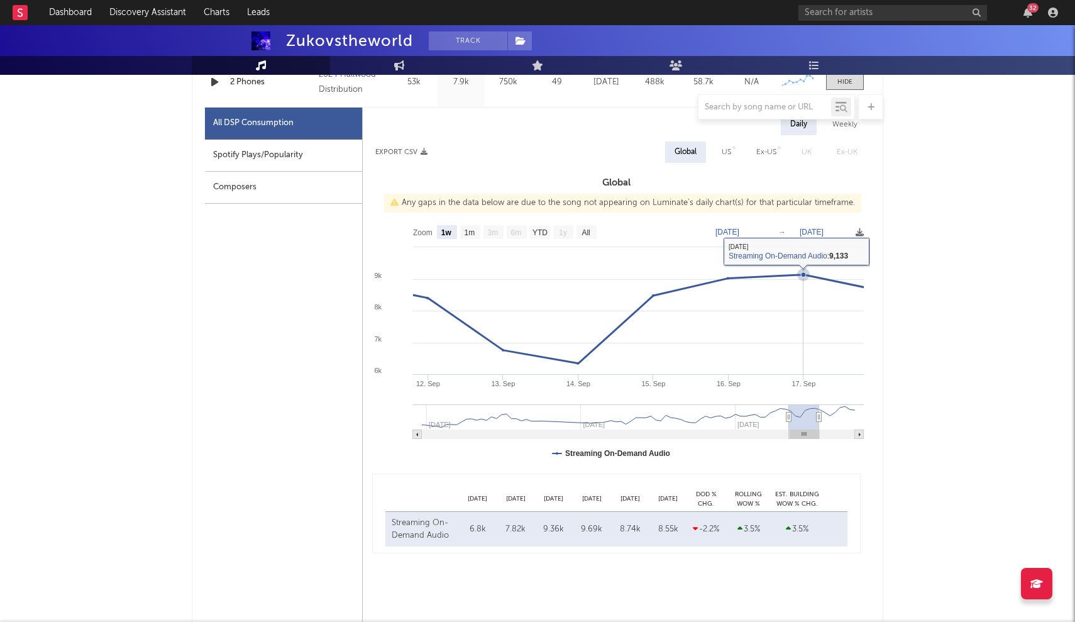
scroll to position [576, 0]
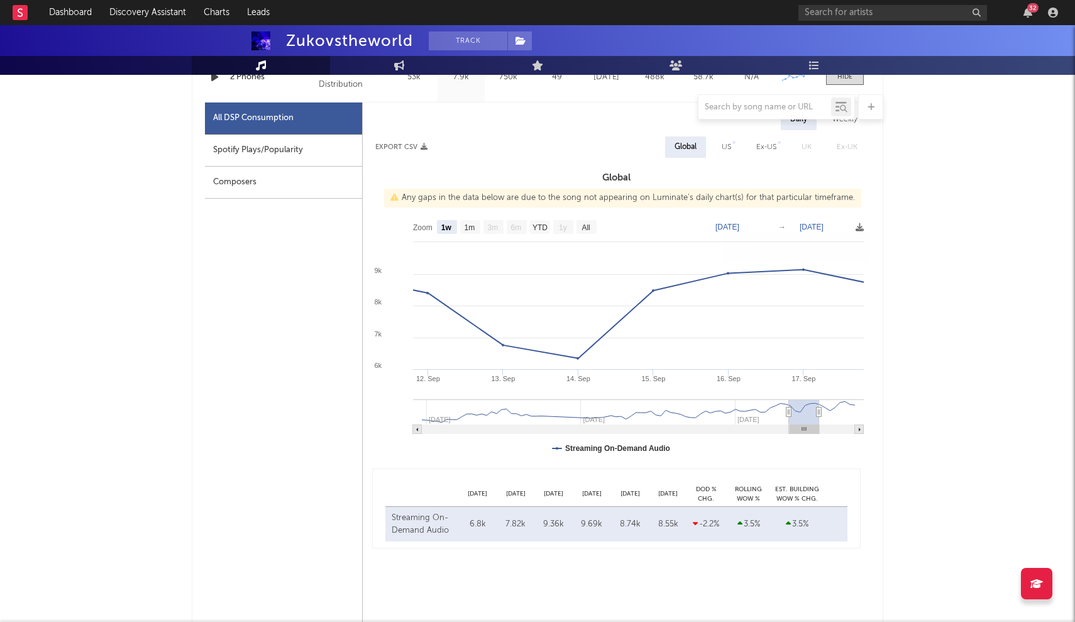
click at [859, 431] on icon at bounding box center [860, 429] width 2 height 4
type input "[DATE]"
click at [859, 431] on icon at bounding box center [860, 429] width 2 height 4
type input "[DATE]"
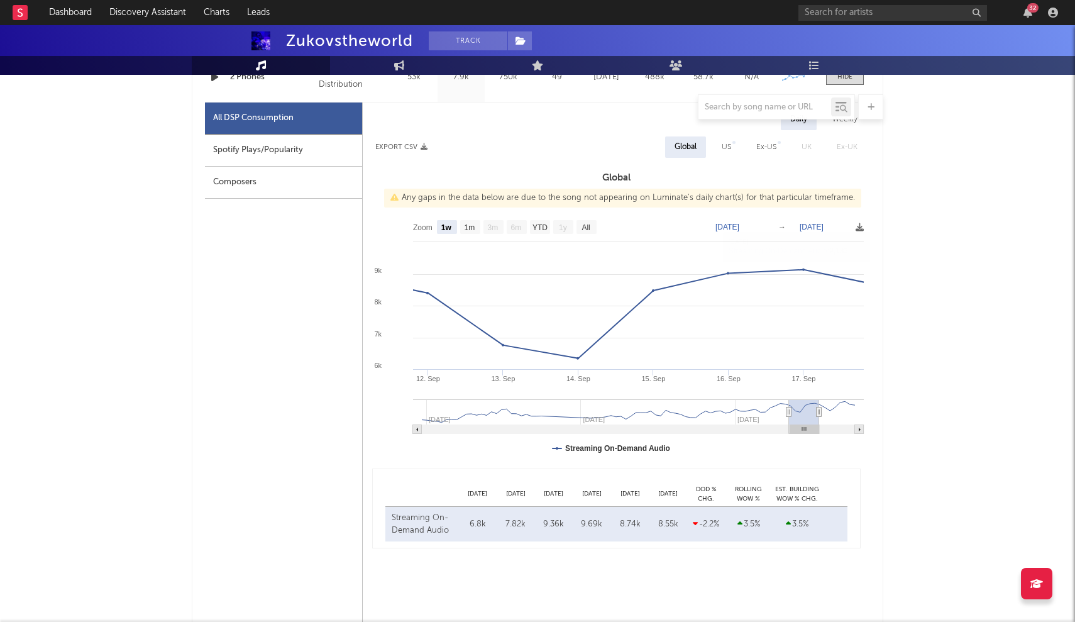
type input "[DATE]"
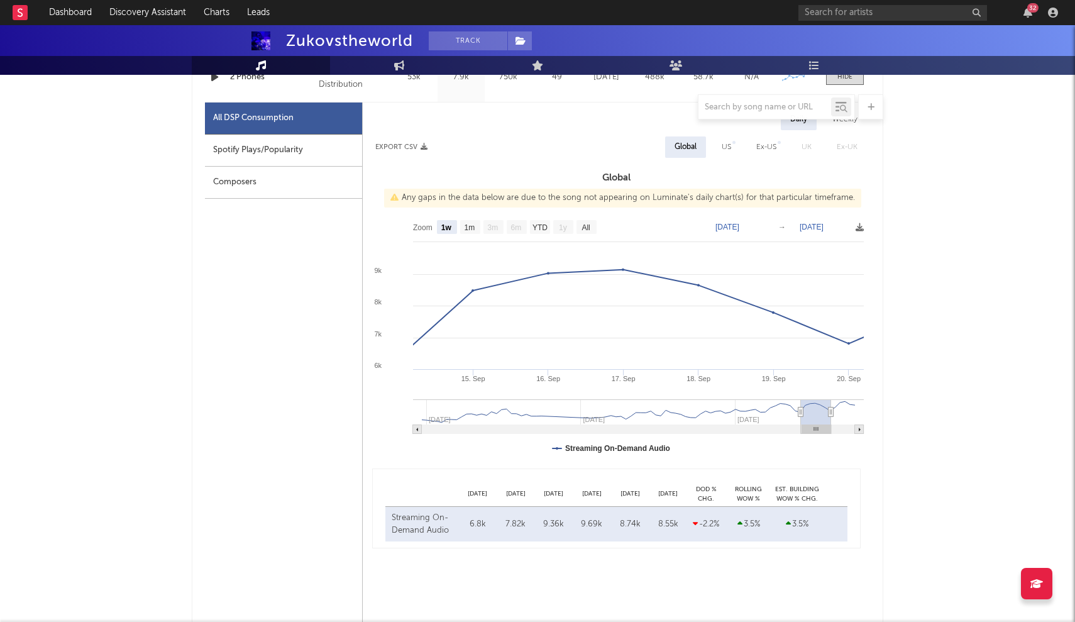
click at [859, 431] on icon at bounding box center [860, 429] width 2 height 4
type input "[DATE]"
click at [859, 431] on icon at bounding box center [860, 429] width 2 height 4
type input "[DATE]"
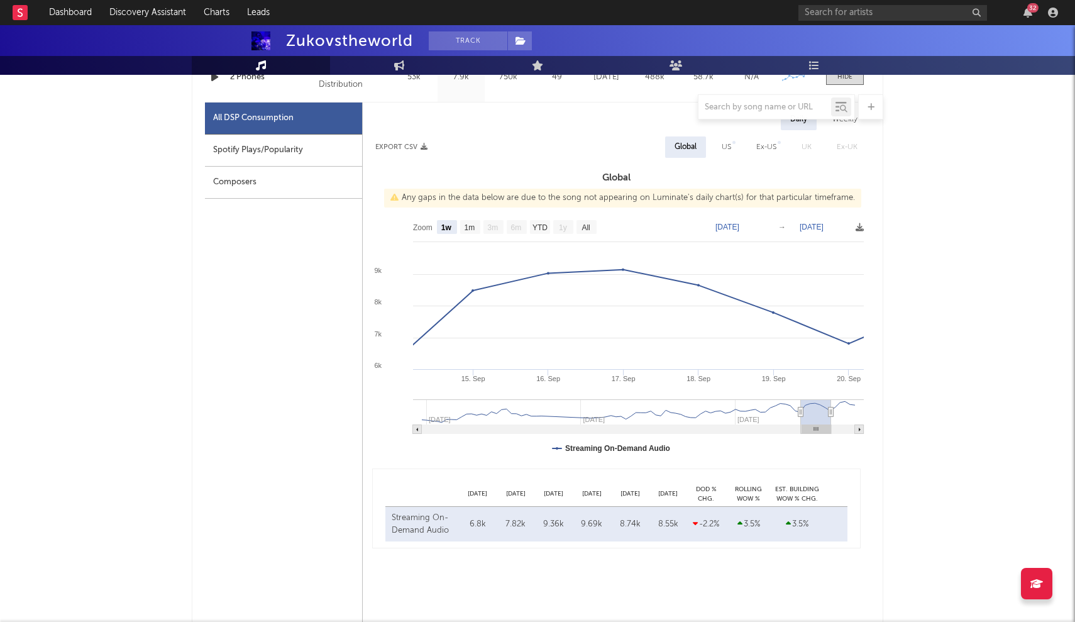
type input "[DATE]"
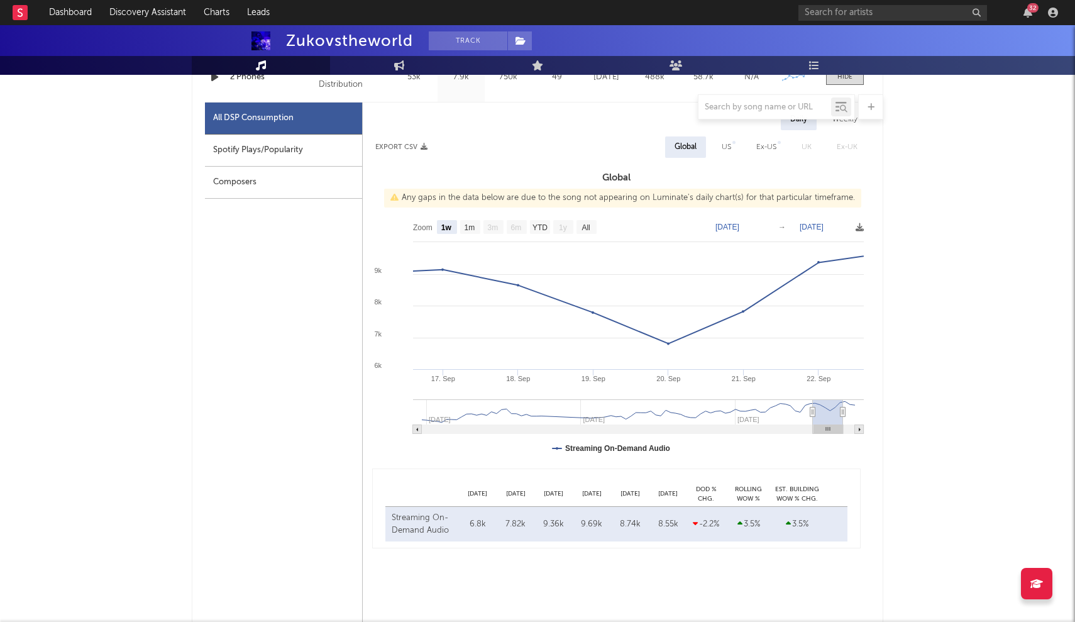
click at [859, 431] on icon at bounding box center [860, 429] width 2 height 4
type input "[DATE]"
click at [859, 431] on icon at bounding box center [860, 429] width 2 height 4
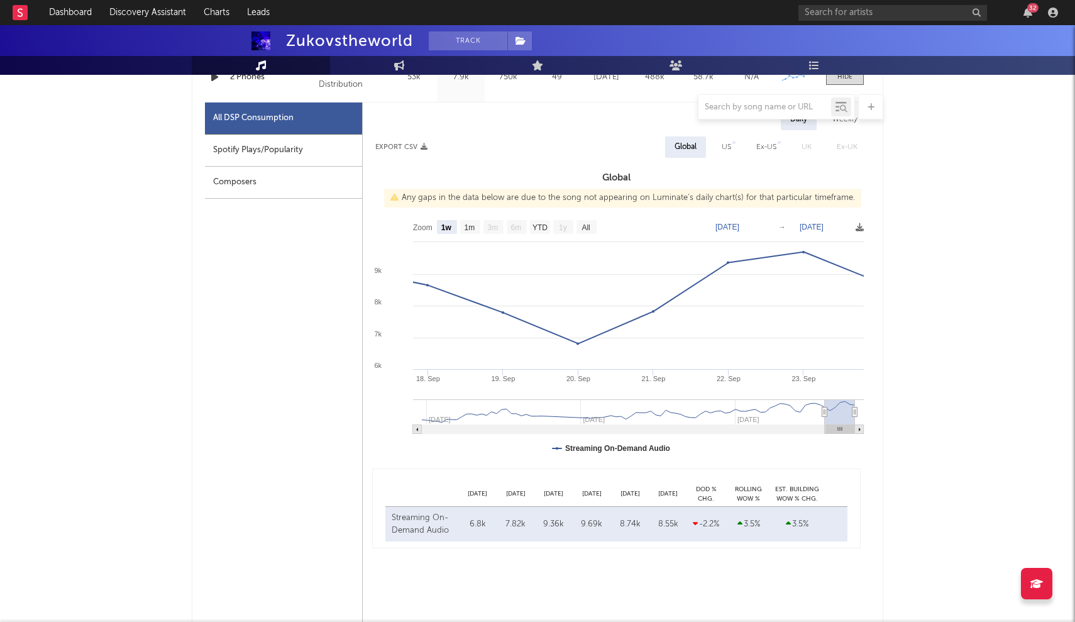
type input "[DATE]"
click at [859, 431] on icon at bounding box center [860, 429] width 2 height 4
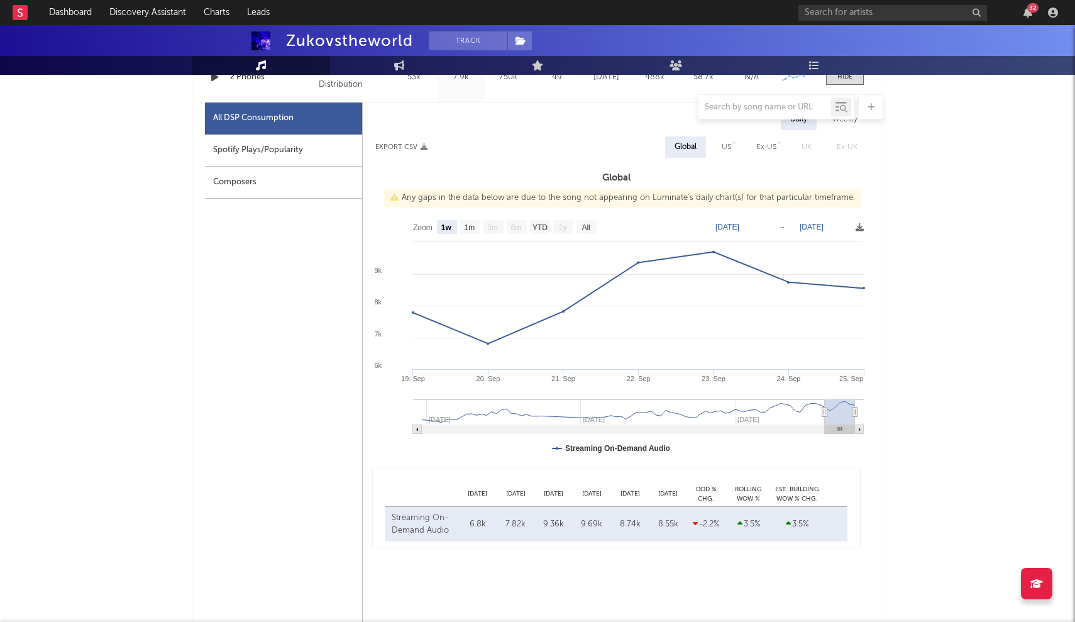
click at [859, 431] on icon at bounding box center [860, 429] width 2 height 4
click at [726, 152] on div "US" at bounding box center [726, 147] width 9 height 15
select select "1w"
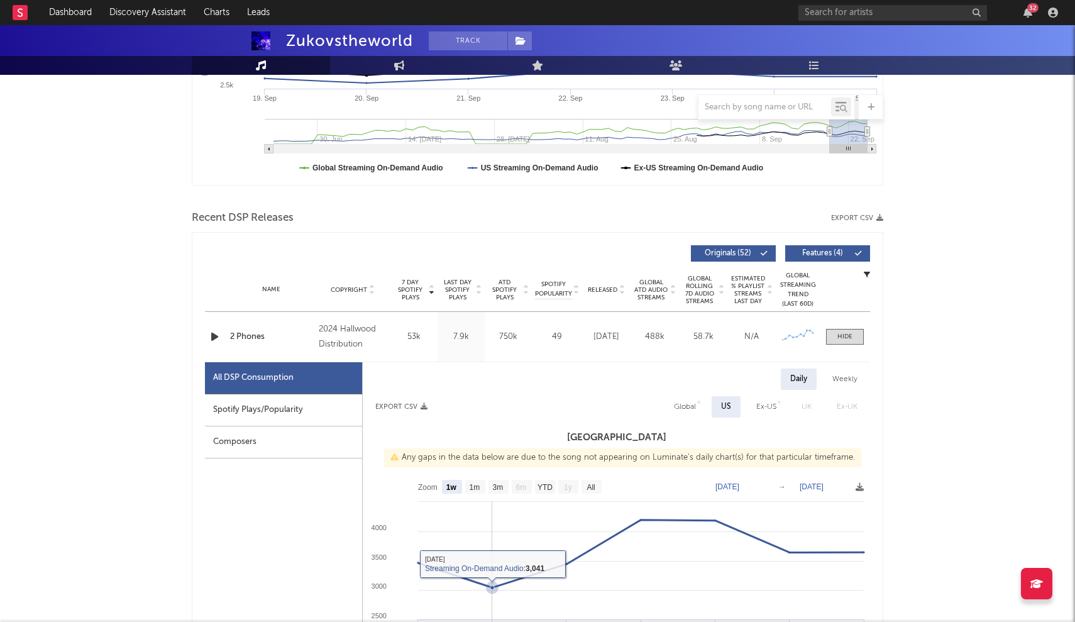
scroll to position [204, 0]
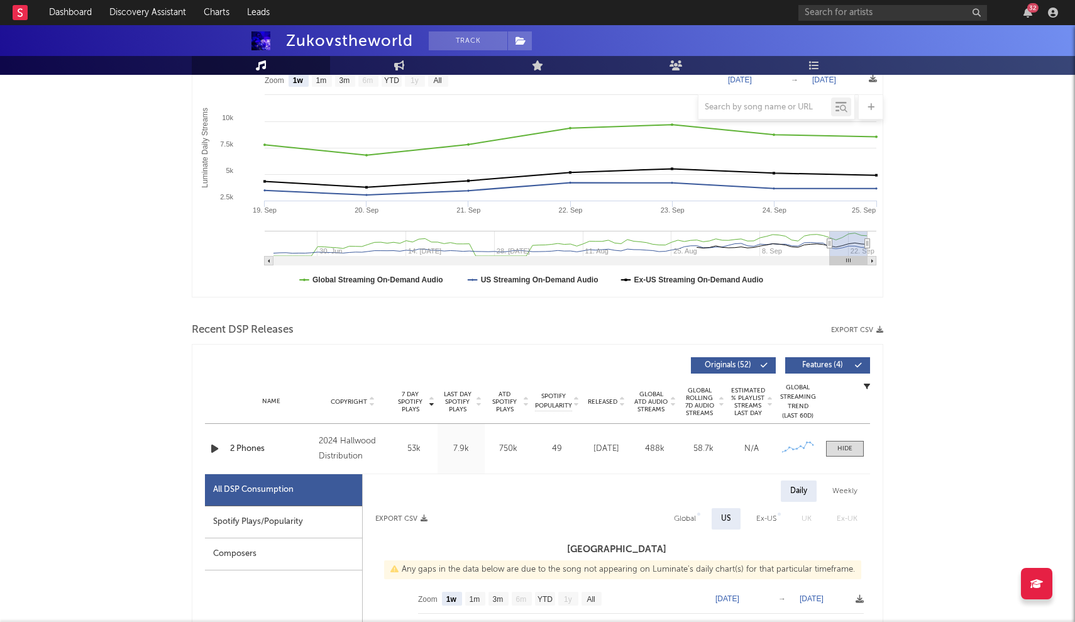
click at [866, 453] on div at bounding box center [845, 449] width 50 height 16
click at [855, 453] on span at bounding box center [845, 449] width 38 height 16
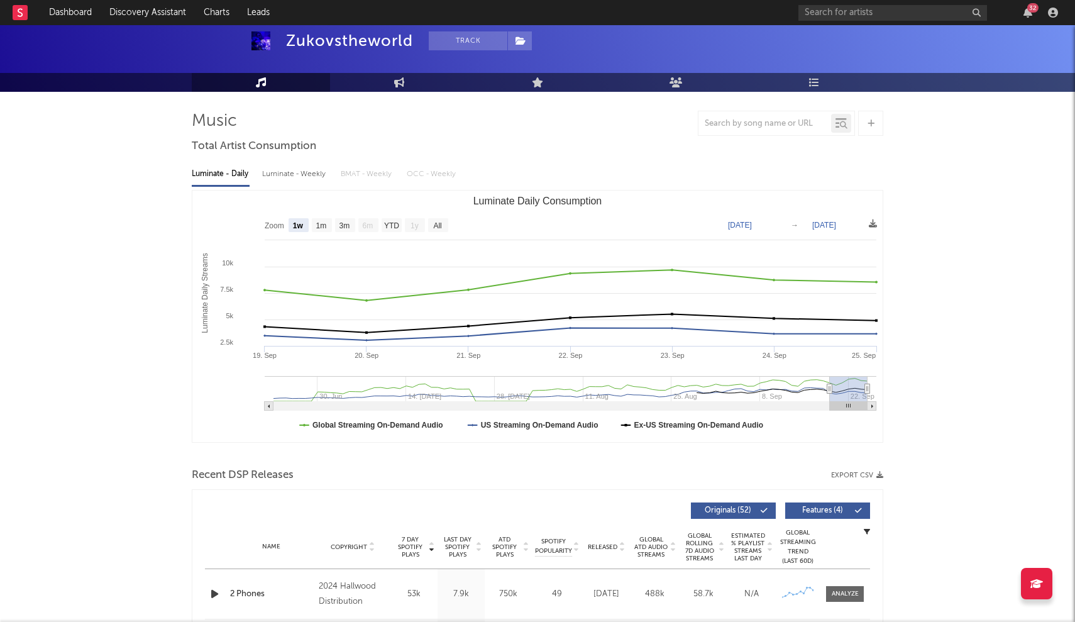
scroll to position [59, 0]
click at [297, 168] on div "Luminate - Weekly" at bounding box center [295, 173] width 66 height 21
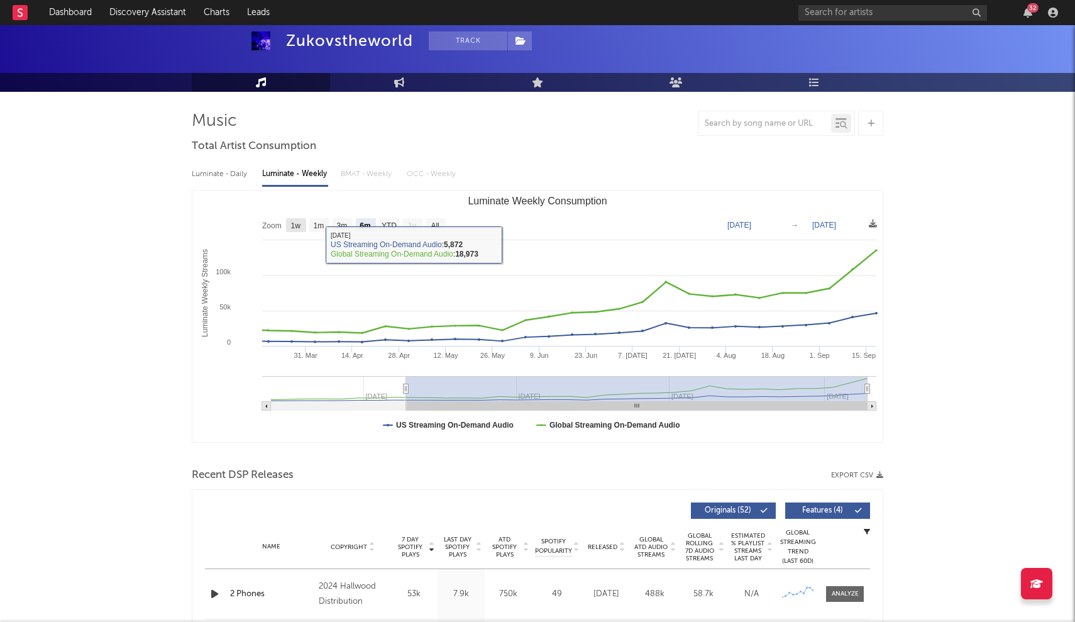
click at [294, 226] on text "1w" at bounding box center [296, 225] width 10 height 9
select select "1w"
type input "[DATE]"
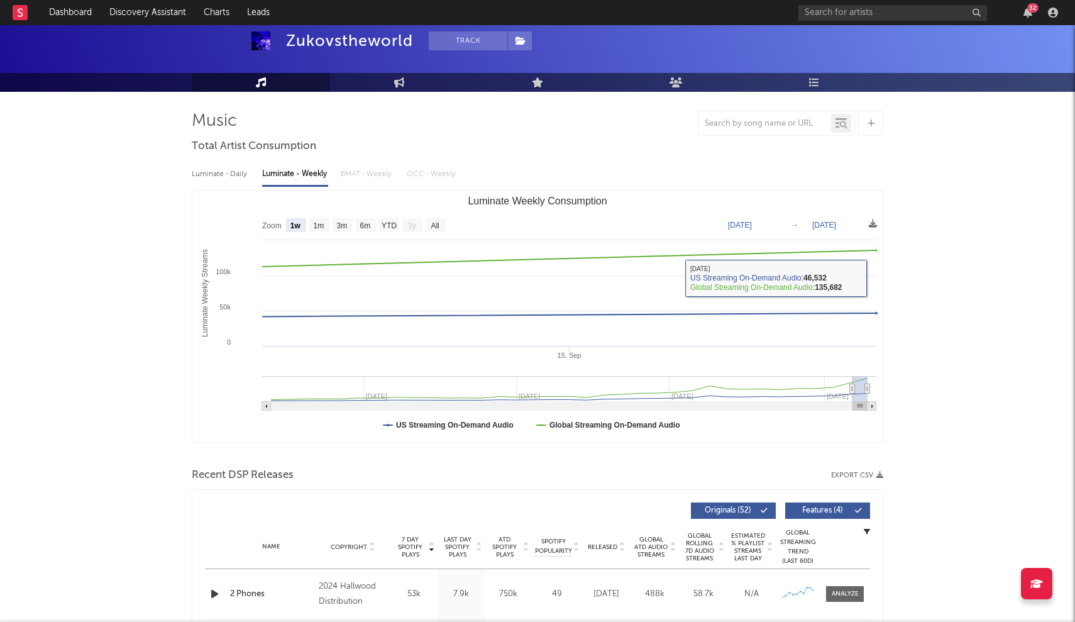
click at [231, 172] on div "Luminate - Daily" at bounding box center [221, 173] width 58 height 21
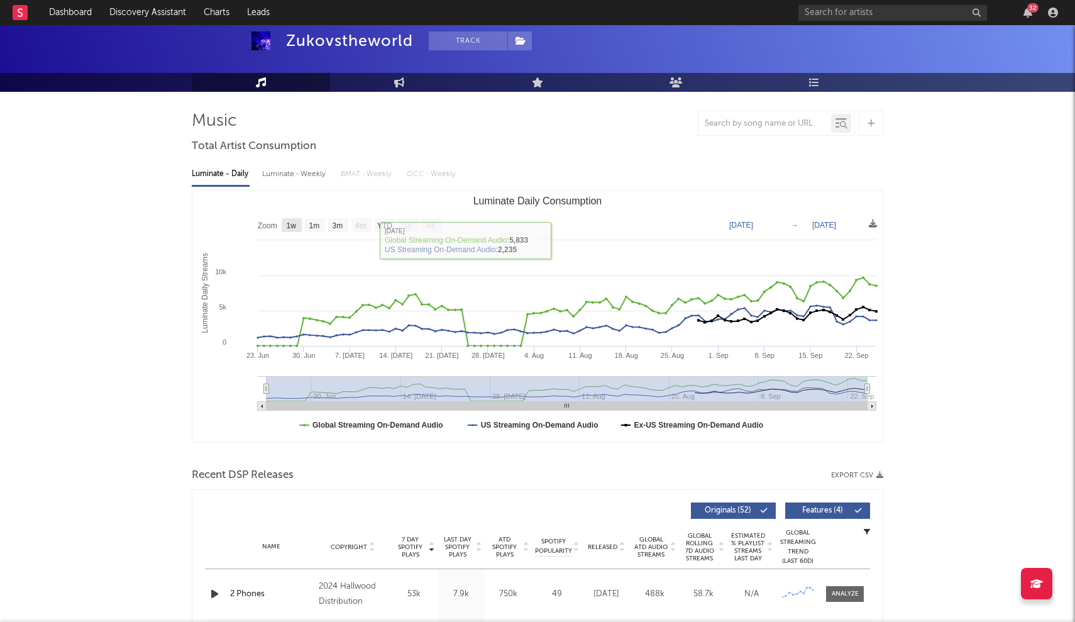
click at [299, 226] on rect "Luminate Daily Consumption" at bounding box center [292, 225] width 20 height 14
select select "1w"
type input "[DATE]"
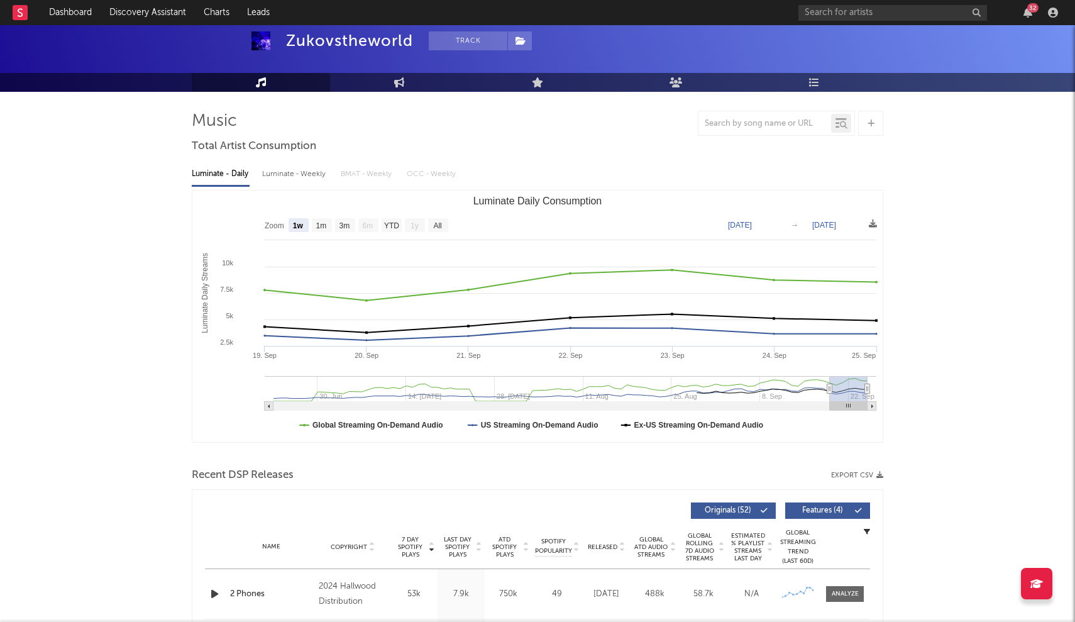
click at [320, 172] on div "Luminate - Weekly" at bounding box center [295, 173] width 66 height 21
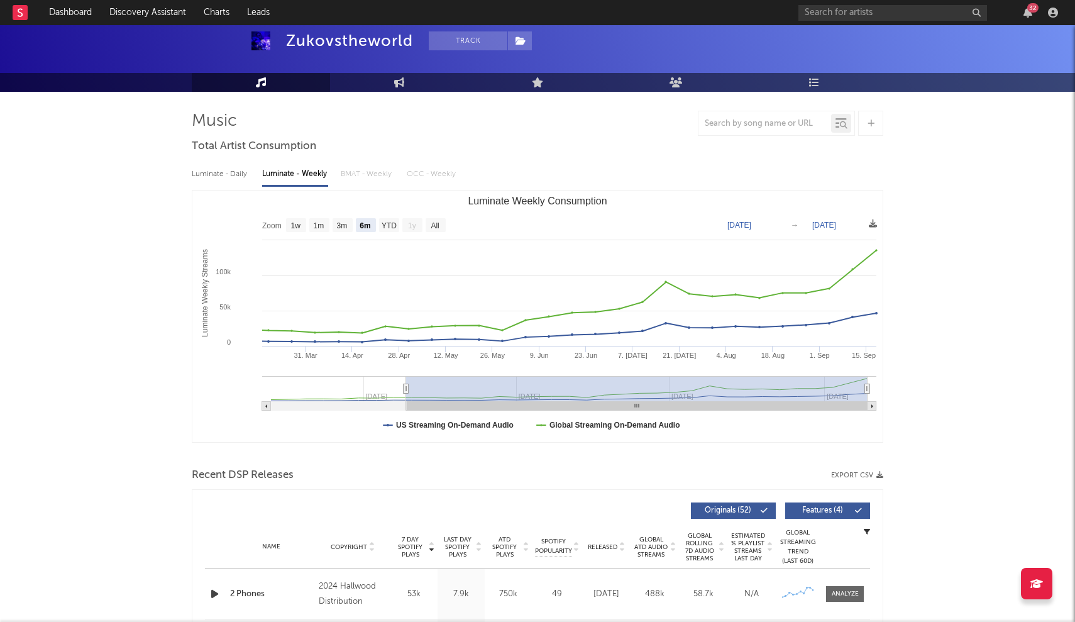
click at [873, 409] on rect "Luminate Weekly Consumption" at bounding box center [872, 406] width 9 height 9
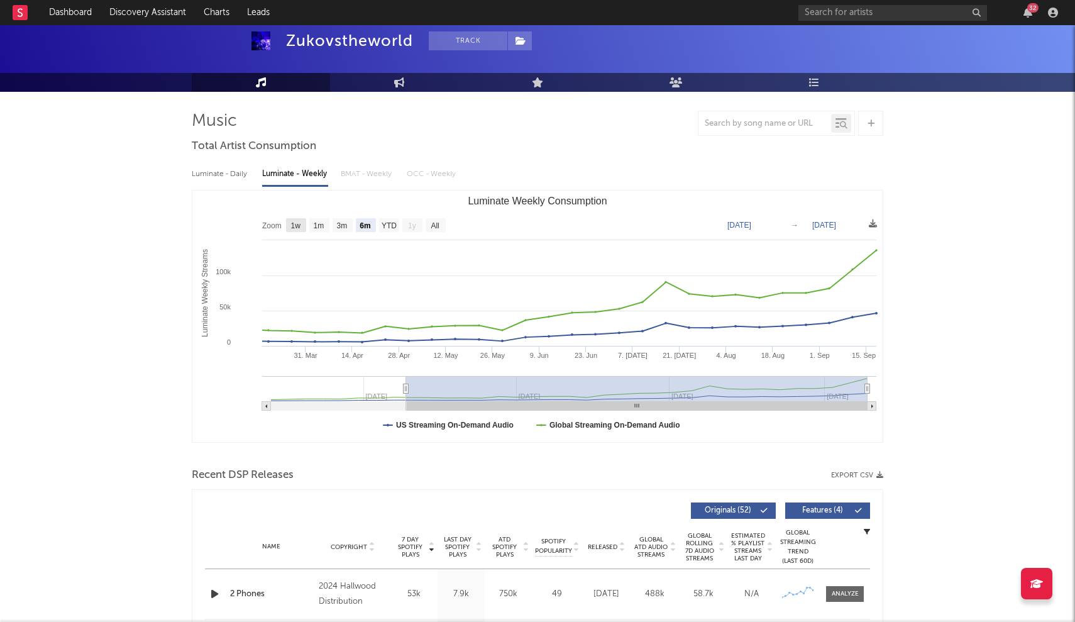
click at [295, 221] on text "1w" at bounding box center [296, 225] width 10 height 9
select select "1w"
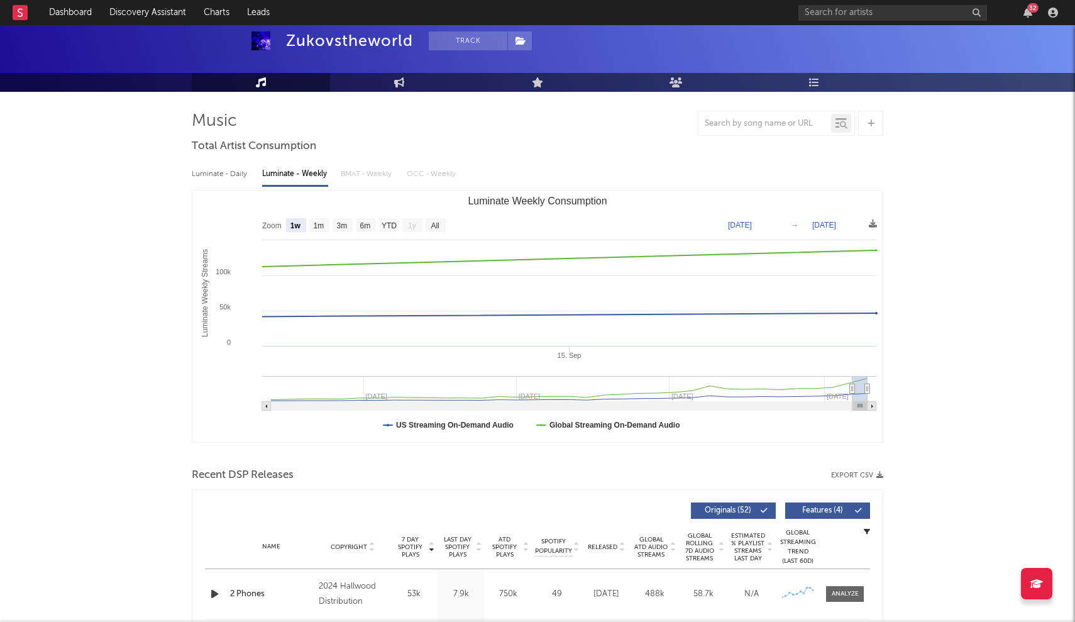
click at [873, 409] on rect "Luminate Weekly Consumption" at bounding box center [872, 406] width 9 height 9
type input "[DATE]"
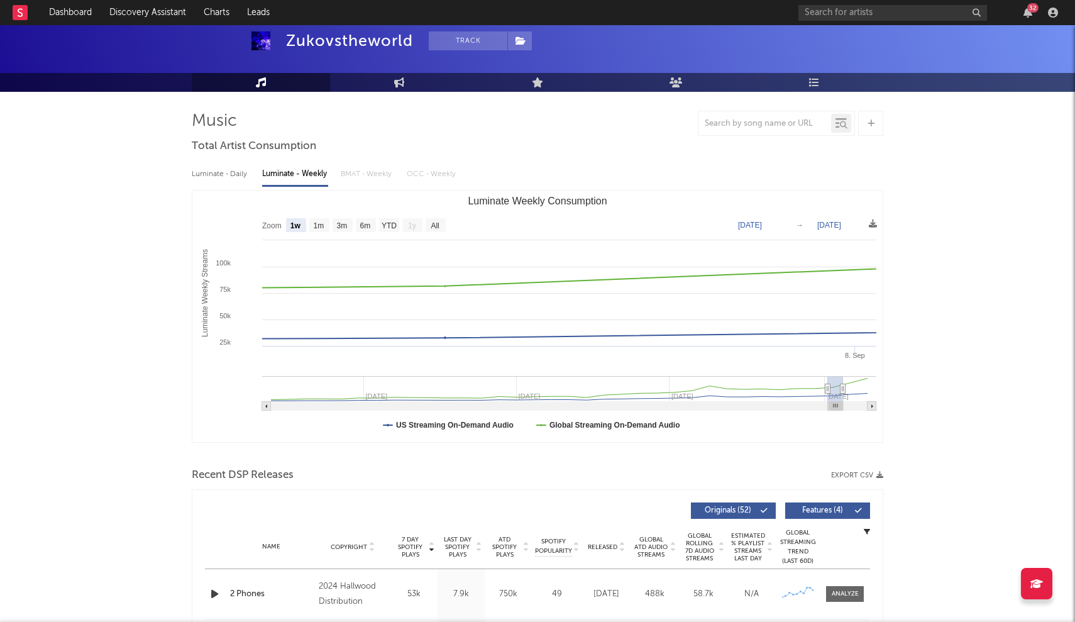
click at [835, 390] on g "Luminate Weekly Consumption" at bounding box center [569, 393] width 614 height 35
click at [846, 389] on icon "Luminate Weekly Consumption" at bounding box center [843, 388] width 5 height 9
type input "[DATE]"
click at [868, 389] on g "Luminate Weekly Consumption" at bounding box center [569, 393] width 614 height 35
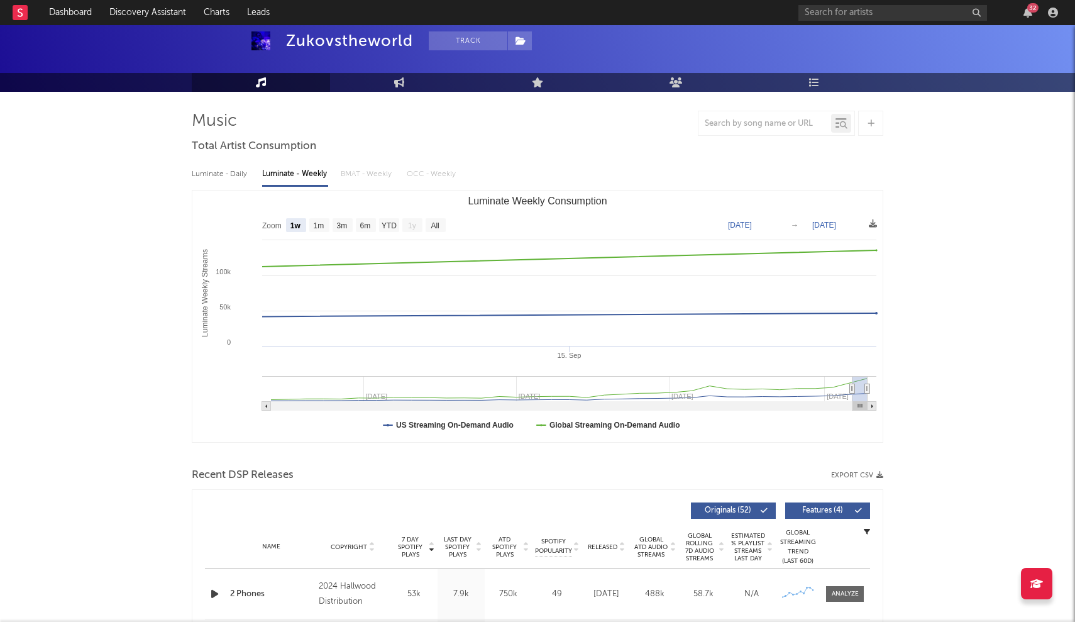
click at [876, 381] on rect "Luminate Weekly Consumption" at bounding box center [537, 315] width 690 height 251
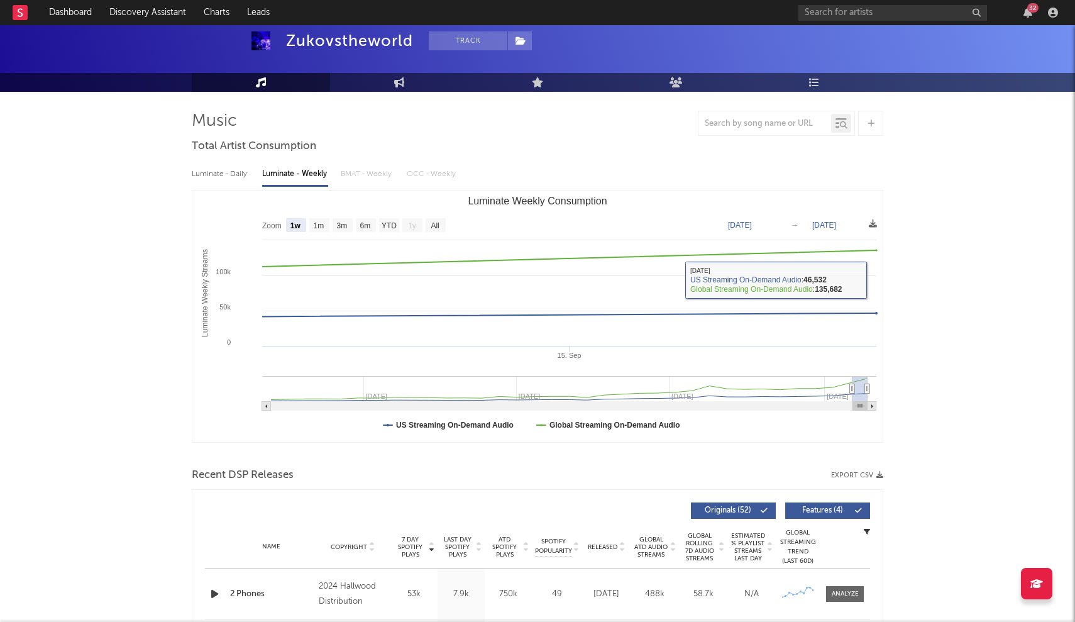
click at [210, 164] on div "Luminate - Daily" at bounding box center [221, 173] width 58 height 21
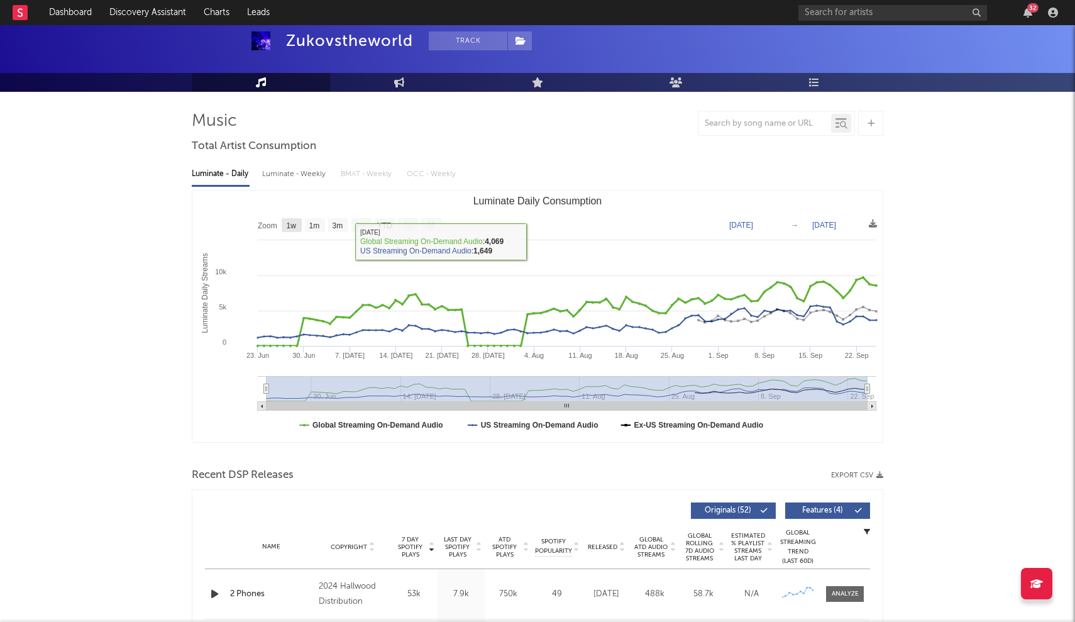
click at [294, 225] on text "1w" at bounding box center [292, 225] width 10 height 9
select select "1w"
type input "[DATE]"
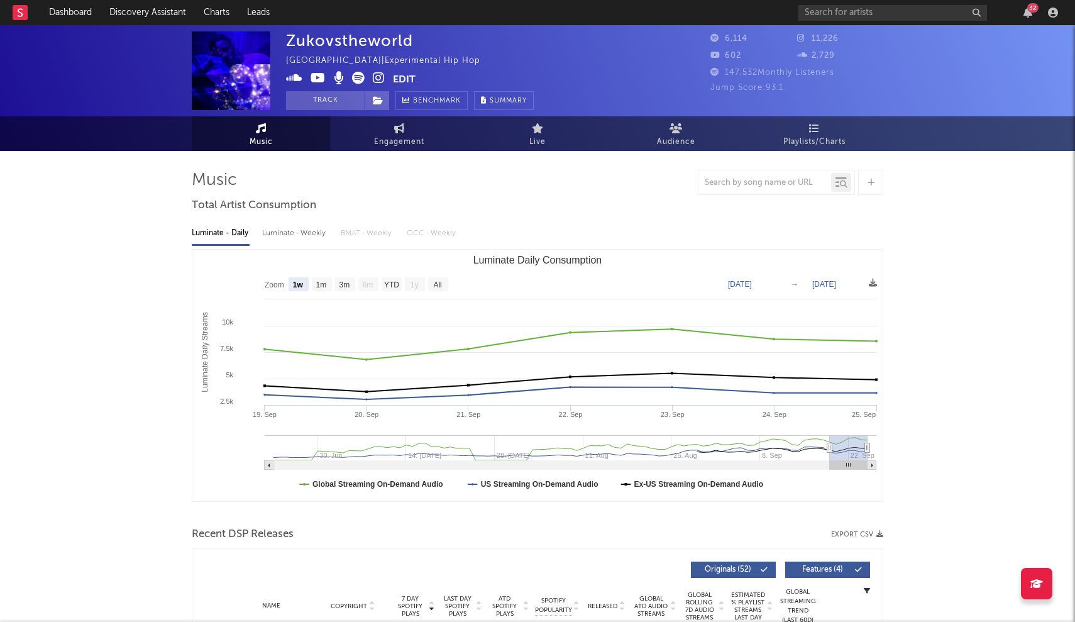
scroll to position [0, 0]
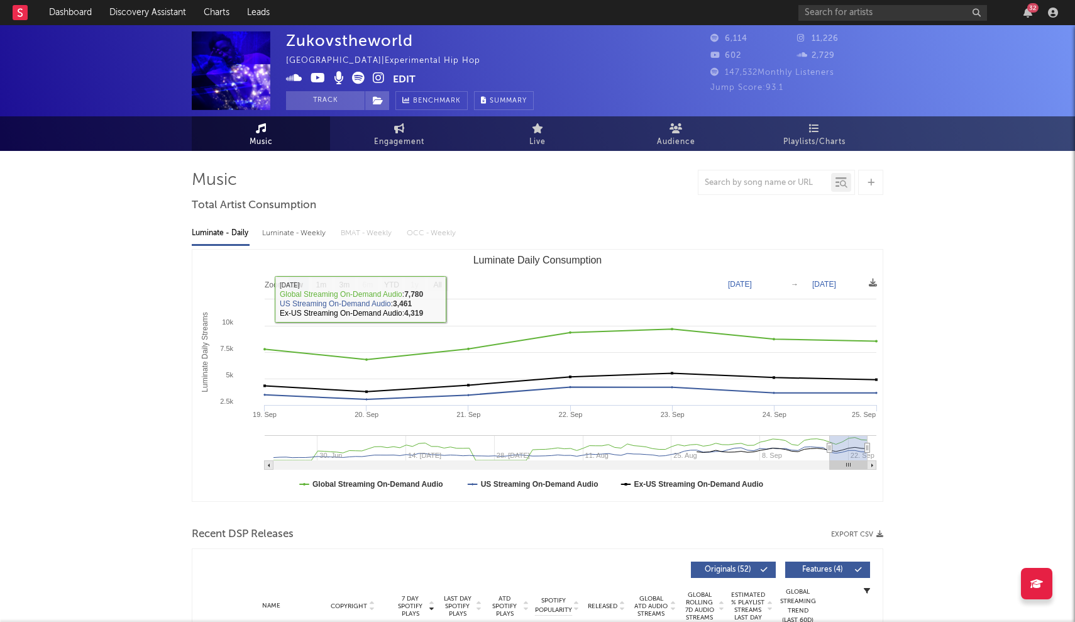
click at [287, 234] on div "Luminate - Weekly" at bounding box center [295, 233] width 66 height 21
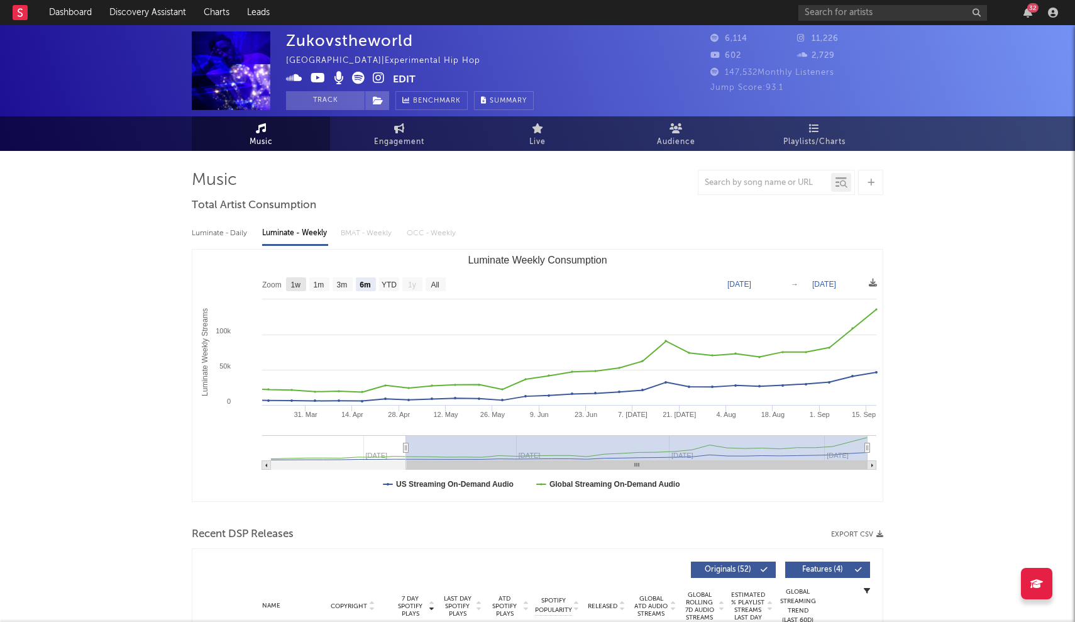
click at [299, 286] on text "1w" at bounding box center [296, 284] width 10 height 9
select select "1w"
type input "[DATE]"
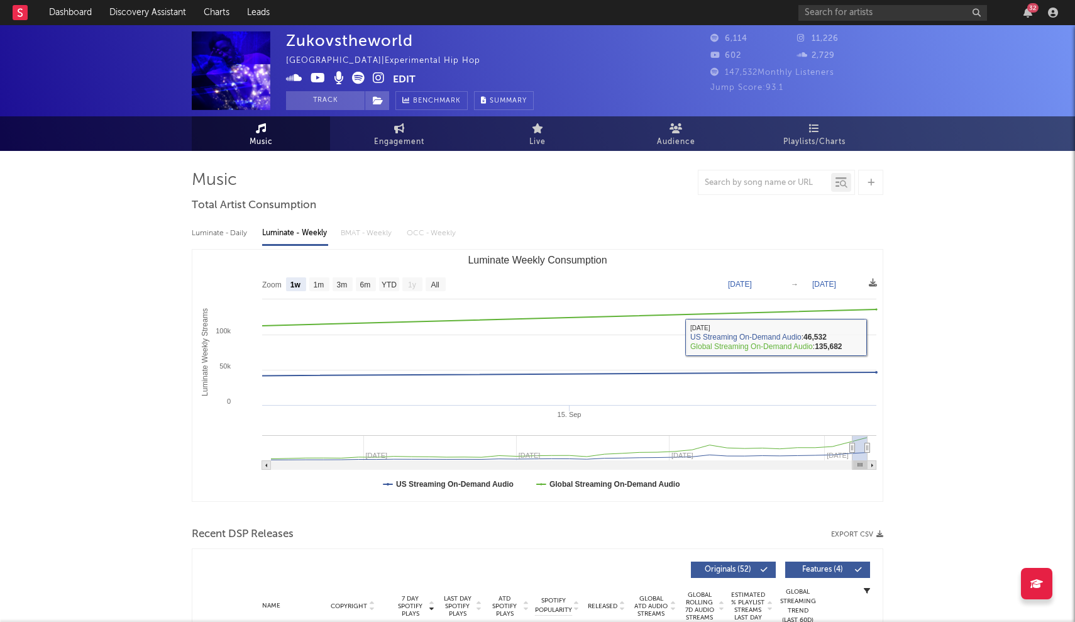
click at [829, 282] on text "[DATE]" at bounding box center [824, 284] width 24 height 9
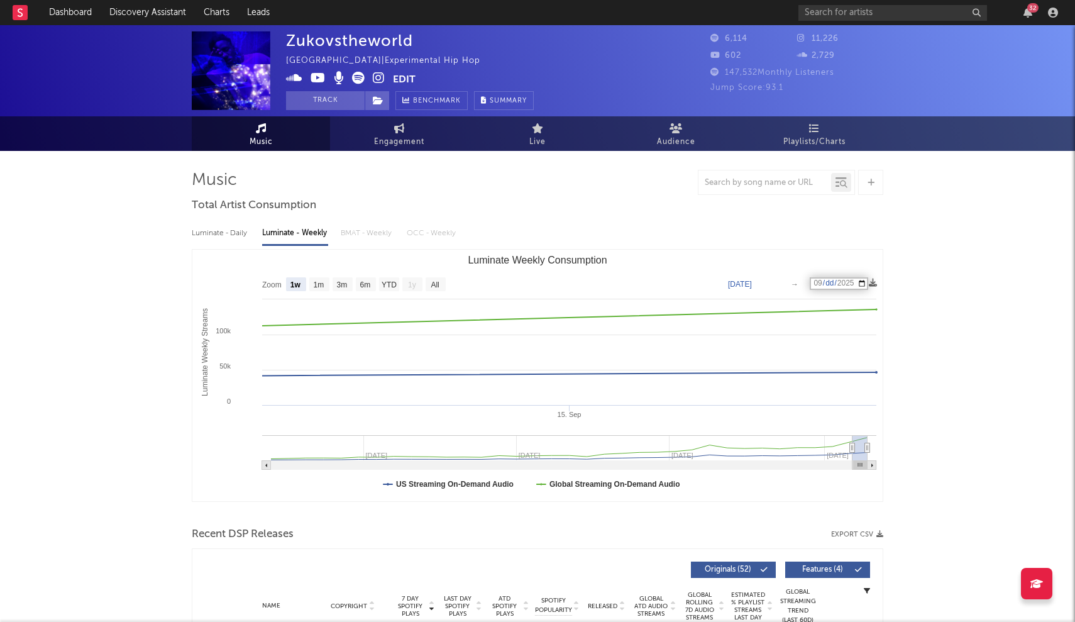
click at [834, 283] on input "[DATE]" at bounding box center [839, 283] width 58 height 13
type input "[DATE]"
click at [747, 285] on text "[DATE]" at bounding box center [740, 284] width 24 height 9
click at [747, 285] on input "[DATE]" at bounding box center [754, 283] width 58 height 13
type input "[DATE]"
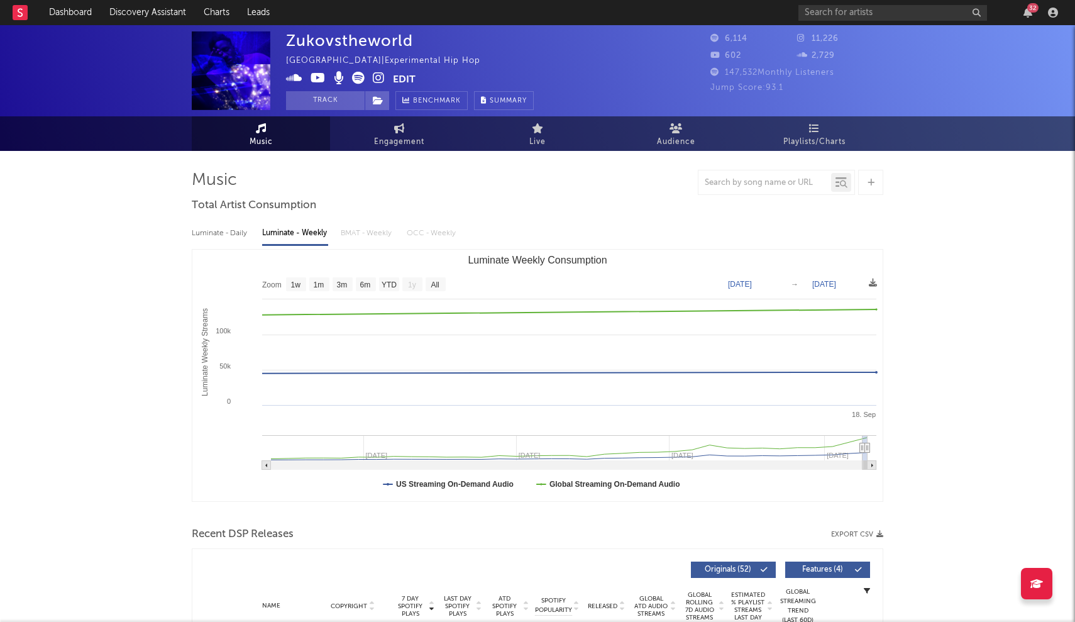
click at [836, 280] on text "[DATE]" at bounding box center [824, 284] width 24 height 9
click at [829, 282] on input "[DATE]" at bounding box center [839, 283] width 58 height 13
type input "[DATE]"
click at [752, 284] on text "[DATE]" at bounding box center [740, 284] width 24 height 9
click at [316, 281] on text "1m" at bounding box center [319, 284] width 11 height 9
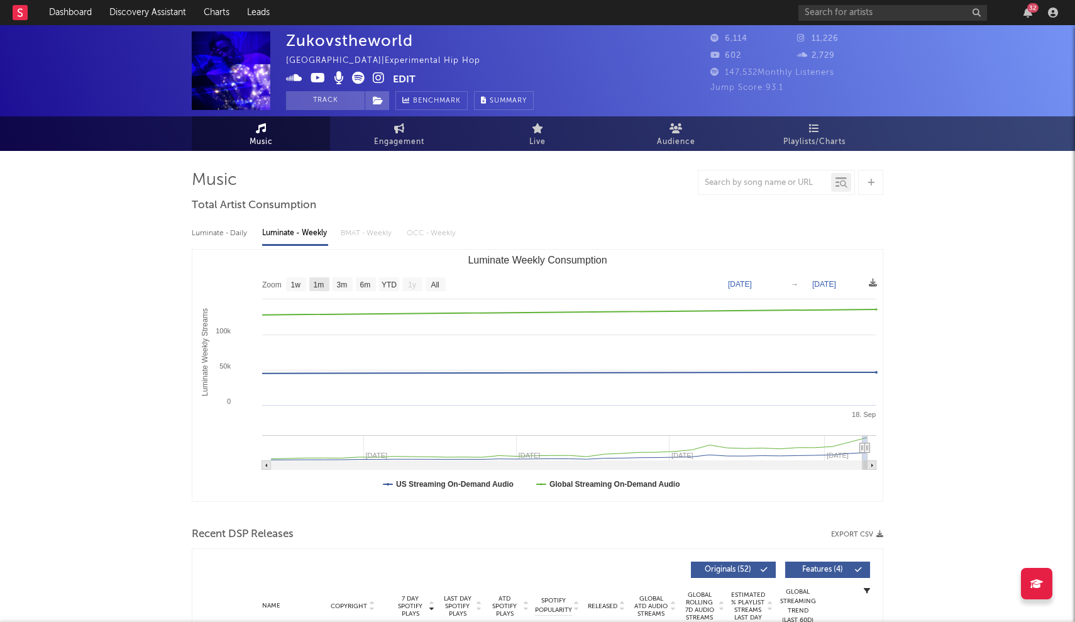
select select "1m"
type input "[DATE]"
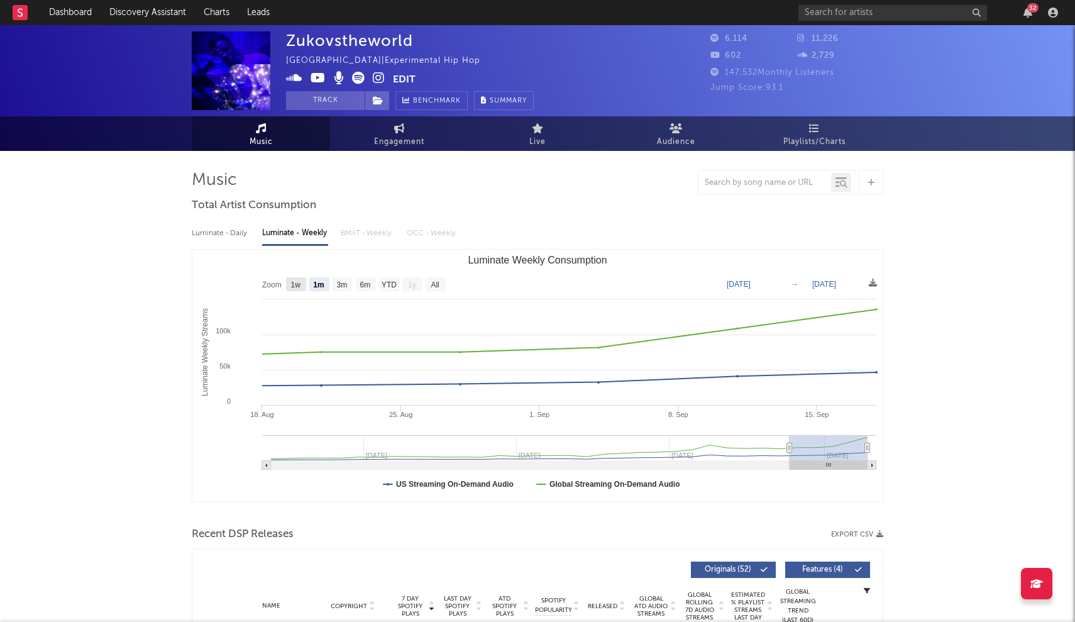
click at [296, 285] on text "1w" at bounding box center [296, 284] width 10 height 9
select select "1w"
type input "[DATE]"
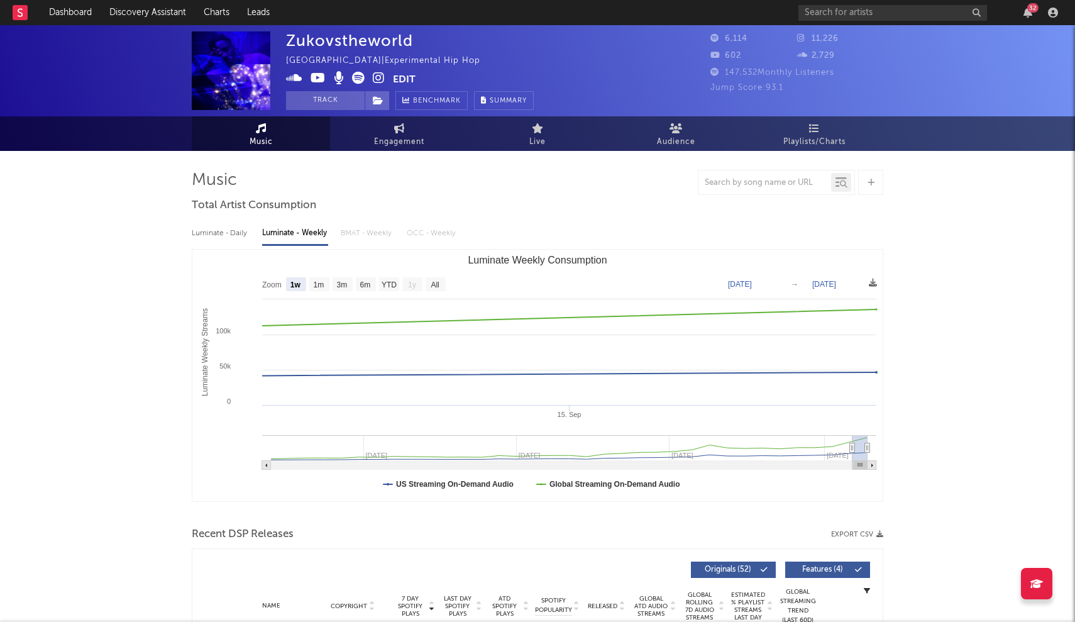
click at [226, 231] on div "Luminate - Daily" at bounding box center [221, 233] width 58 height 21
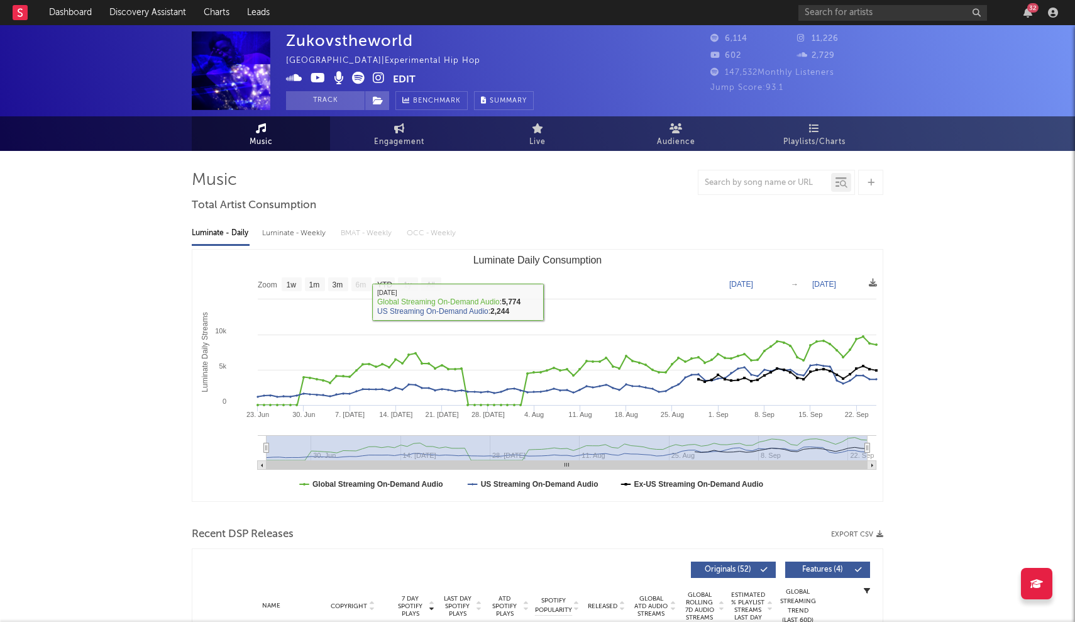
click at [279, 282] on rect "Luminate Daily Consumption" at bounding box center [537, 375] width 690 height 251
click at [290, 284] on text "1w" at bounding box center [292, 284] width 10 height 9
select select "1w"
type input "[DATE]"
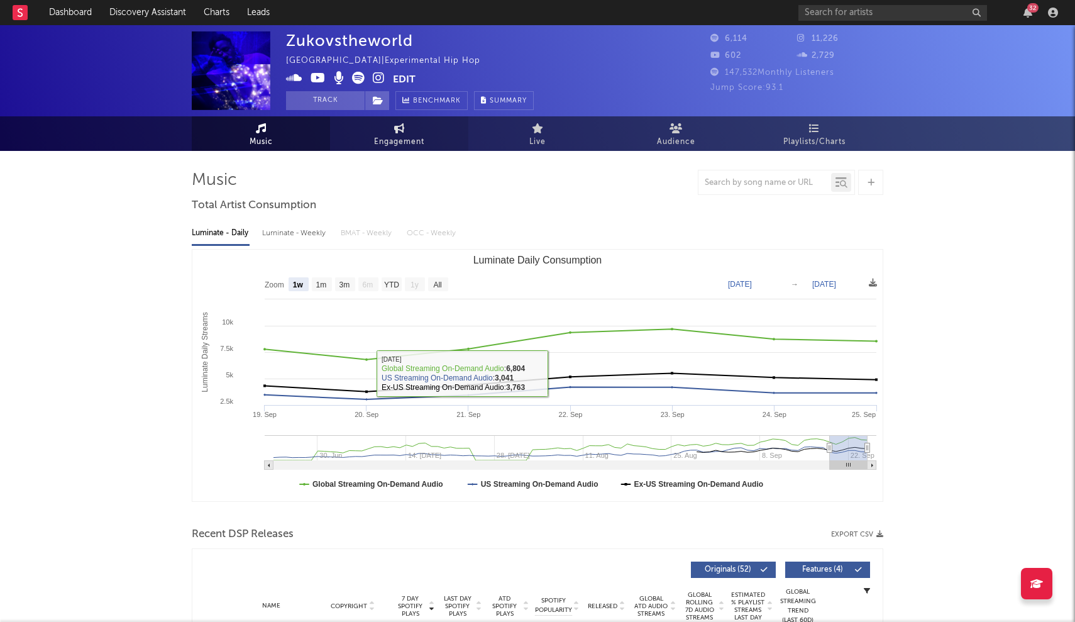
click at [401, 135] on span "Engagement" at bounding box center [399, 142] width 50 height 15
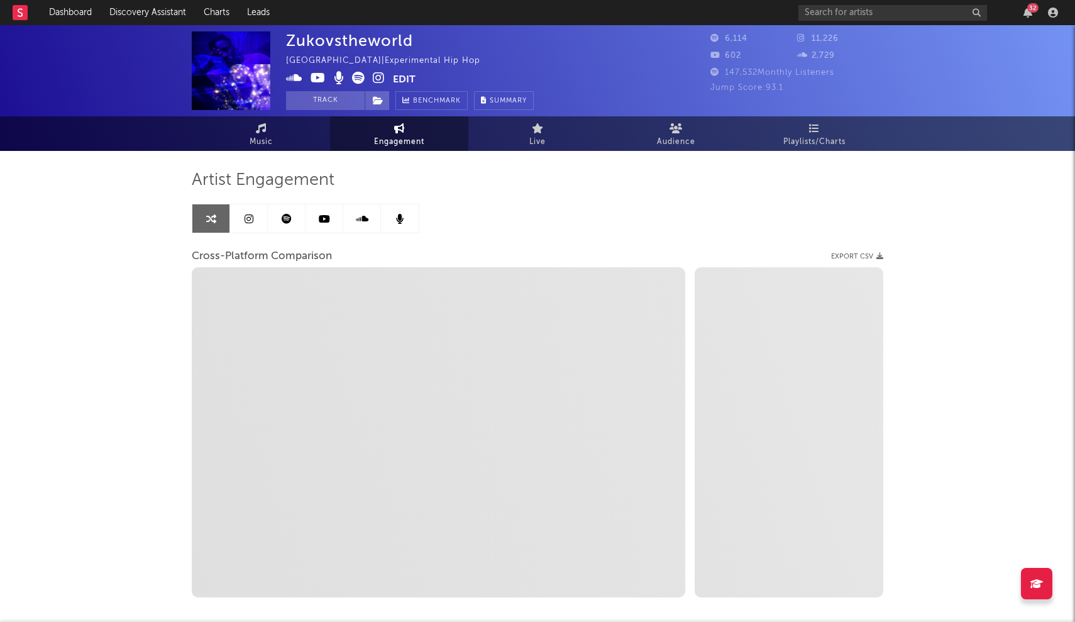
select select "1w"
click at [275, 135] on link "Music" at bounding box center [261, 133] width 138 height 35
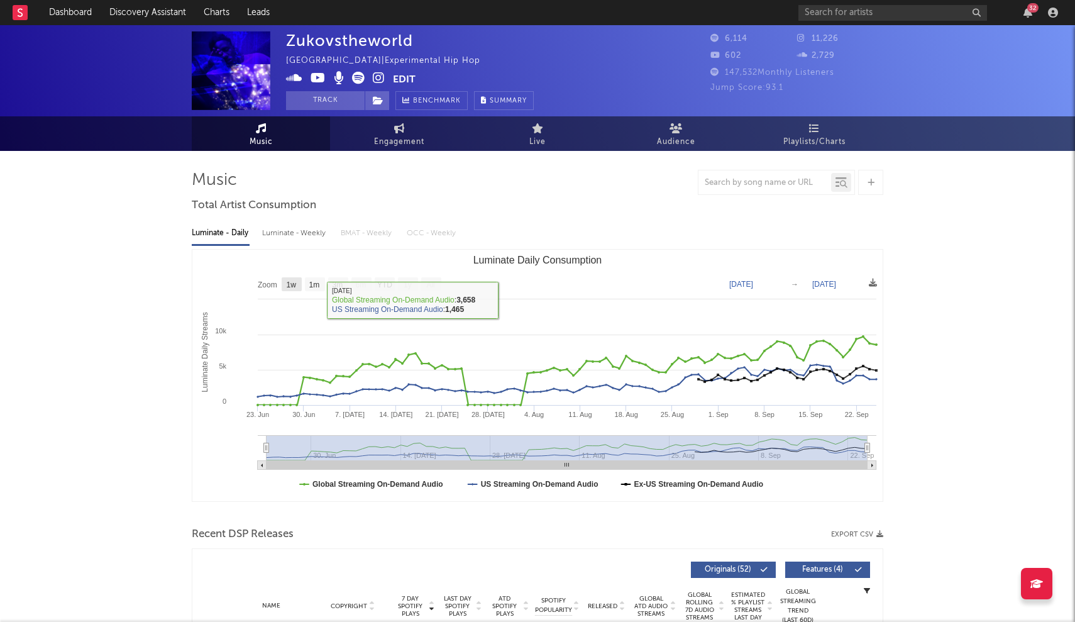
click at [288, 287] on text "1w" at bounding box center [292, 284] width 10 height 9
select select "1w"
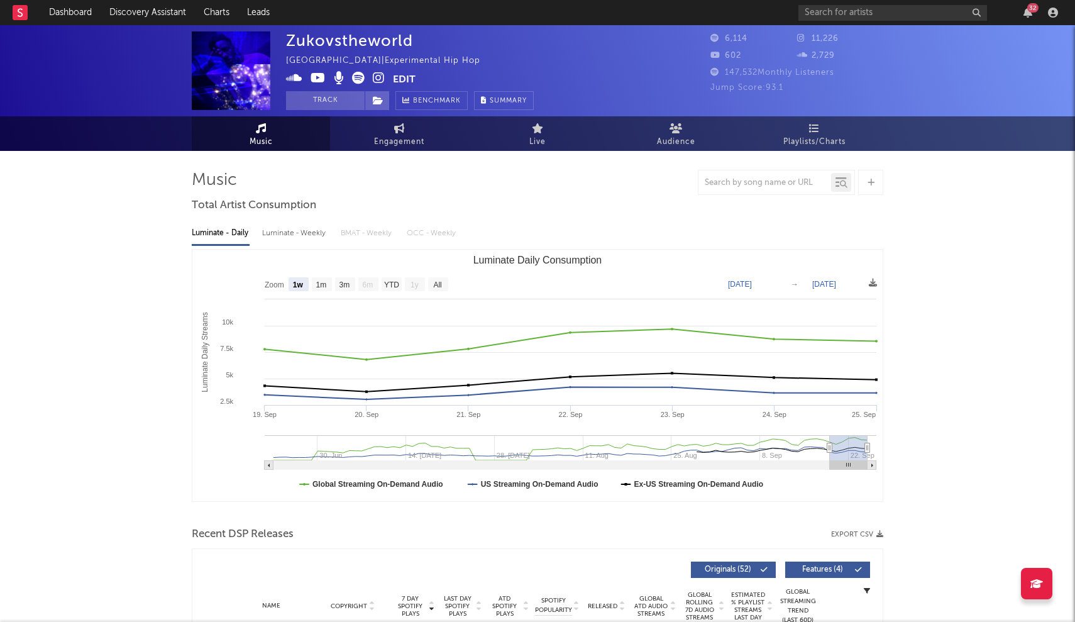
click at [268, 467] on rect "Luminate Daily Consumption" at bounding box center [269, 465] width 9 height 9
type input "[DATE]"
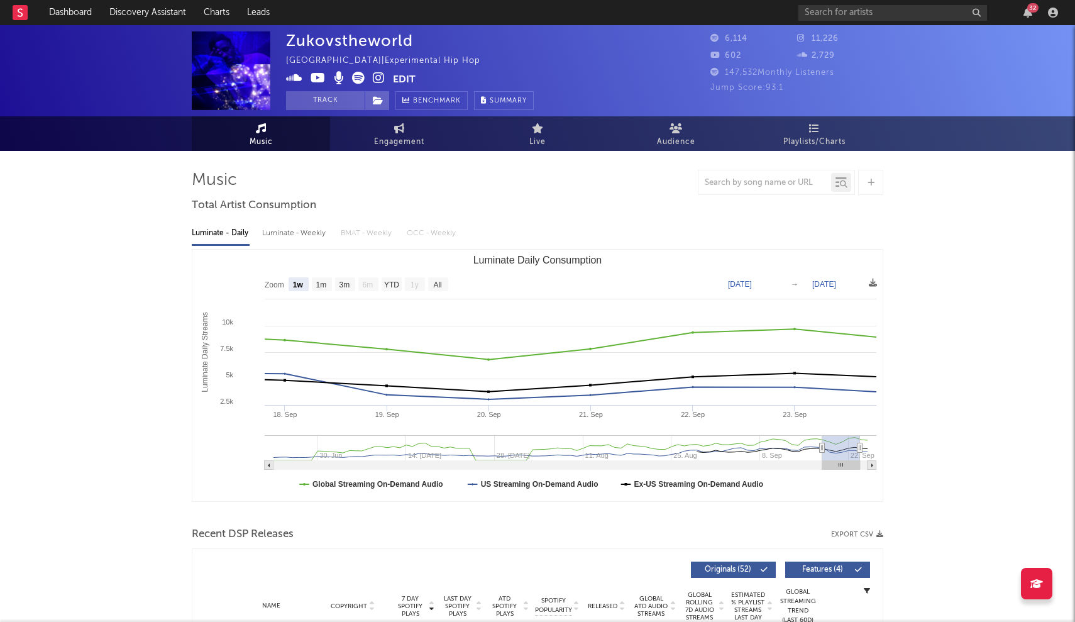
click at [268, 467] on rect "Luminate Daily Consumption" at bounding box center [269, 465] width 9 height 9
type input "[DATE]"
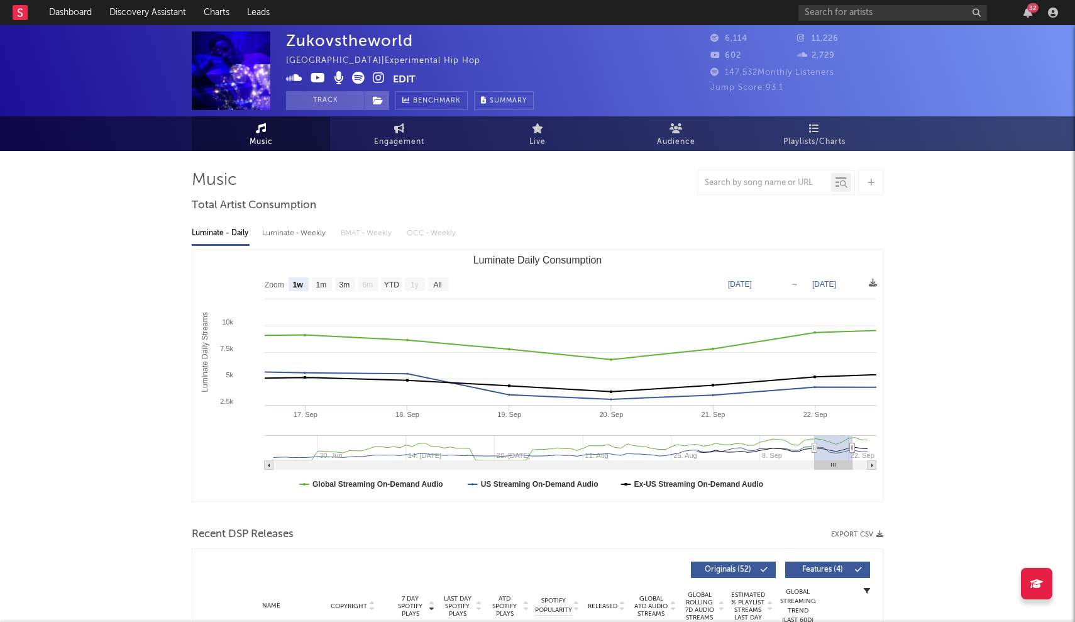
click at [268, 467] on rect "Luminate Daily Consumption" at bounding box center [269, 465] width 9 height 9
type input "[DATE]"
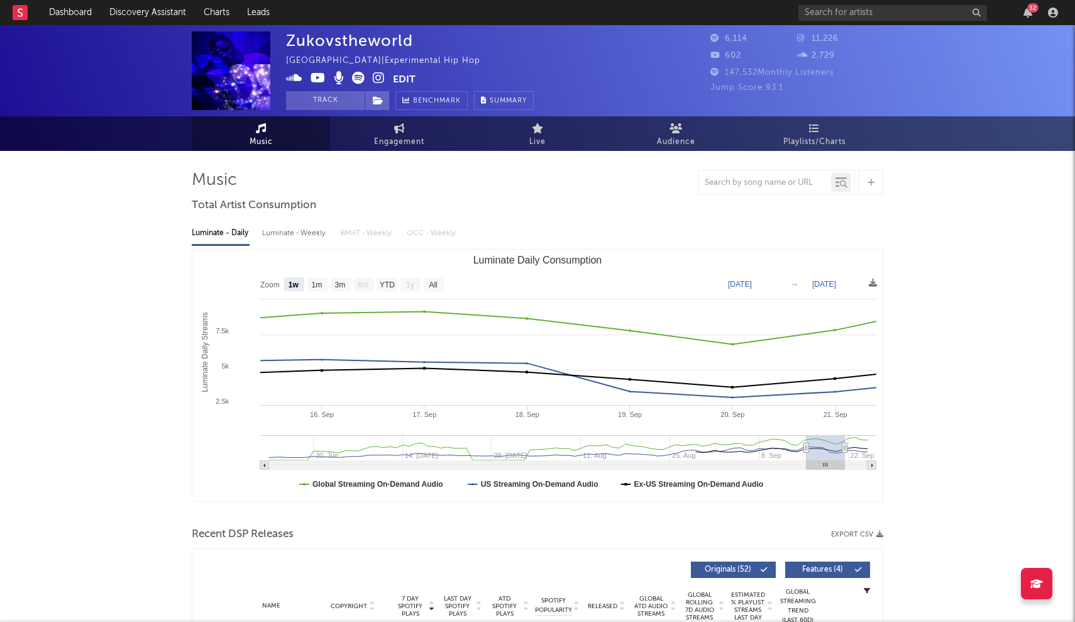
click at [268, 467] on rect "Luminate Daily Consumption" at bounding box center [264, 465] width 9 height 9
type input "[DATE]"
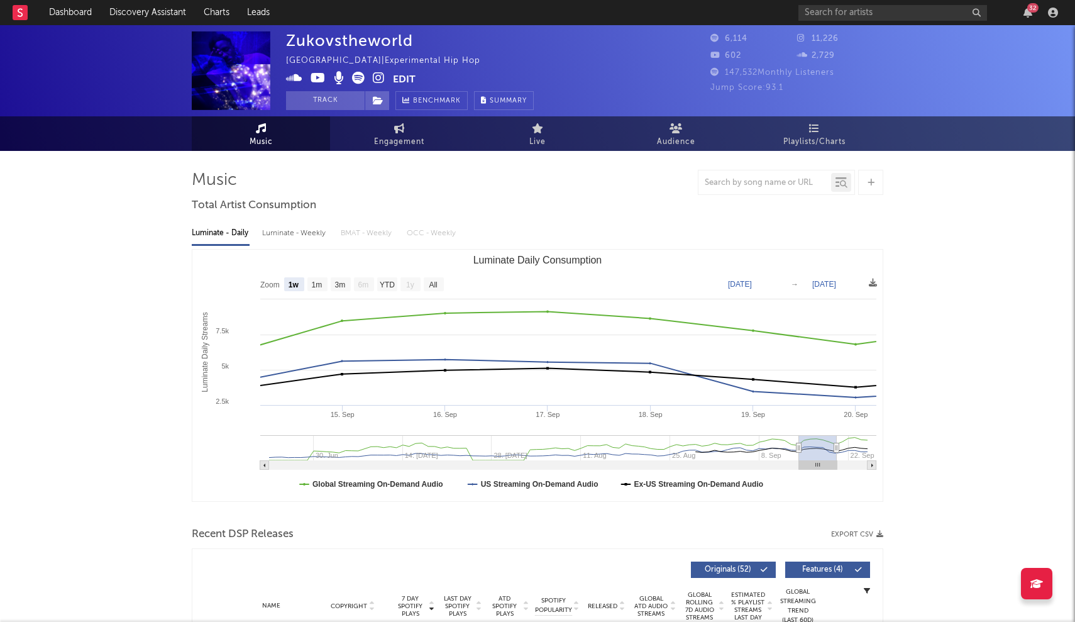
click at [268, 467] on rect "Luminate Daily Consumption" at bounding box center [264, 465] width 9 height 9
type input "[DATE]"
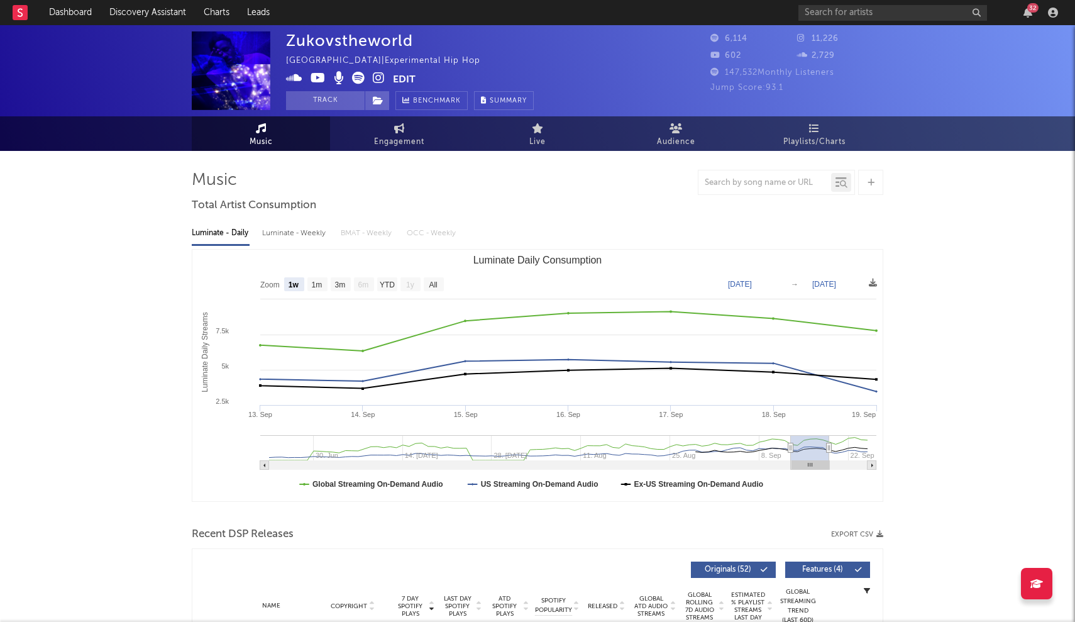
click at [268, 467] on rect "Luminate Daily Consumption" at bounding box center [264, 465] width 9 height 9
type input "[DATE]"
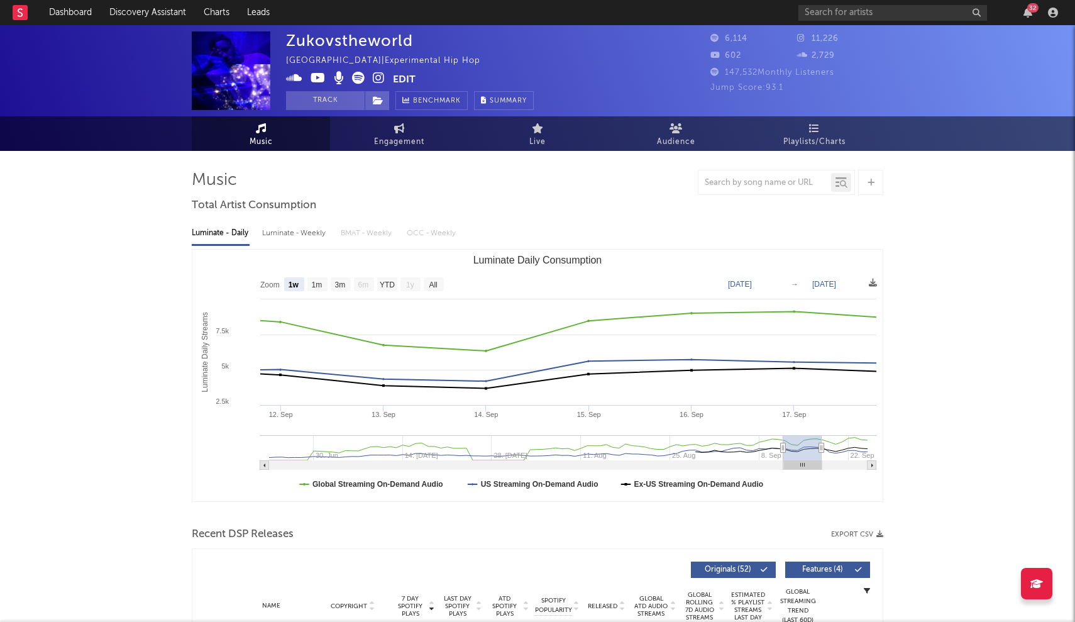
click at [268, 467] on rect "Luminate Daily Consumption" at bounding box center [264, 465] width 9 height 9
type input "[DATE]"
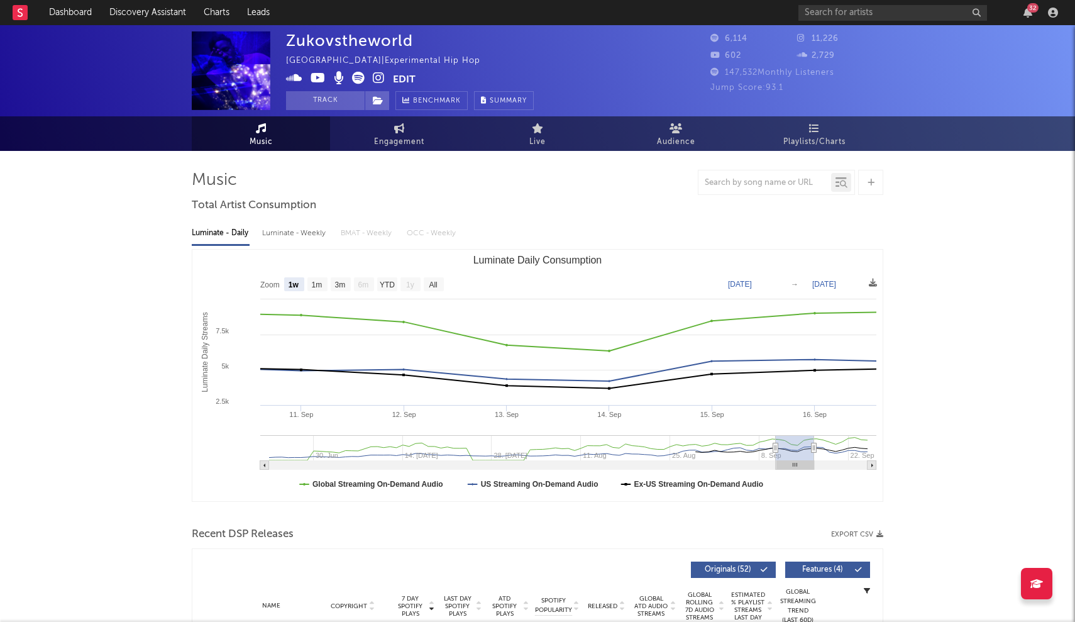
click at [871, 439] on rect "Luminate Daily Consumption" at bounding box center [537, 375] width 690 height 251
type input "[DATE]"
click at [858, 447] on g "Luminate Daily Consumption" at bounding box center [568, 452] width 616 height 35
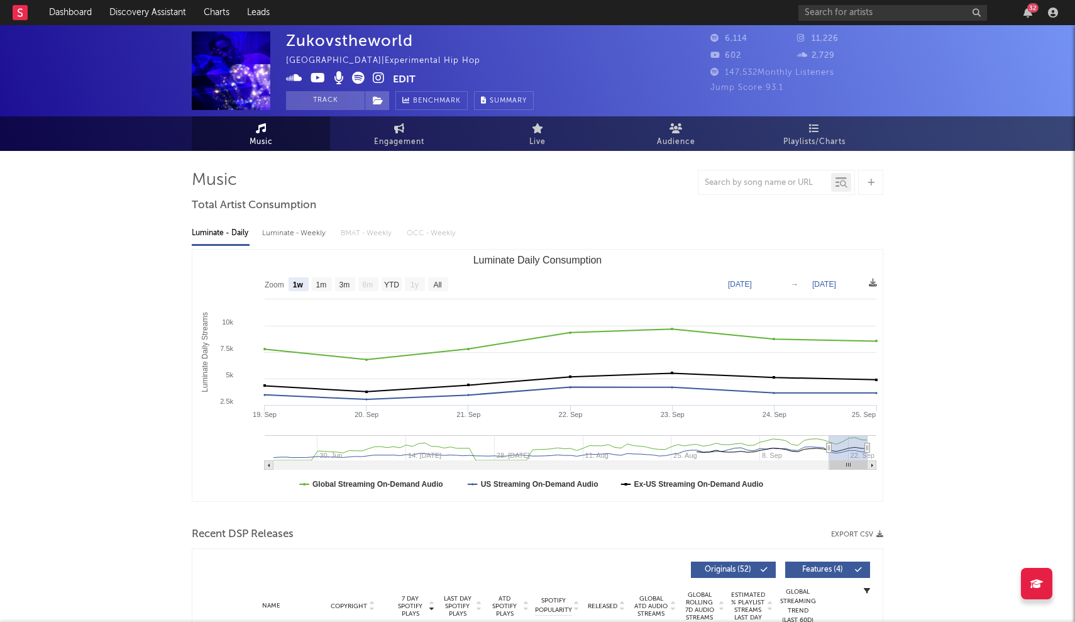
type input "[DATE]"
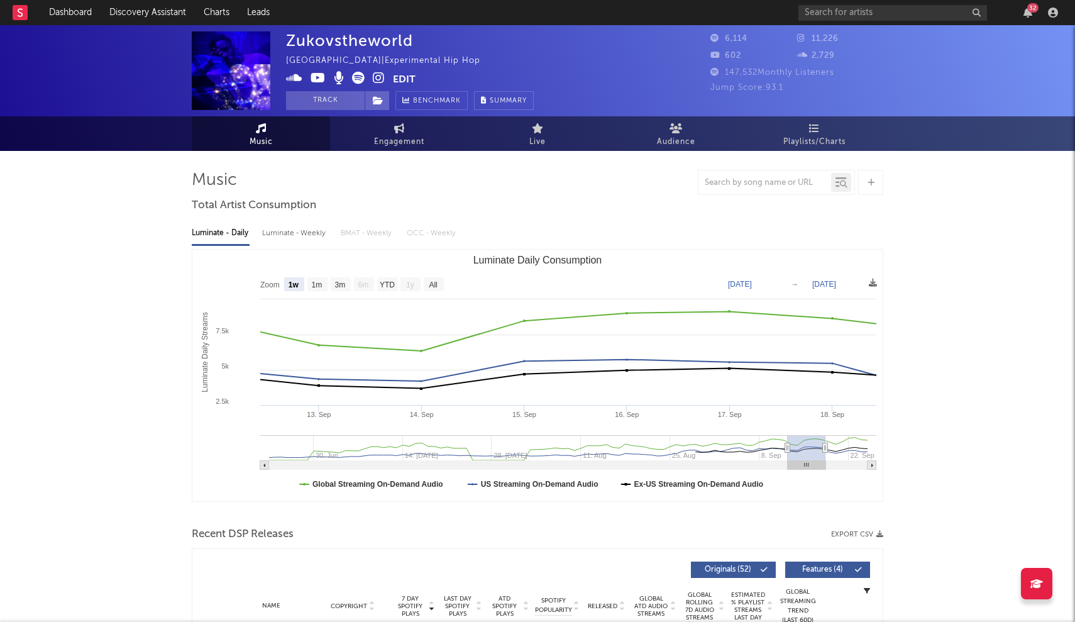
click at [807, 451] on g "Luminate Daily Consumption" at bounding box center [568, 452] width 616 height 35
click at [816, 449] on rect "Luminate Daily Consumption" at bounding box center [807, 447] width 38 height 25
click at [873, 463] on rect "Luminate Daily Consumption" at bounding box center [872, 465] width 9 height 9
type input "[DATE]"
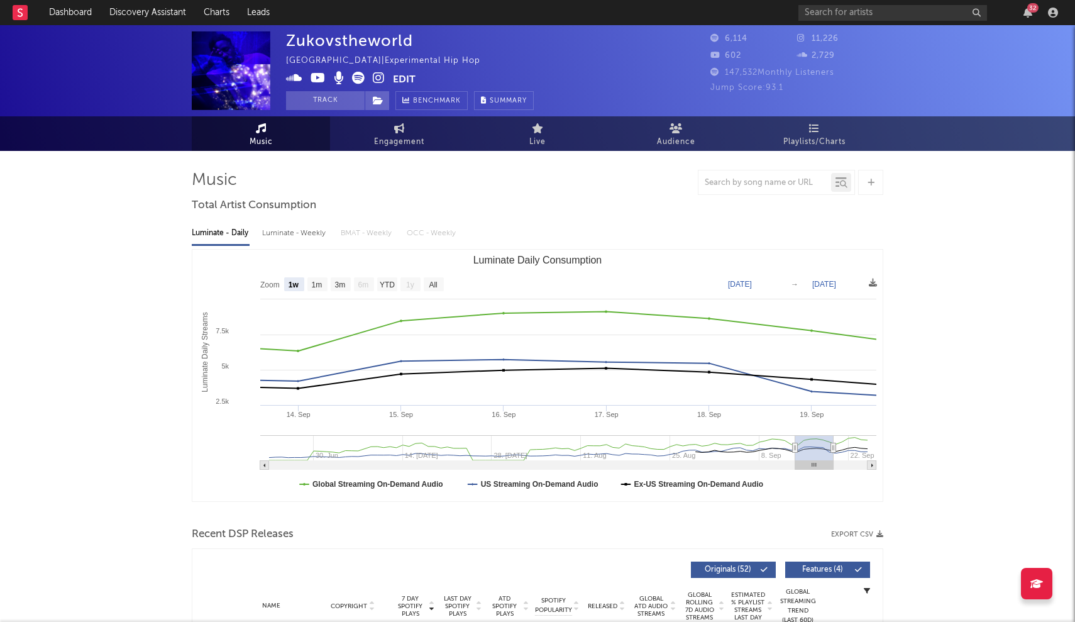
click at [262, 468] on rect "Luminate Daily Consumption" at bounding box center [264, 465] width 9 height 9
type input "[DATE]"
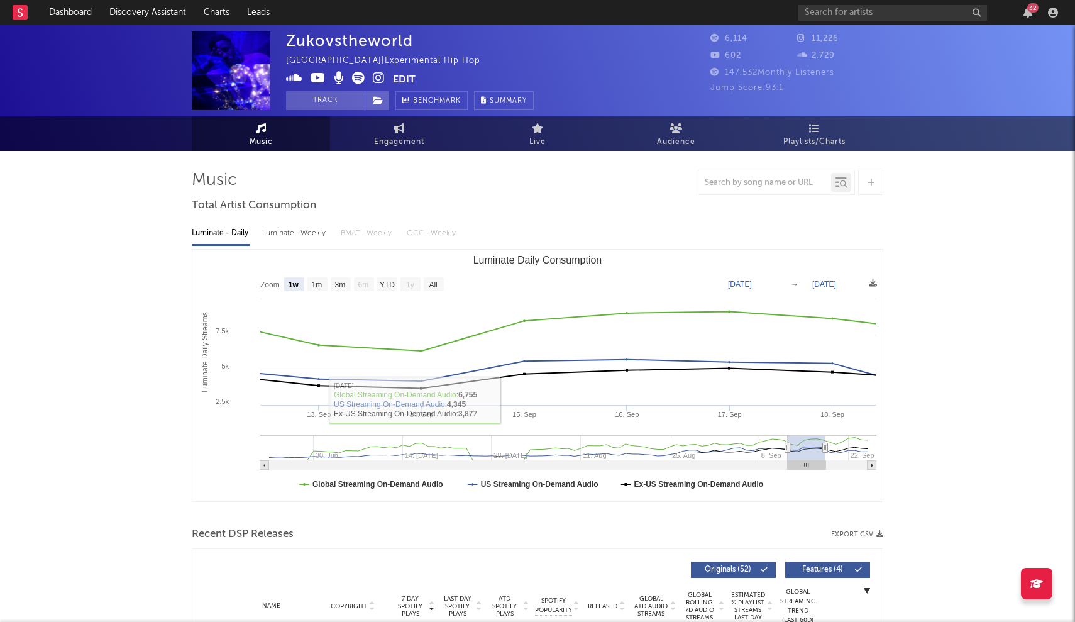
click at [262, 467] on rect "Luminate Daily Consumption" at bounding box center [264, 465] width 9 height 9
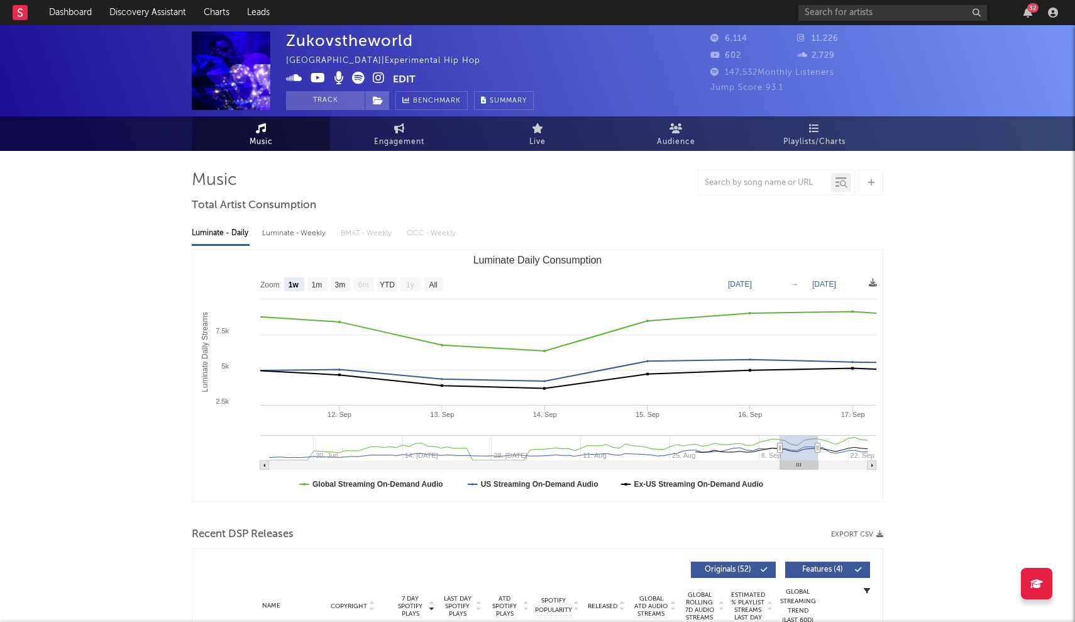
type input "[DATE]"
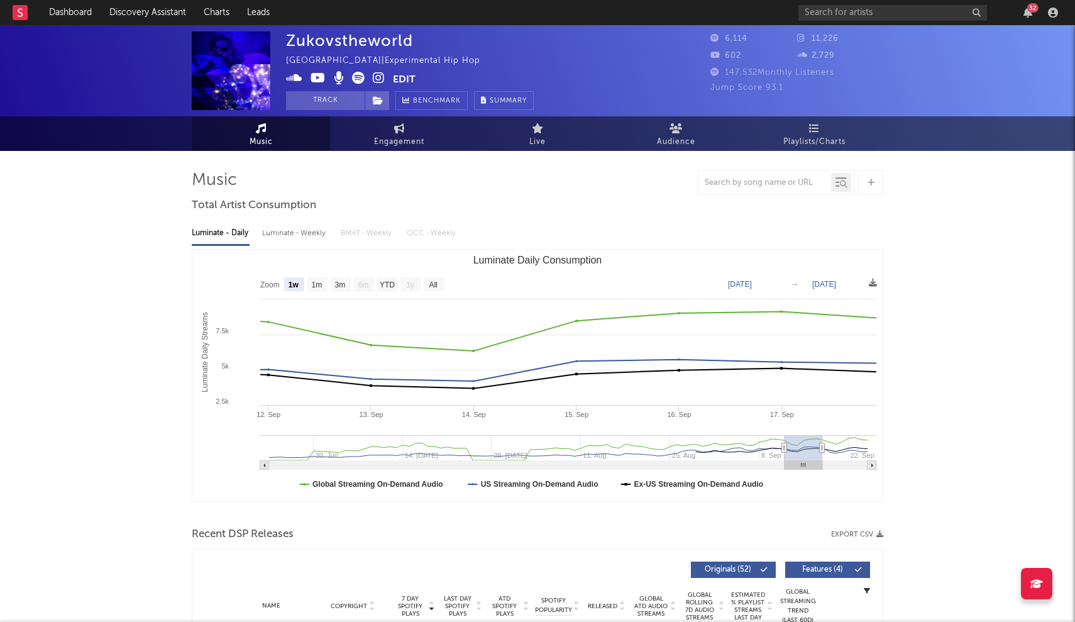
type input "[DATE]"
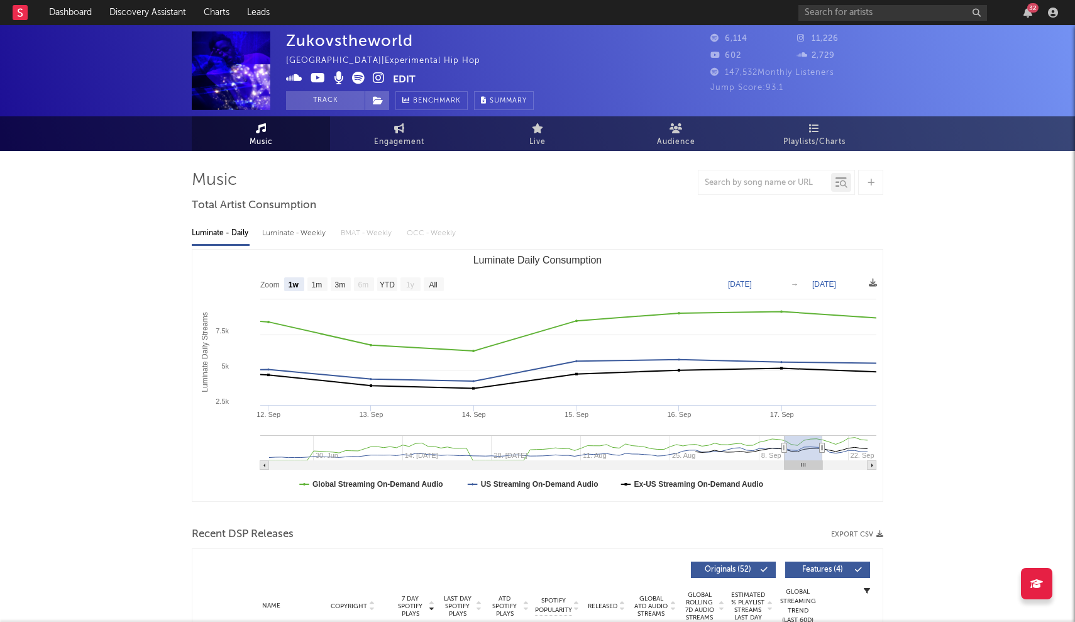
type input "[DATE]"
click at [802, 465] on g "Luminate Daily Consumption" at bounding box center [804, 465] width 38 height 9
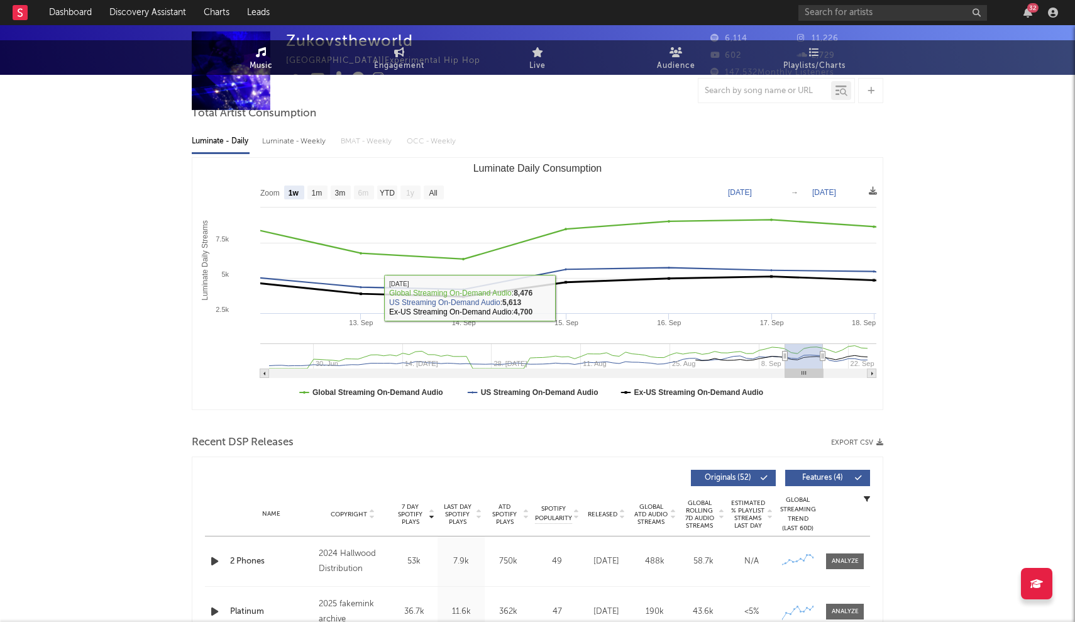
scroll to position [113, 0]
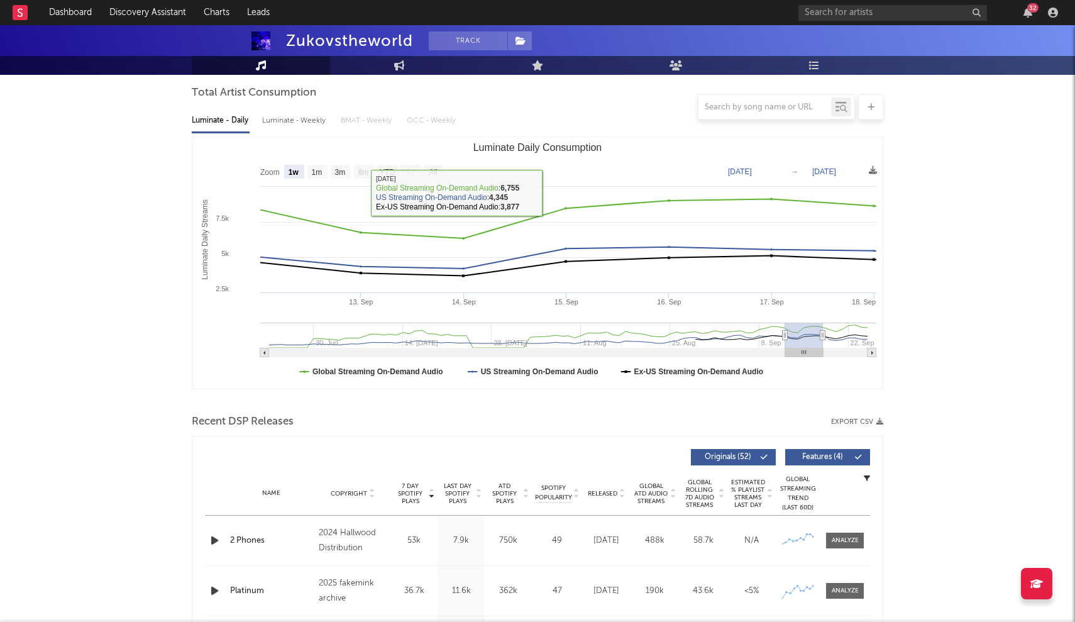
click at [277, 126] on div "Luminate - Weekly" at bounding box center [295, 120] width 66 height 21
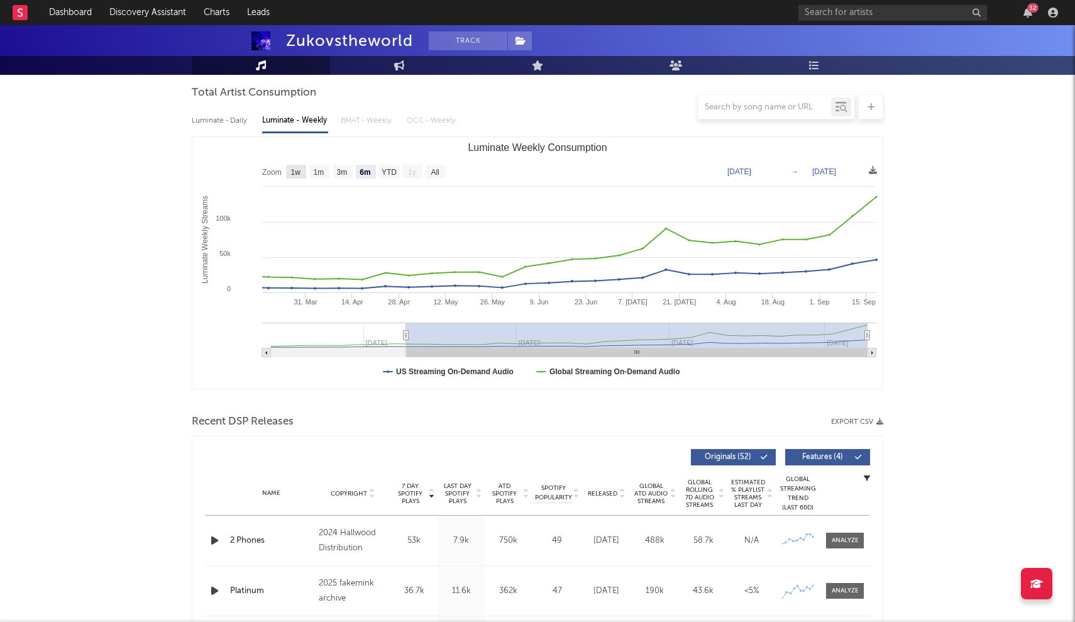
click at [289, 168] on rect "Luminate Weekly Consumption" at bounding box center [296, 172] width 20 height 14
select select "1w"
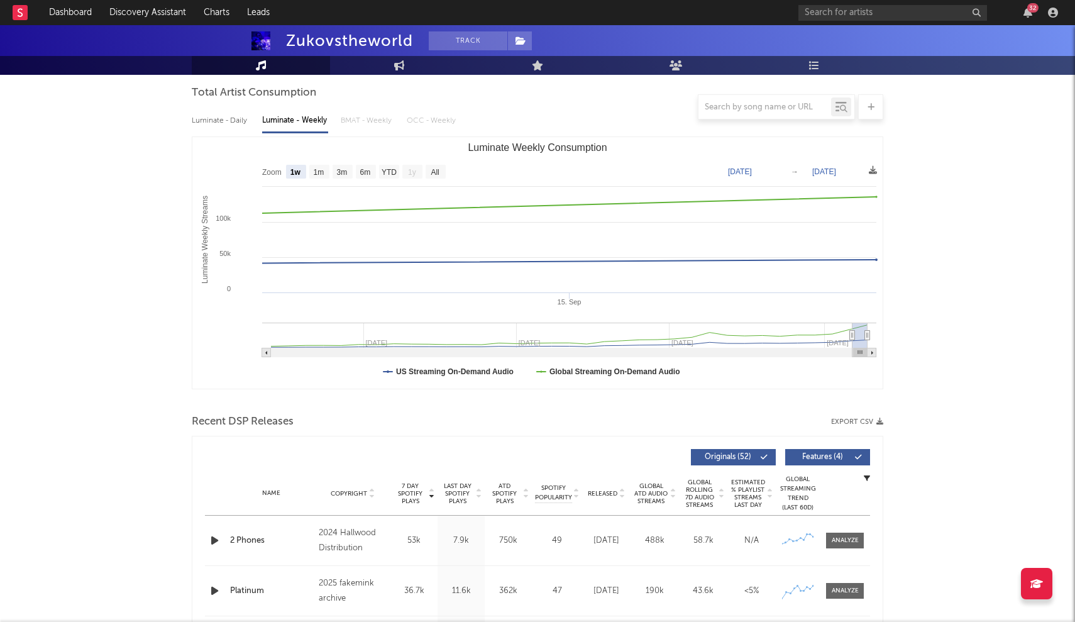
click at [263, 356] on rect "Luminate Weekly Consumption" at bounding box center [266, 352] width 9 height 9
type input "[DATE]"
click at [873, 353] on icon "Luminate Weekly Consumption" at bounding box center [872, 353] width 2 height 4
type input "[DATE]"
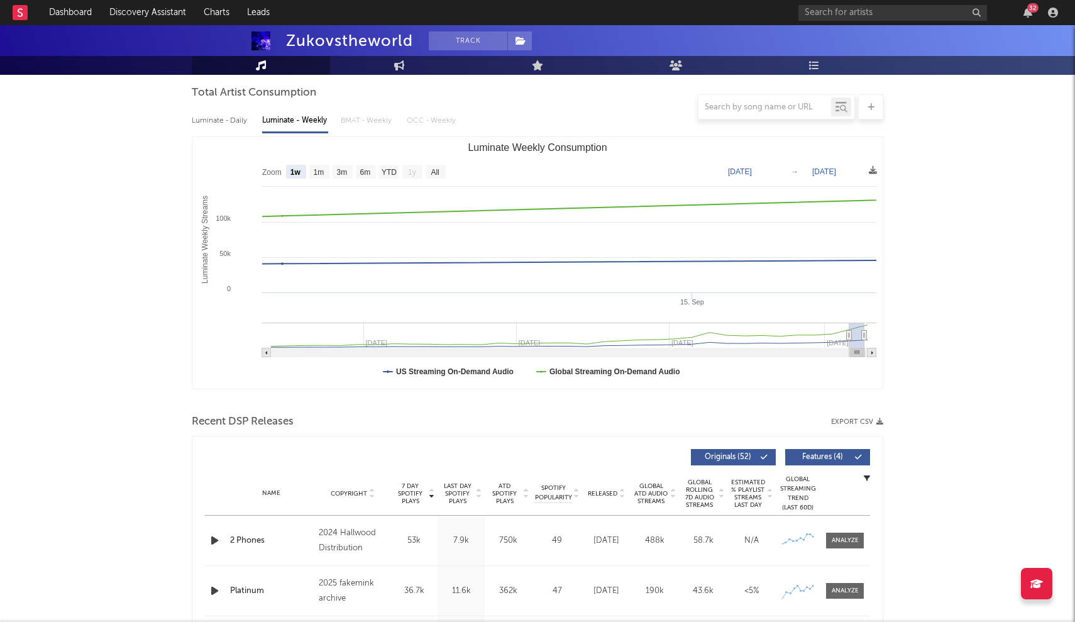
type input "[DATE]"
click at [263, 348] on icon "Created with Highcharts 10.3.3 Luminate Weekly Streams Luminate Weekly Consumpt…" at bounding box center [537, 262] width 690 height 251
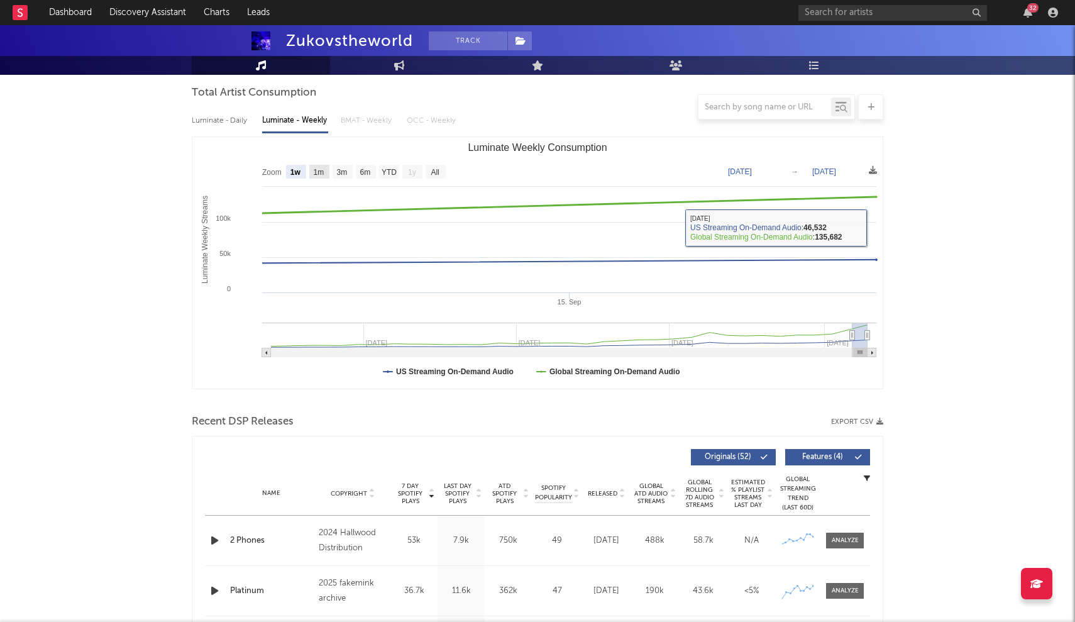
click at [313, 168] on rect "Luminate Weekly Consumption" at bounding box center [319, 172] width 20 height 14
select select "1m"
type input "[DATE]"
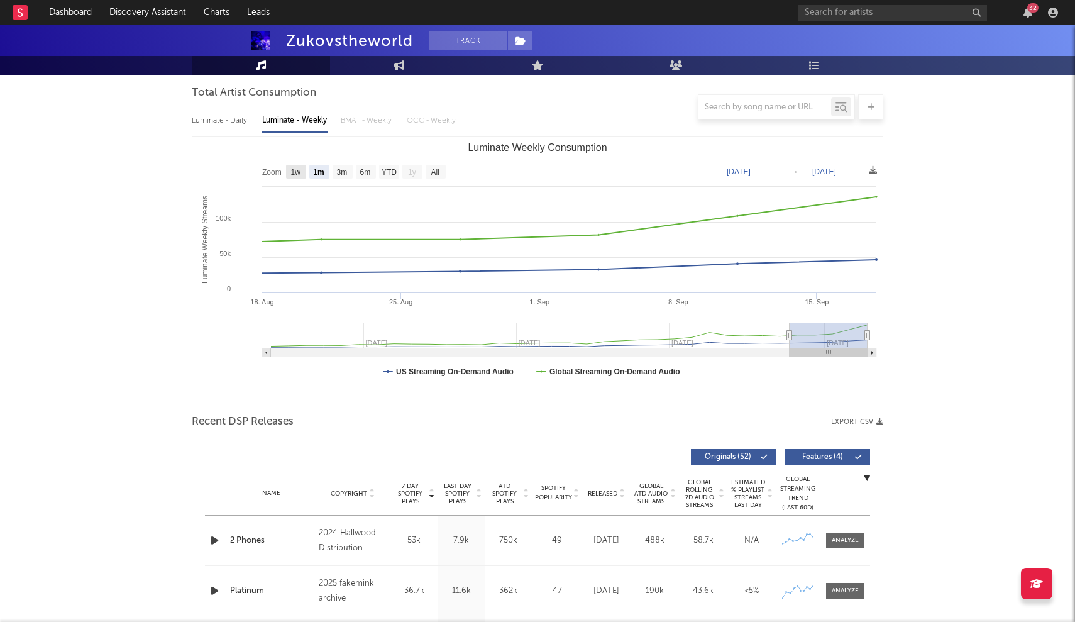
click at [294, 177] on rect "Luminate Weekly Consumption" at bounding box center [296, 172] width 20 height 14
select select "1w"
type input "[DATE]"
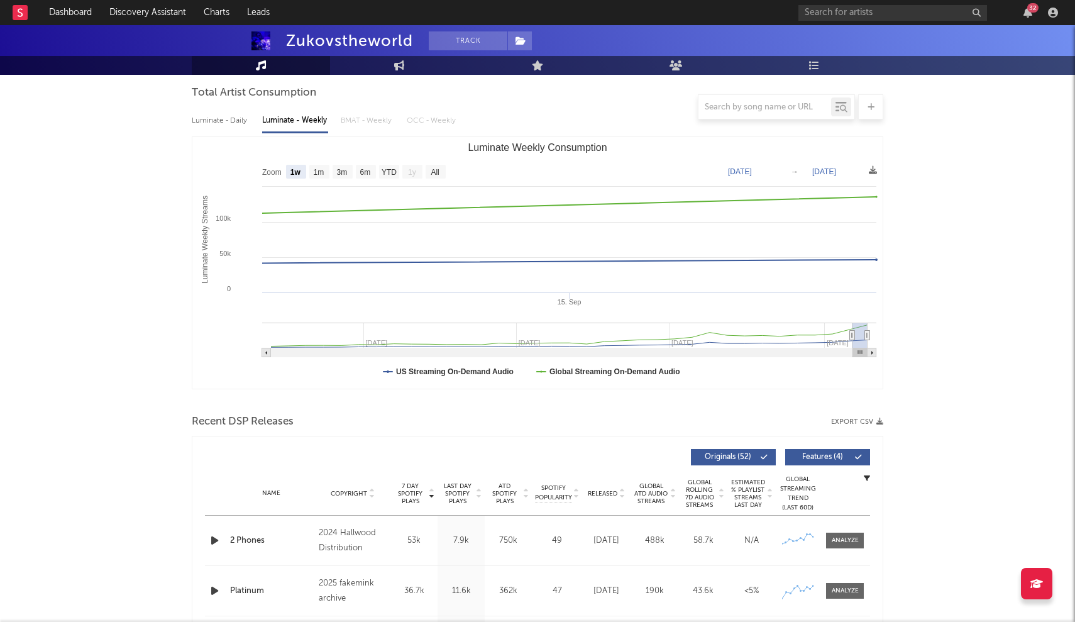
click at [218, 123] on div "Luminate - Daily" at bounding box center [221, 120] width 58 height 21
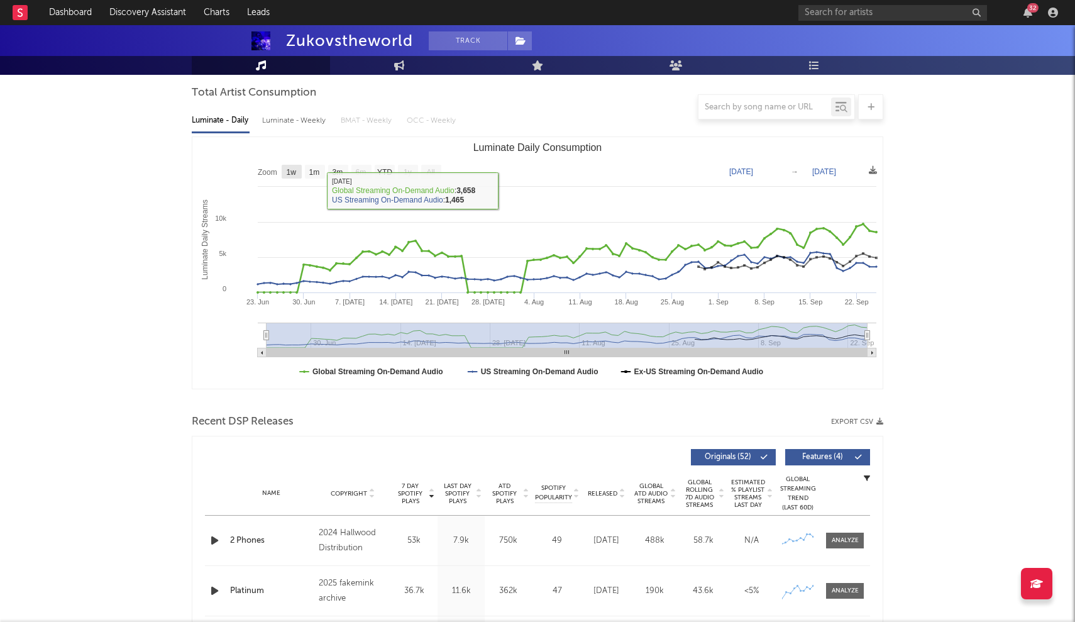
click at [289, 166] on rect "Luminate Daily Consumption" at bounding box center [292, 172] width 20 height 14
select select "1w"
type input "[DATE]"
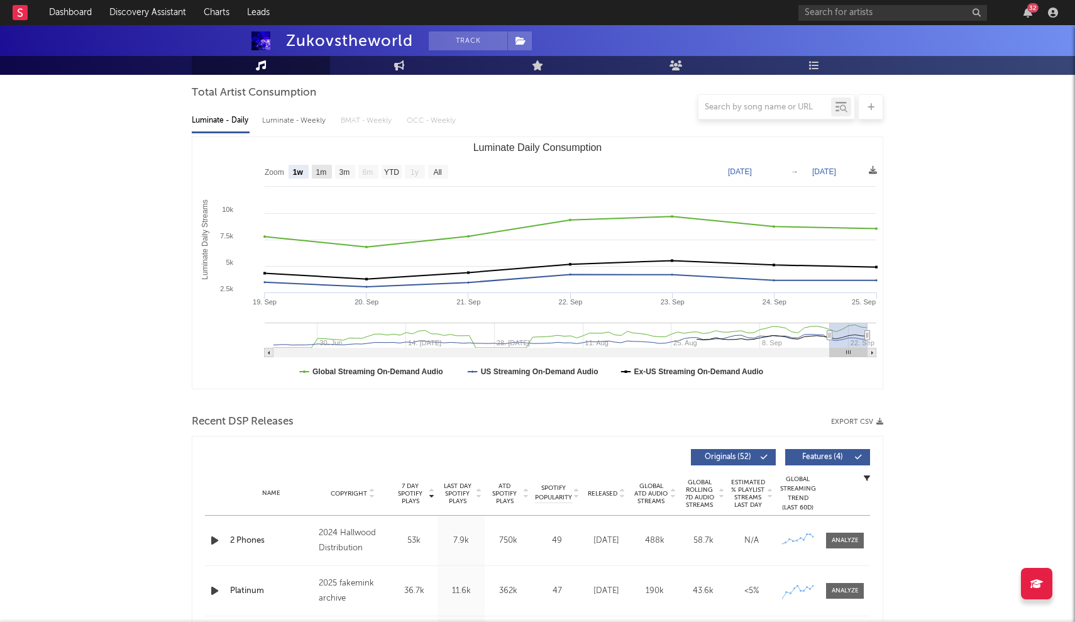
click at [317, 172] on text "1m" at bounding box center [321, 172] width 11 height 9
select select "1m"
type input "[DATE]"
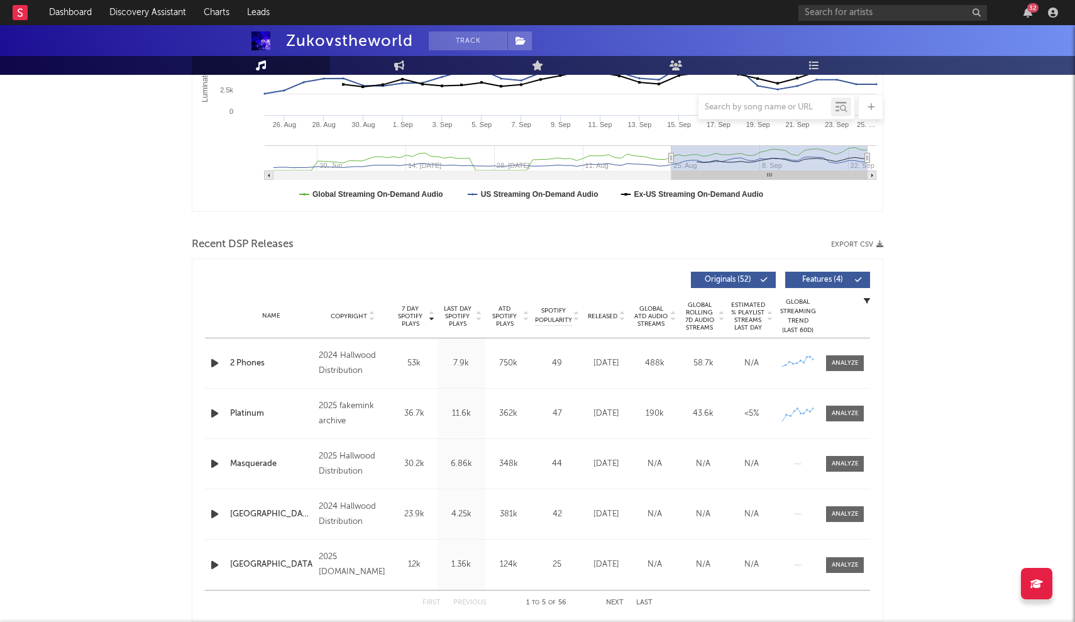
scroll to position [290, 0]
click at [839, 360] on div at bounding box center [845, 362] width 27 height 9
select select "1w"
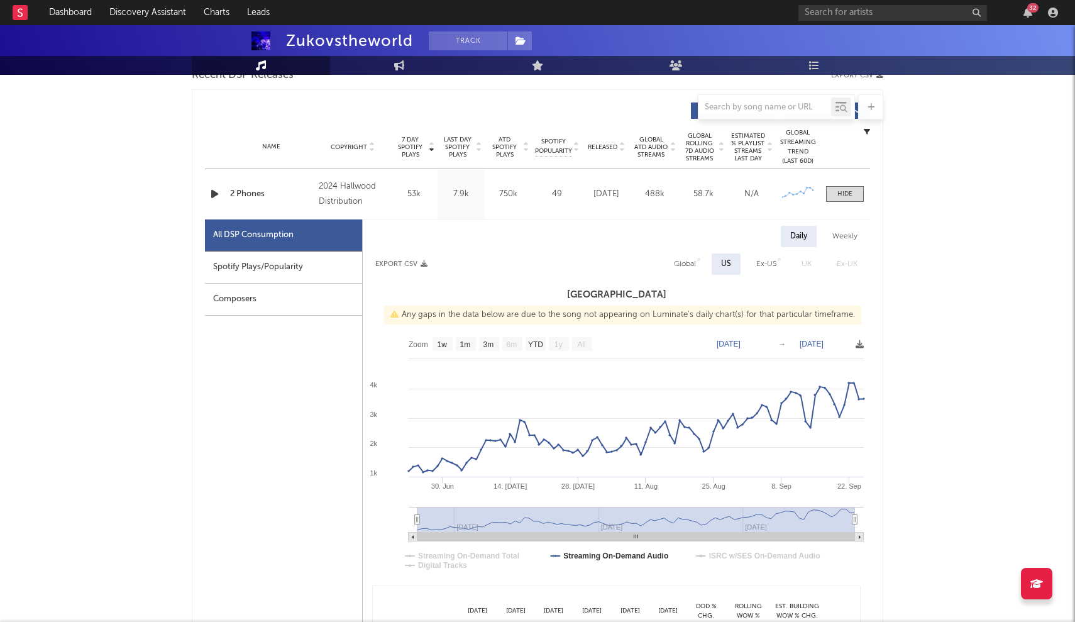
scroll to position [460, 0]
click at [448, 341] on rect at bounding box center [443, 343] width 20 height 14
select select "All"
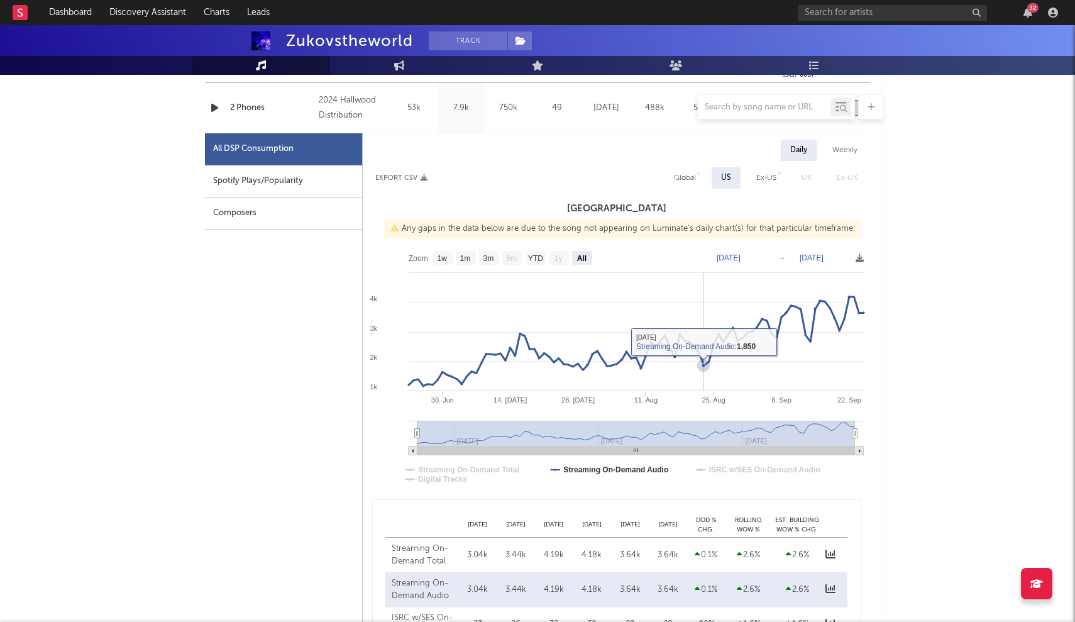
scroll to position [539, 0]
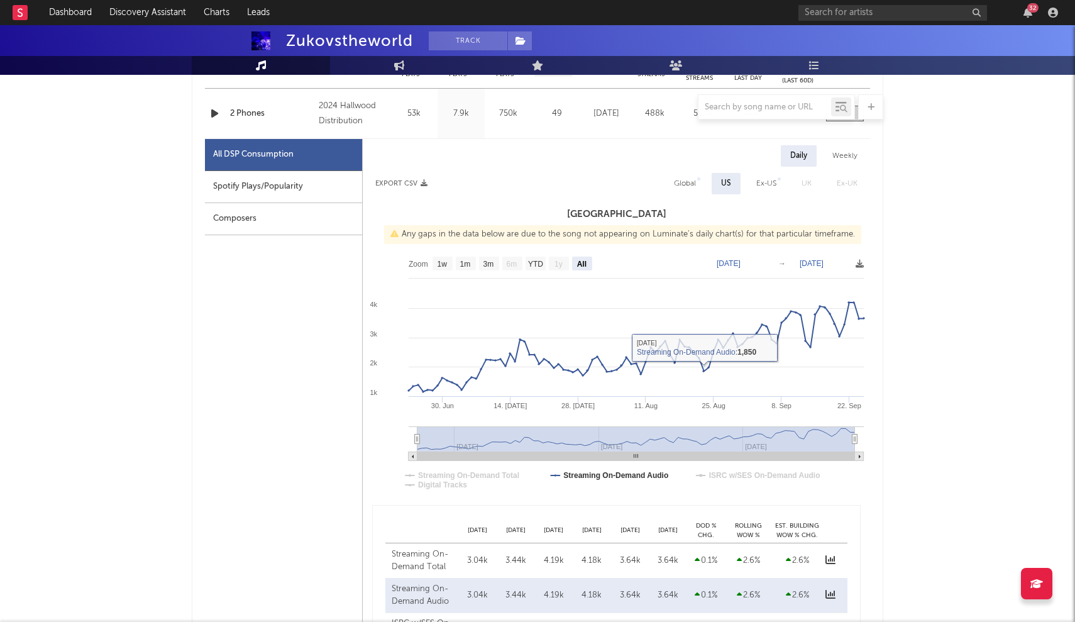
click at [728, 184] on div "US" at bounding box center [726, 183] width 10 height 15
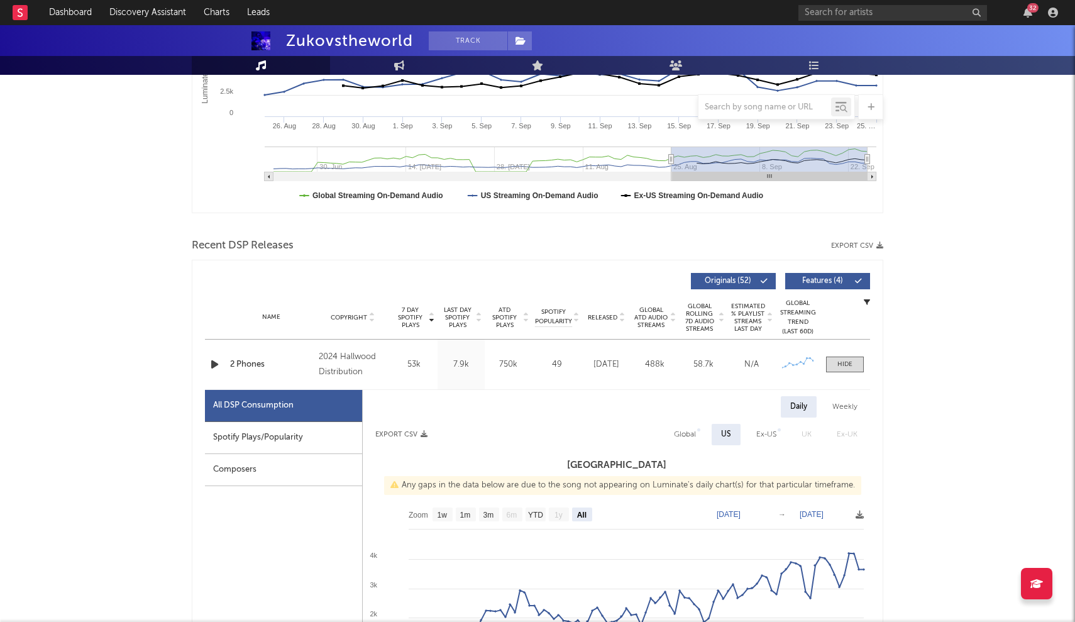
scroll to position [321, 0]
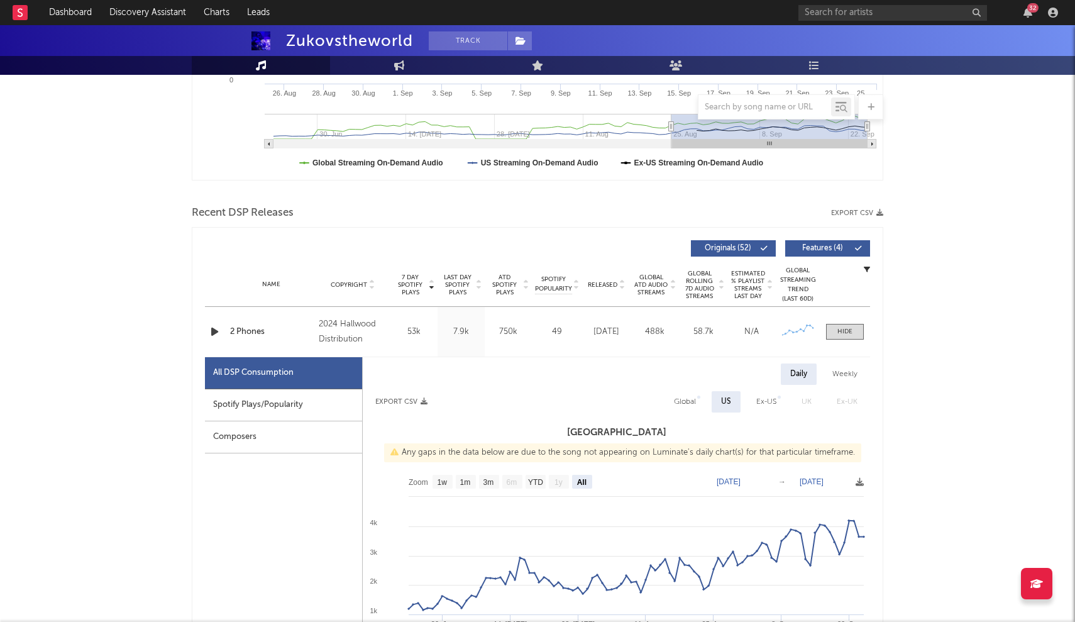
click at [440, 377] on div "Daily Weekly" at bounding box center [616, 373] width 507 height 21
click at [852, 328] on div at bounding box center [844, 331] width 15 height 9
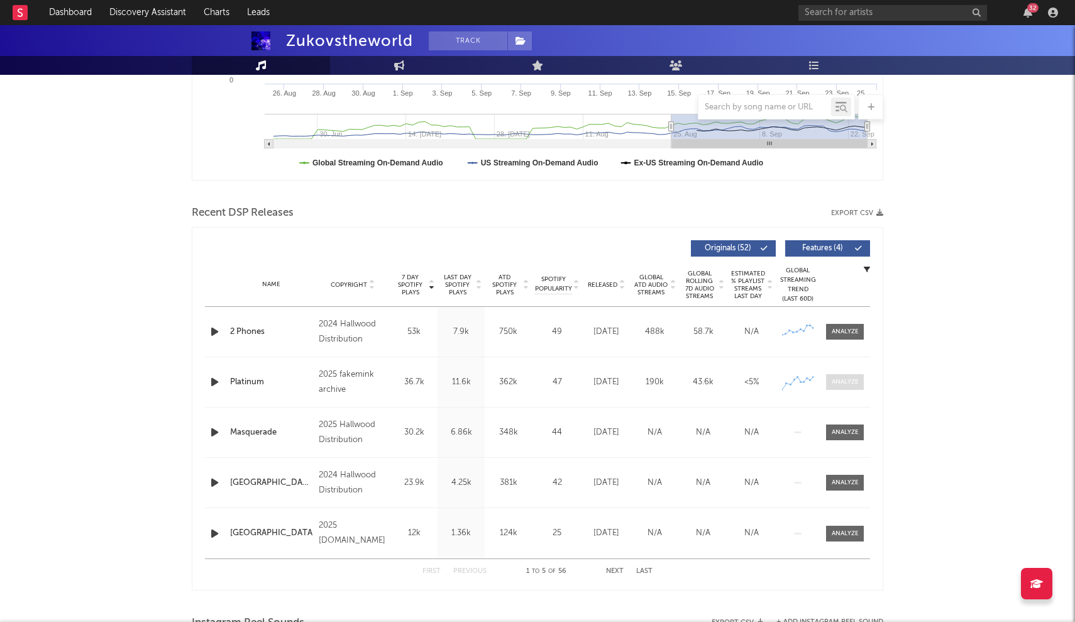
click at [846, 376] on span at bounding box center [845, 382] width 38 height 16
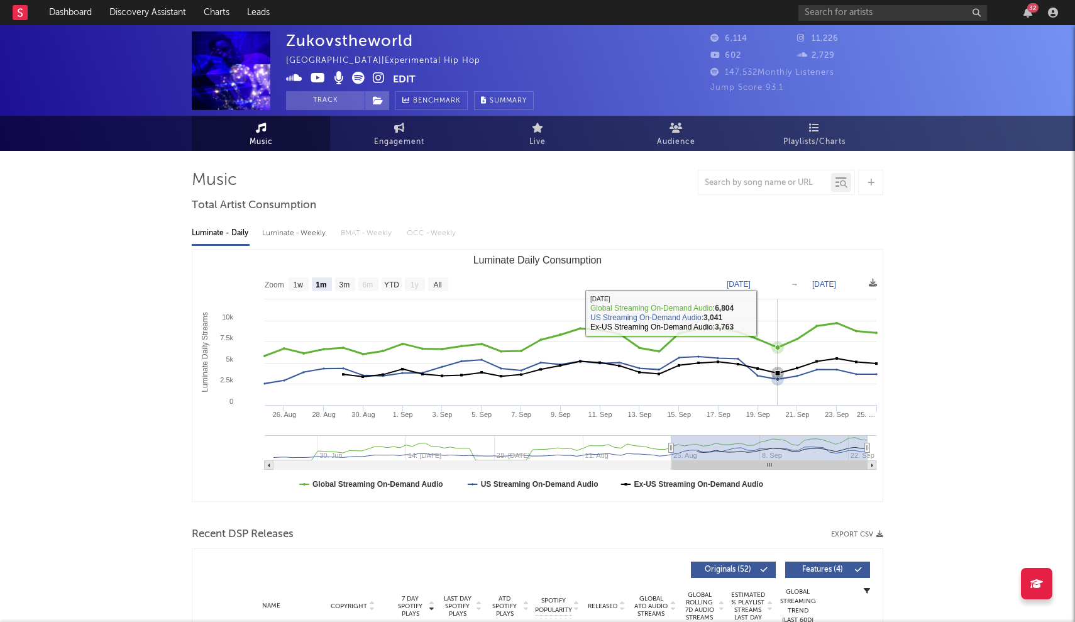
scroll to position [0, 0]
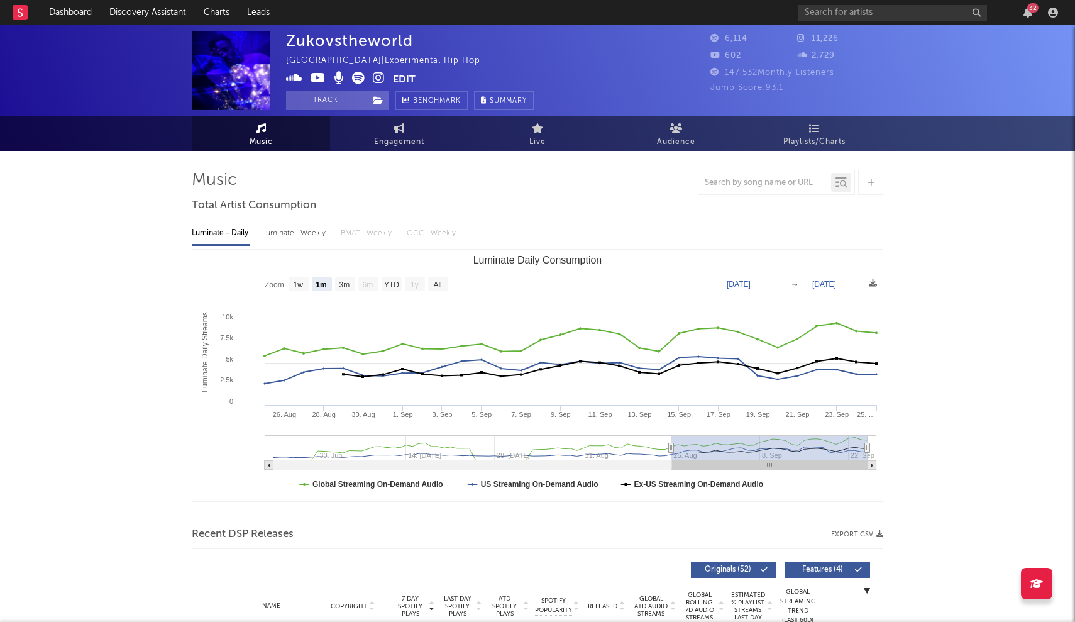
click at [287, 233] on div "Luminate - Weekly" at bounding box center [295, 233] width 66 height 21
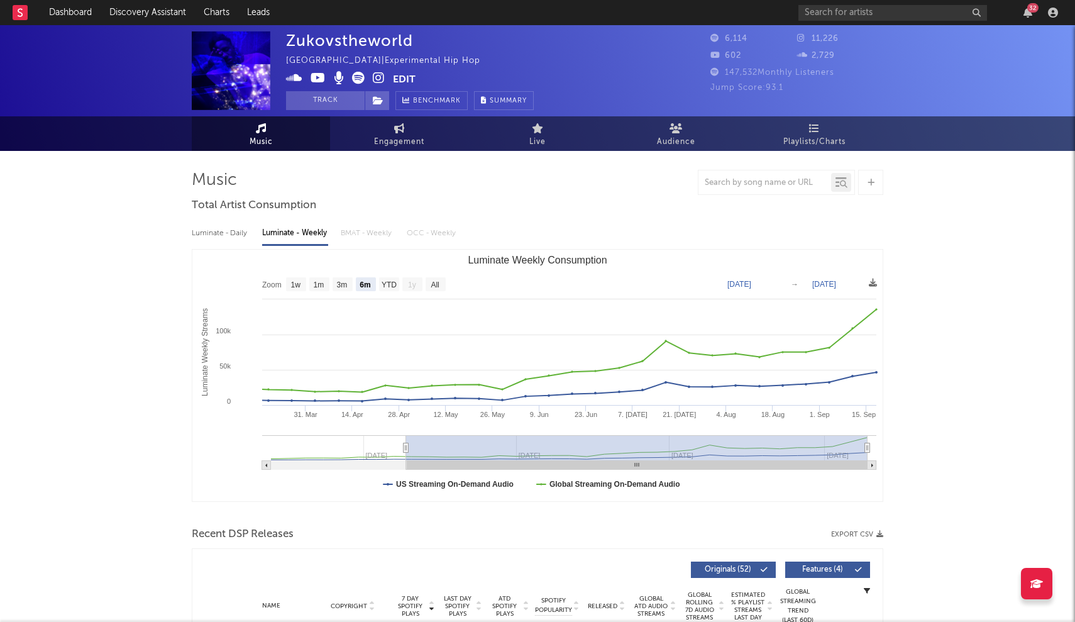
click at [224, 233] on div "Luminate - Daily" at bounding box center [221, 233] width 58 height 21
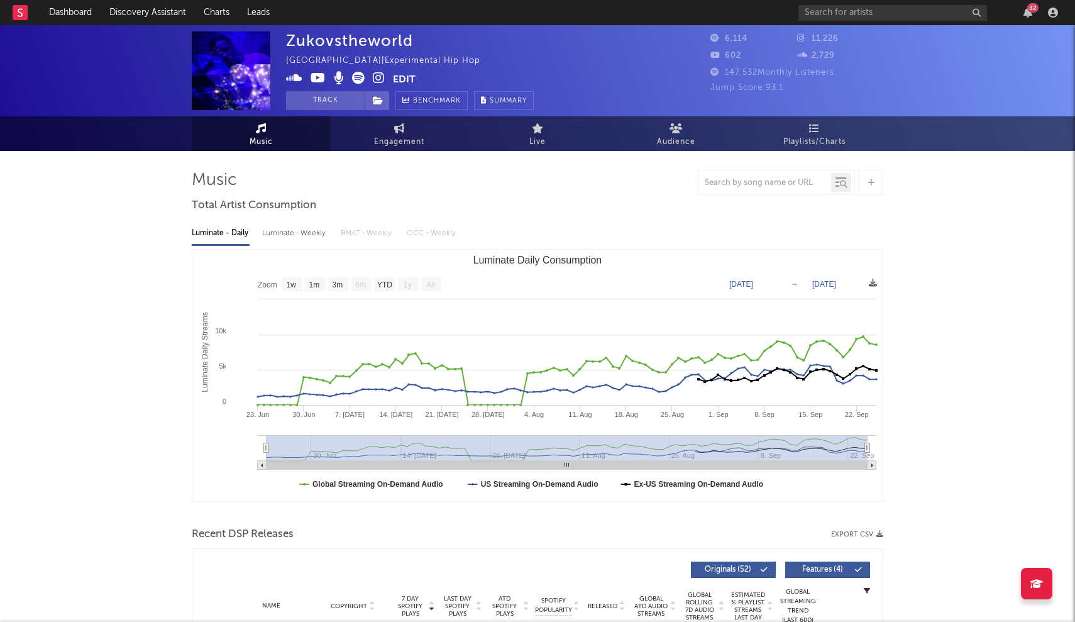
click at [295, 293] on rect "Luminate Daily Consumption" at bounding box center [537, 375] width 690 height 251
click at [292, 289] on text "1w" at bounding box center [292, 284] width 10 height 9
